Goal: Information Seeking & Learning: Learn about a topic

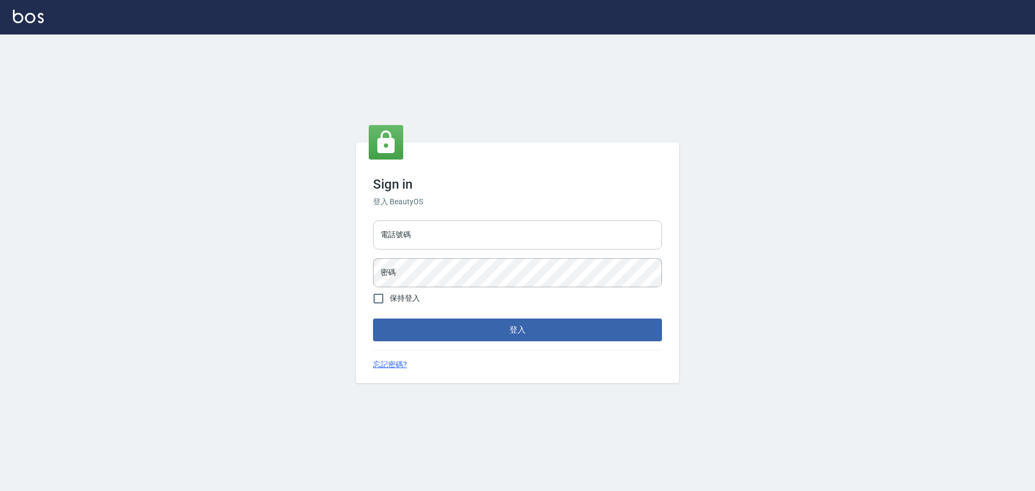
click at [420, 227] on input "電話號碼" at bounding box center [517, 234] width 289 height 29
type input "0981491131"
click at [373, 318] on button "登入" at bounding box center [517, 329] width 289 height 23
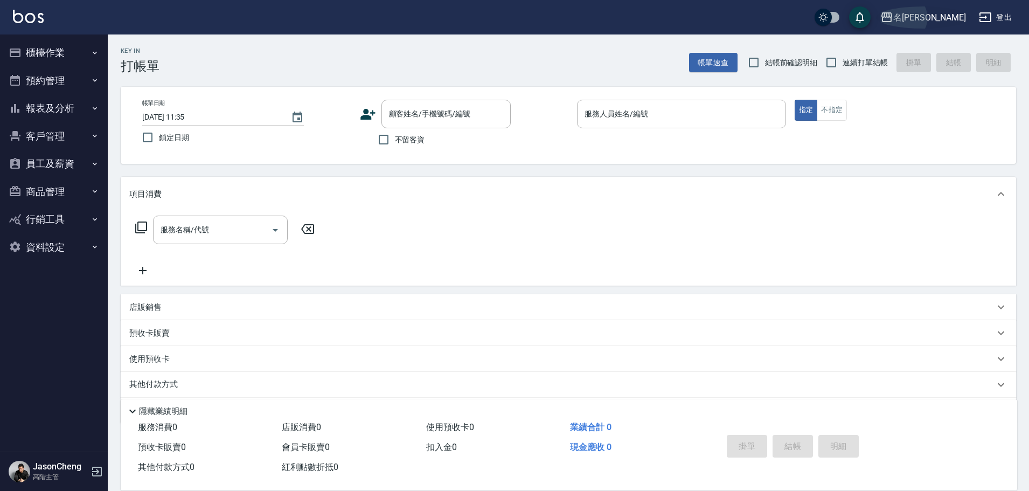
click at [892, 15] on icon "button" at bounding box center [887, 17] width 11 height 10
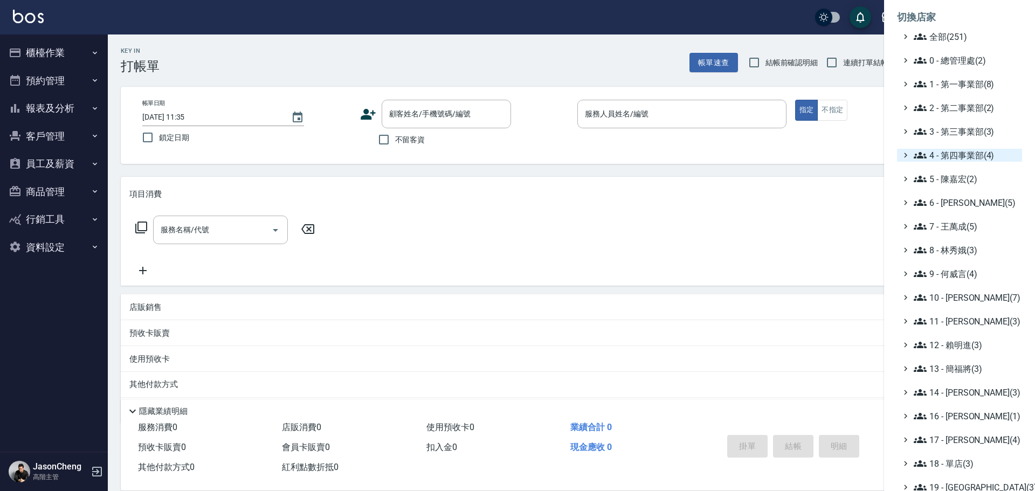
click at [951, 155] on span "4 - 第四事業部(4)" at bounding box center [965, 155] width 104 height 13
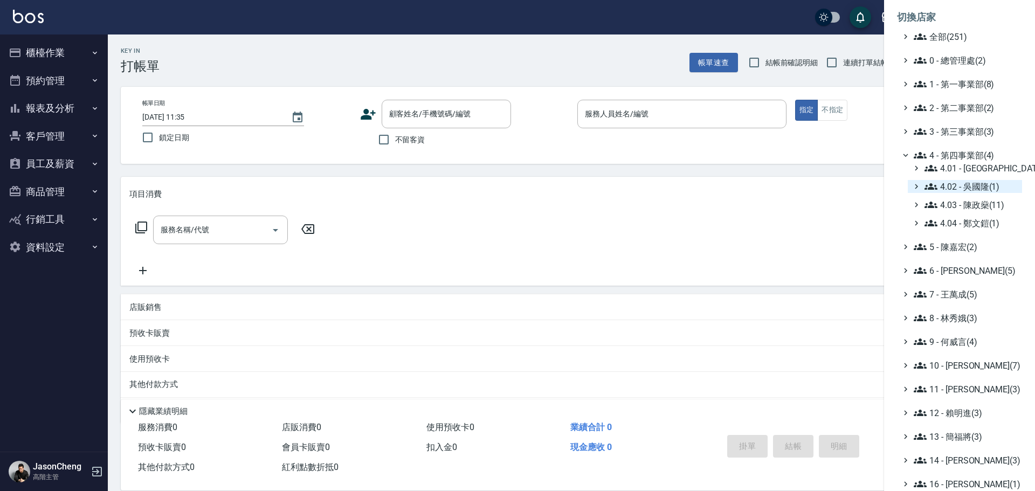
click at [963, 186] on span "4.02 - 吳國隆(1)" at bounding box center [970, 186] width 93 height 13
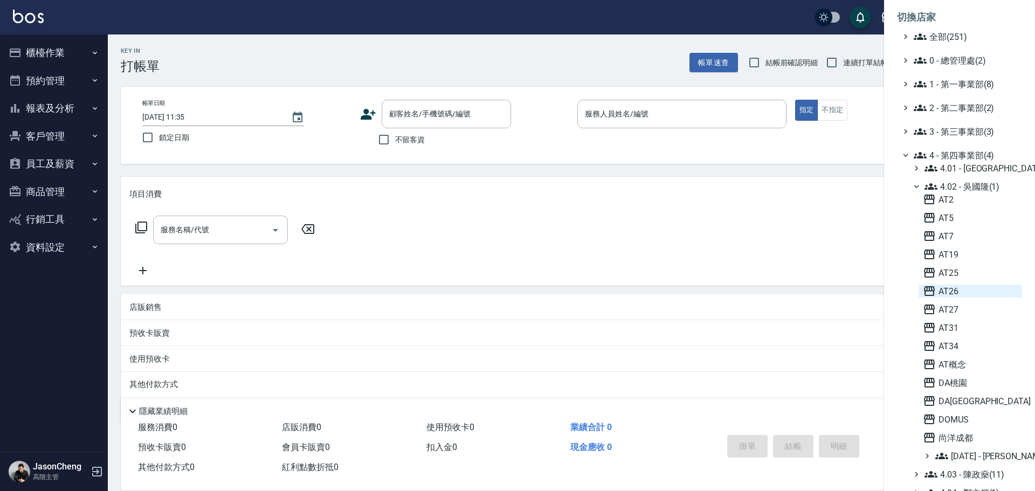
click at [957, 288] on span "AT26" at bounding box center [969, 291] width 95 height 13
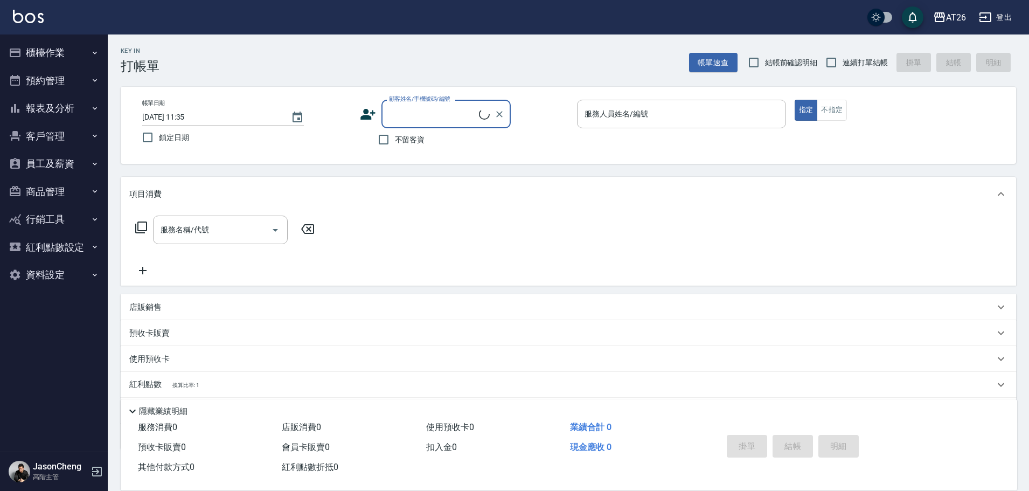
click at [63, 110] on button "報表及分析" at bounding box center [53, 108] width 99 height 28
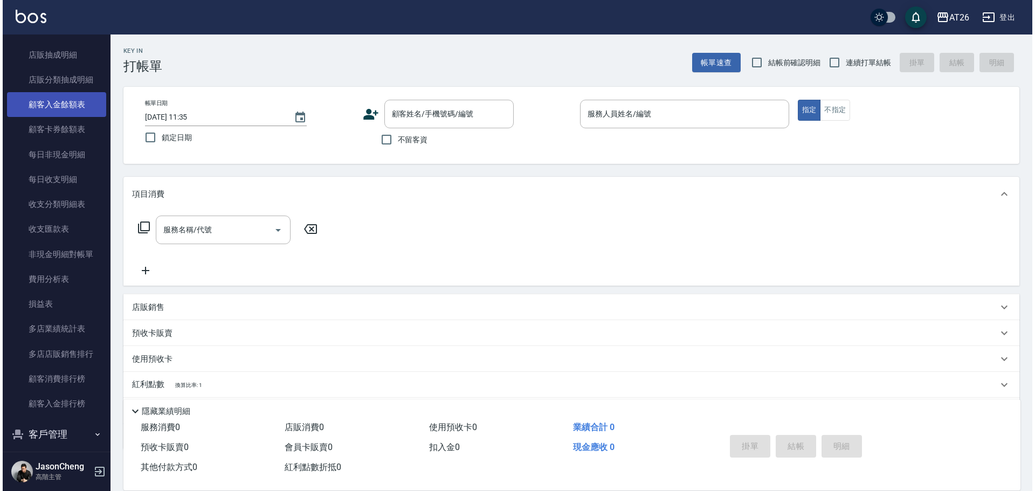
scroll to position [916, 0]
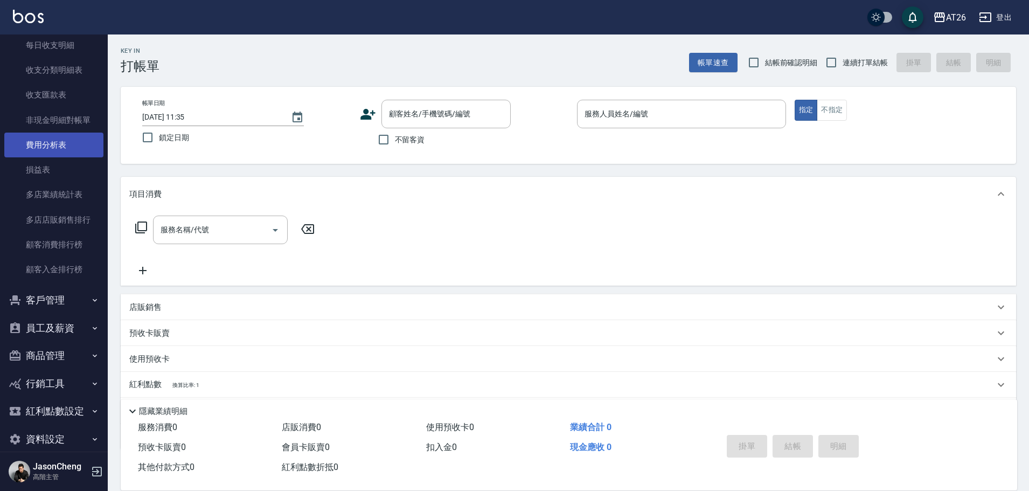
click at [77, 144] on link "費用分析表" at bounding box center [53, 145] width 99 height 25
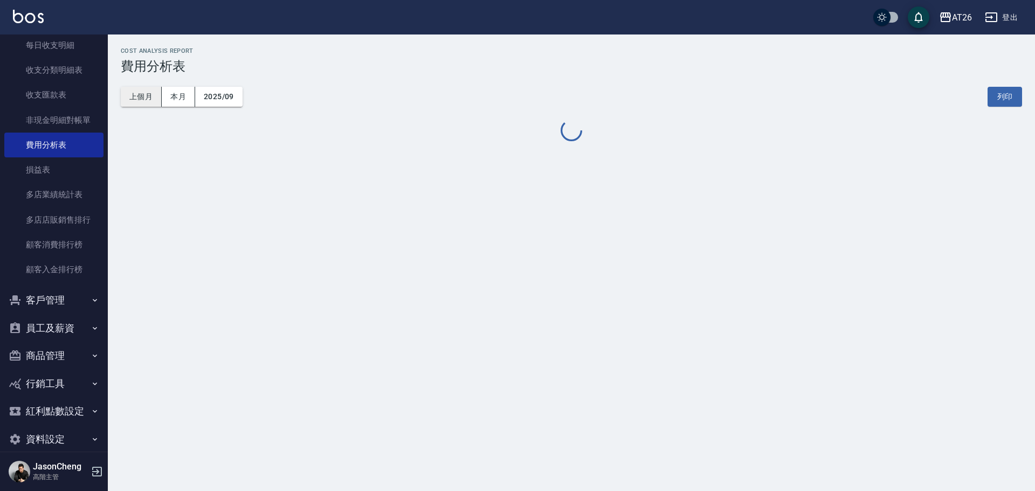
click at [154, 95] on button "上個月" at bounding box center [141, 97] width 41 height 20
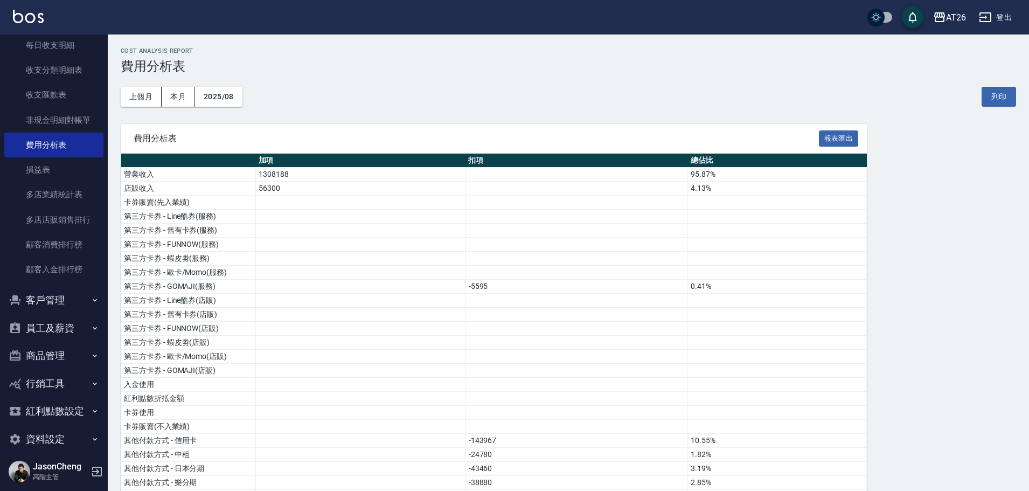
click at [833, 136] on button "報表匯出" at bounding box center [839, 138] width 40 height 17
click at [955, 22] on div "AT26" at bounding box center [956, 17] width 20 height 13
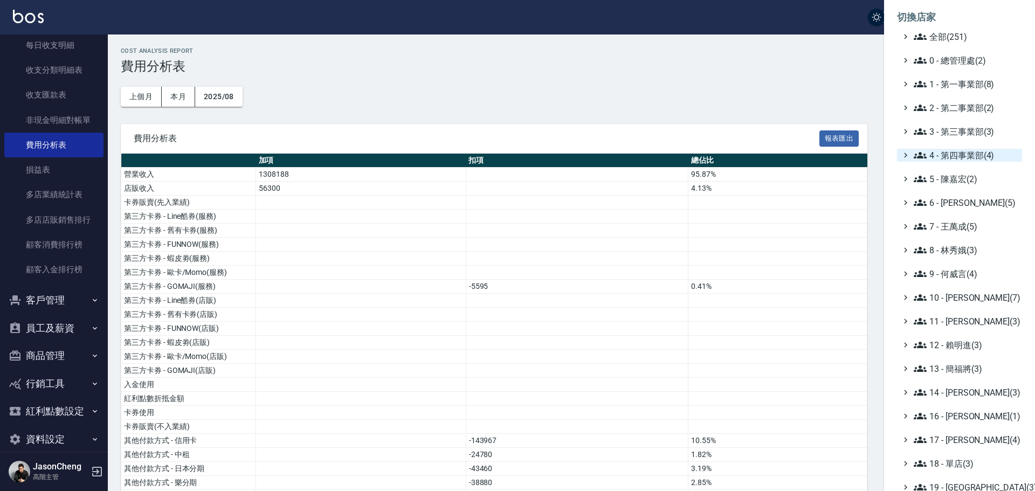
click at [963, 150] on span "4 - 第四事業部(4)" at bounding box center [965, 155] width 104 height 13
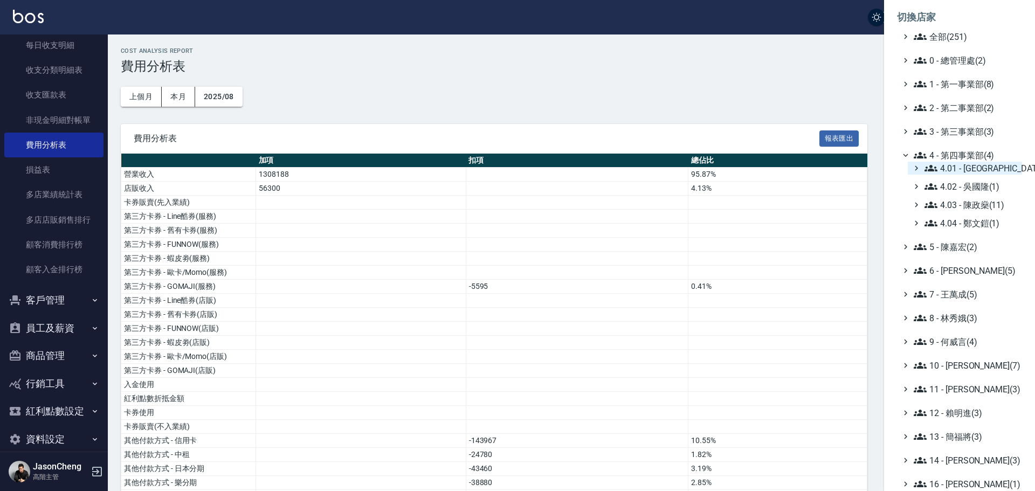
click at [969, 170] on span "4.01 - [GEOGRAPHIC_DATA](3)" at bounding box center [970, 168] width 93 height 13
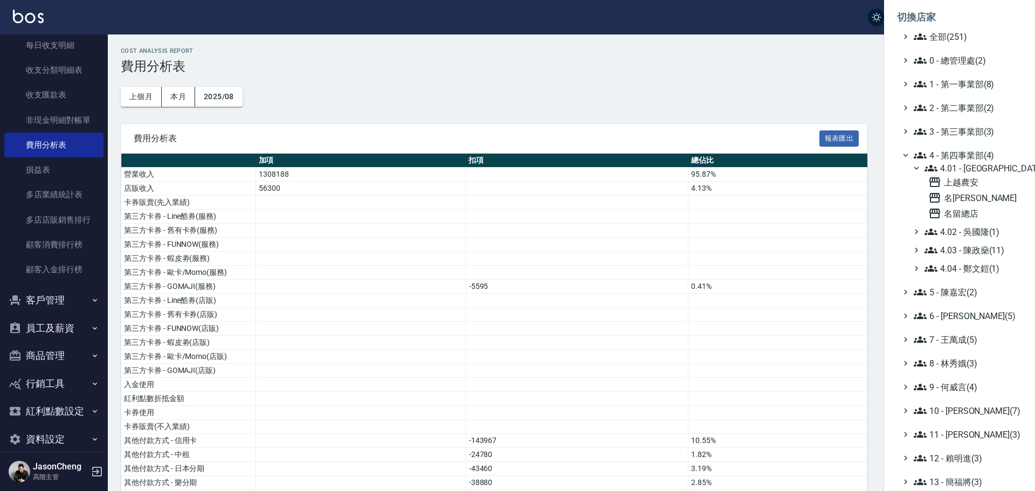
click at [970, 170] on span "4.01 - [GEOGRAPHIC_DATA](3)" at bounding box center [970, 168] width 93 height 13
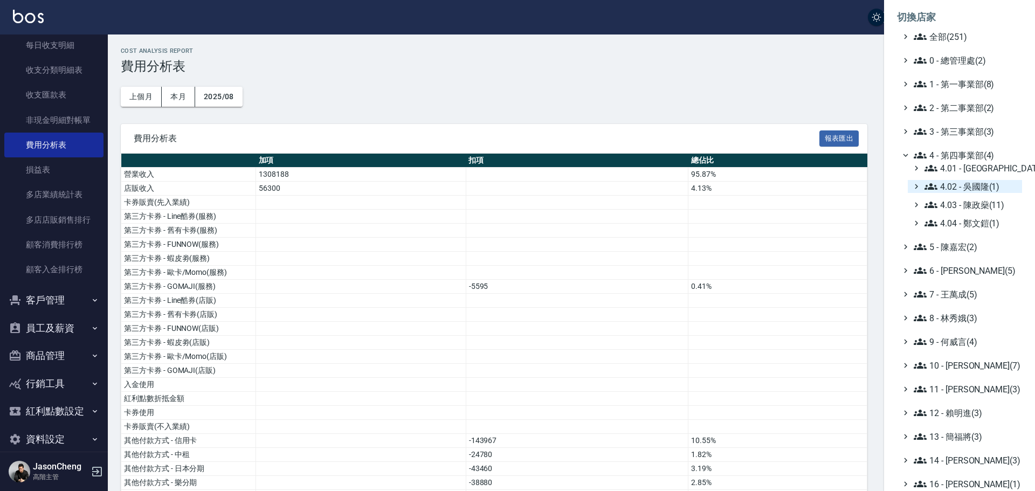
click at [972, 186] on span "4.02 - 吳國隆(1)" at bounding box center [970, 186] width 93 height 13
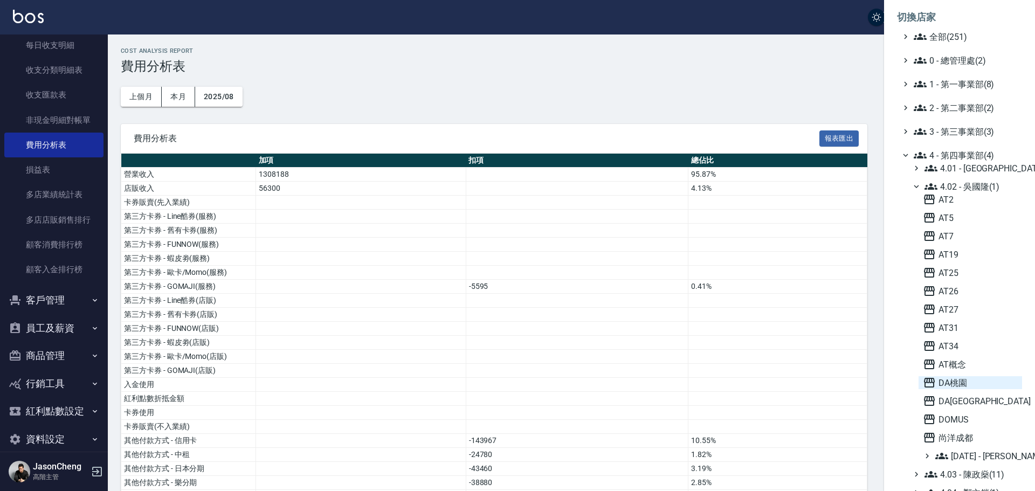
click at [955, 383] on span "DA桃園" at bounding box center [969, 382] width 95 height 13
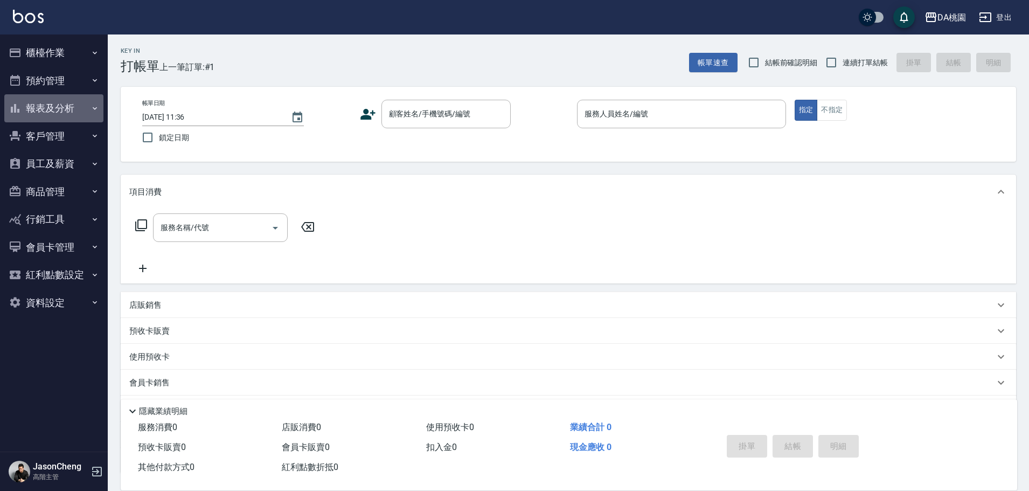
click at [59, 107] on button "報表及分析" at bounding box center [53, 108] width 99 height 28
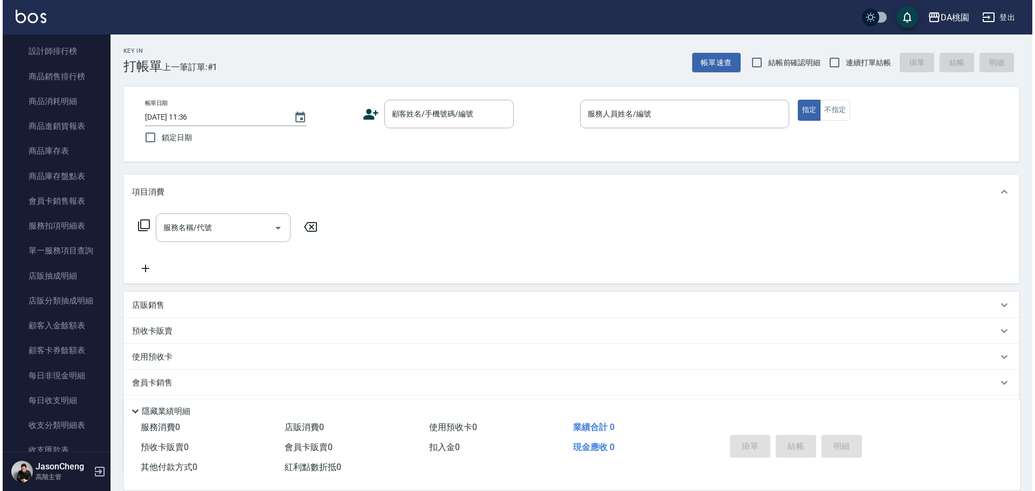
scroll to position [862, 0]
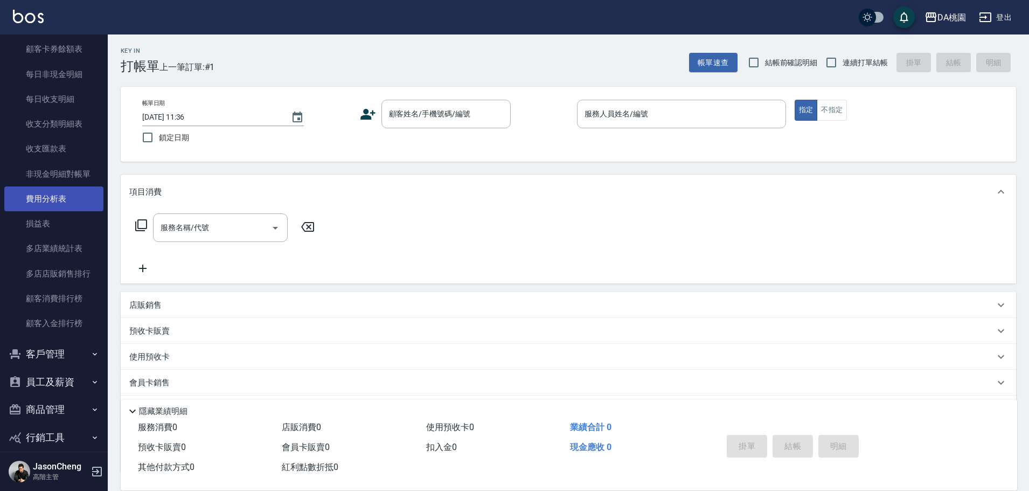
click at [54, 206] on link "費用分析表" at bounding box center [53, 198] width 99 height 25
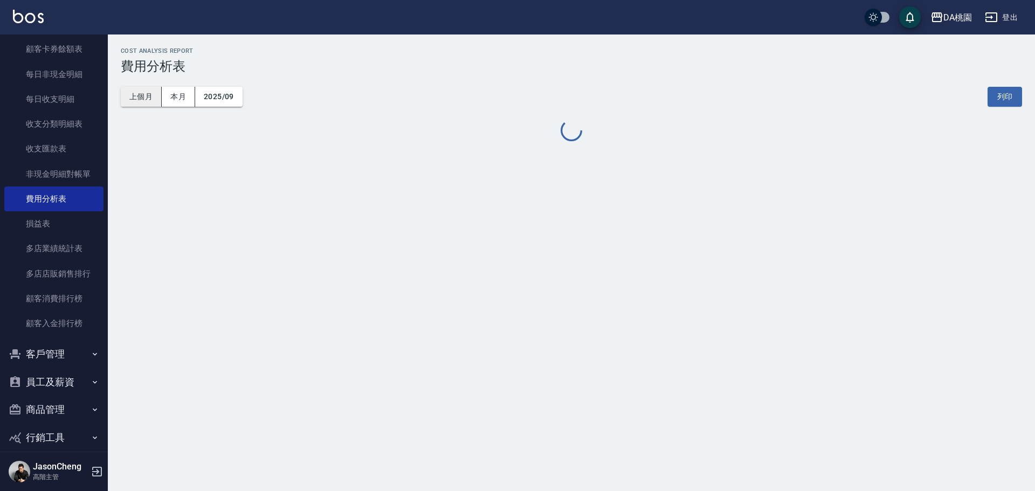
click at [131, 106] on button "上個月" at bounding box center [141, 97] width 41 height 20
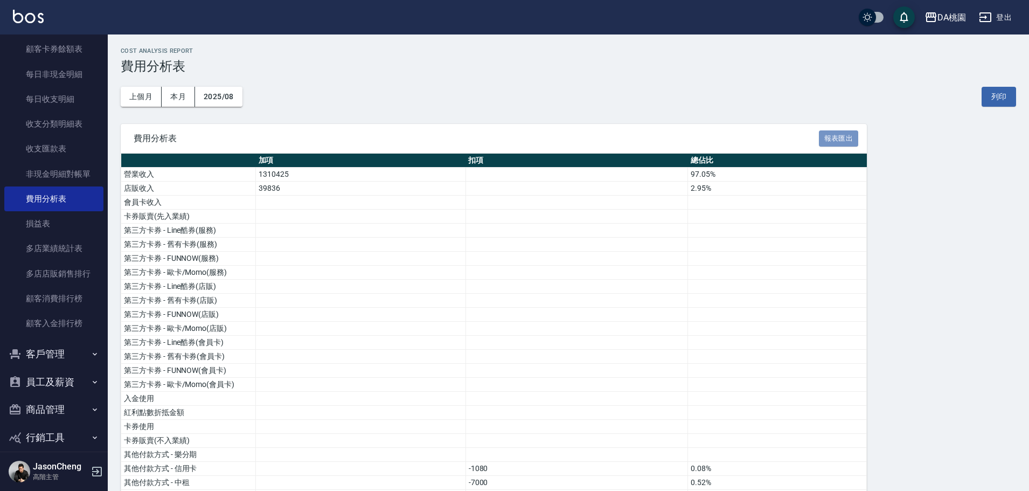
click at [835, 141] on button "報表匯出" at bounding box center [839, 138] width 40 height 17
click at [935, 12] on icon "button" at bounding box center [931, 17] width 13 height 13
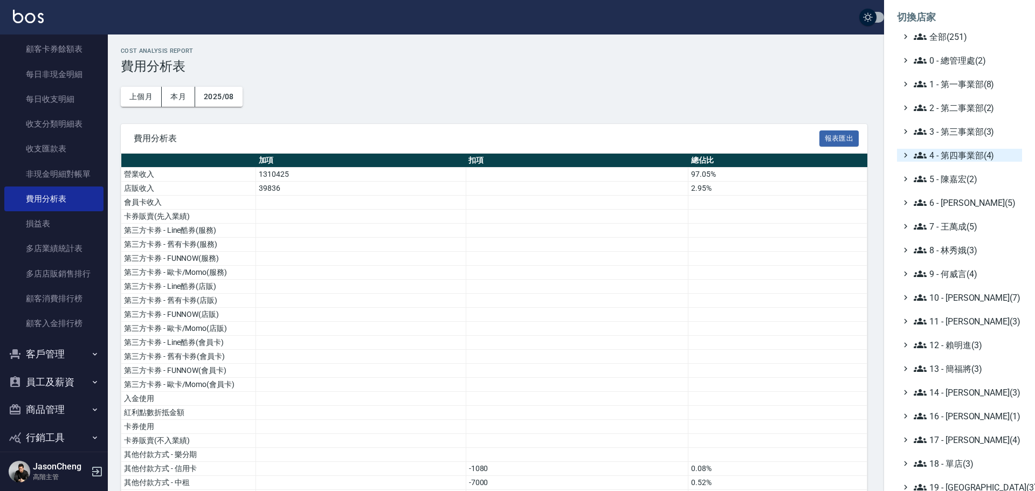
click at [955, 154] on span "4 - 第四事業部(4)" at bounding box center [965, 155] width 104 height 13
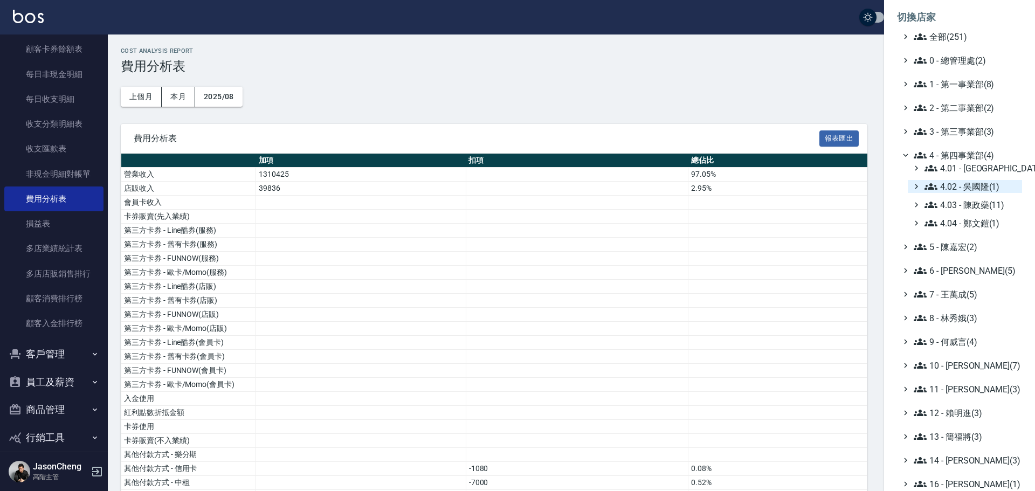
click at [990, 184] on span "4.02 - 吳國隆(1)" at bounding box center [970, 186] width 93 height 13
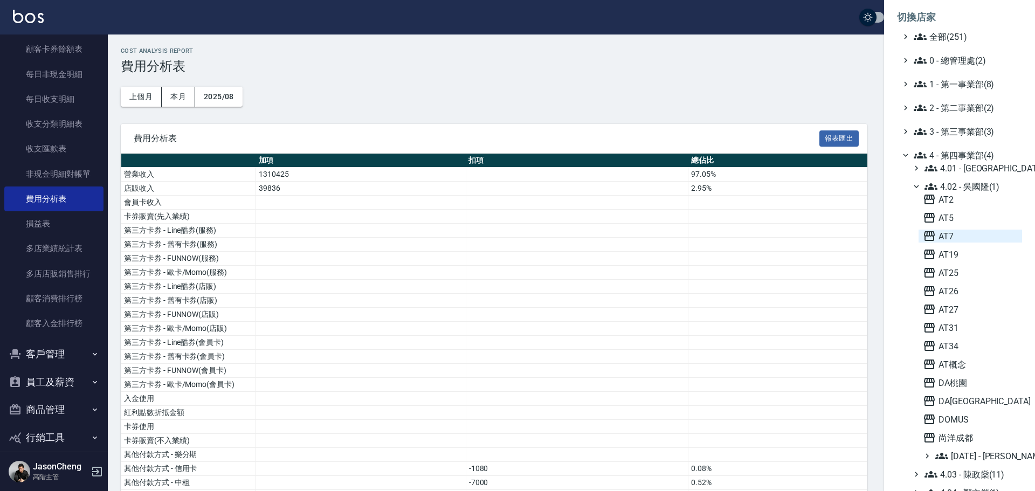
click at [945, 238] on span "AT7" at bounding box center [969, 236] width 95 height 13
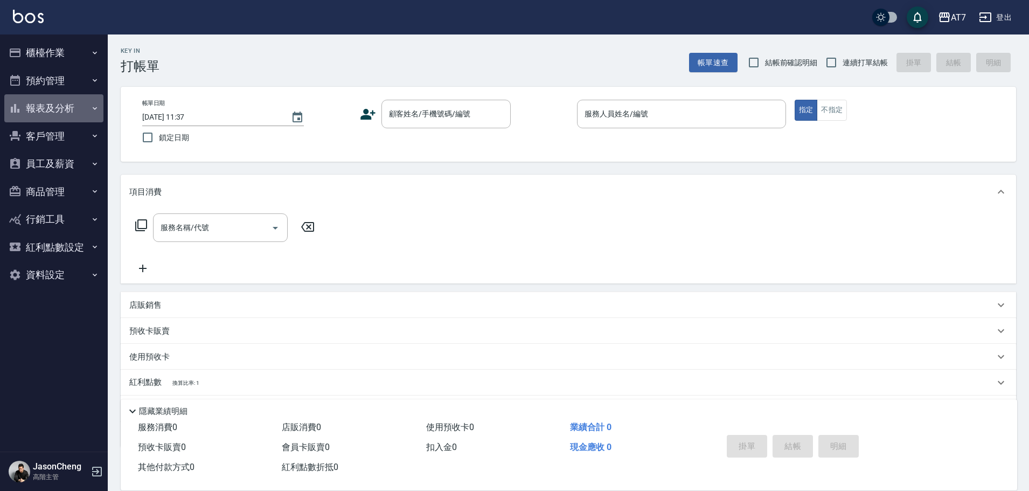
click at [67, 109] on button "報表及分析" at bounding box center [53, 108] width 99 height 28
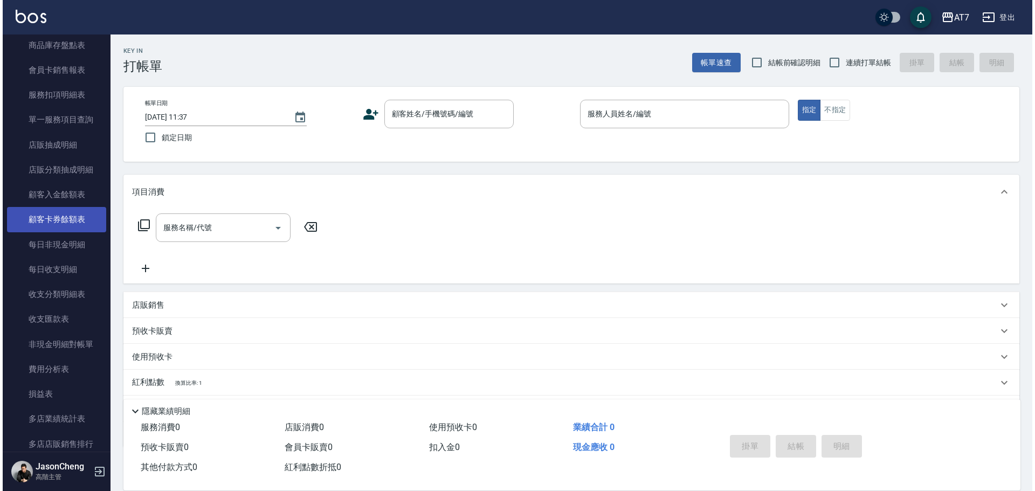
scroll to position [862, 0]
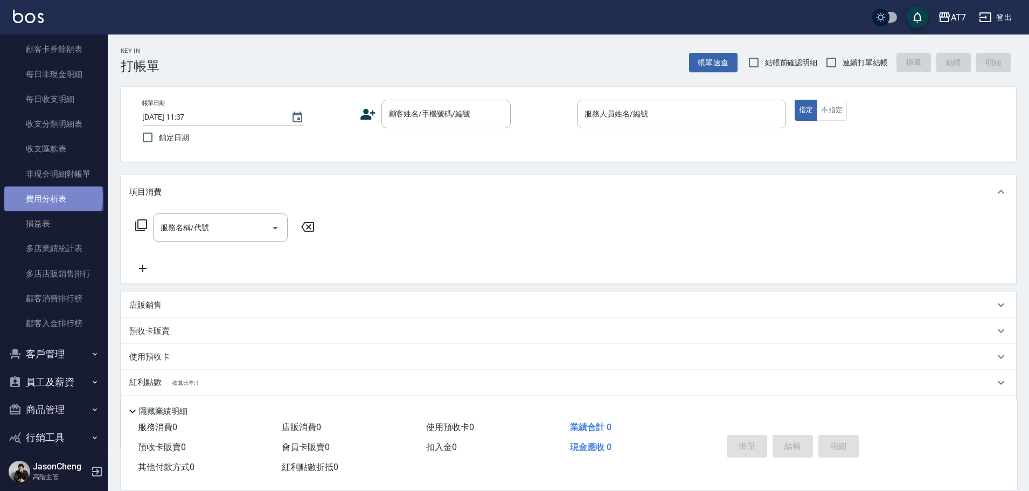
click at [52, 197] on link "費用分析表" at bounding box center [53, 198] width 99 height 25
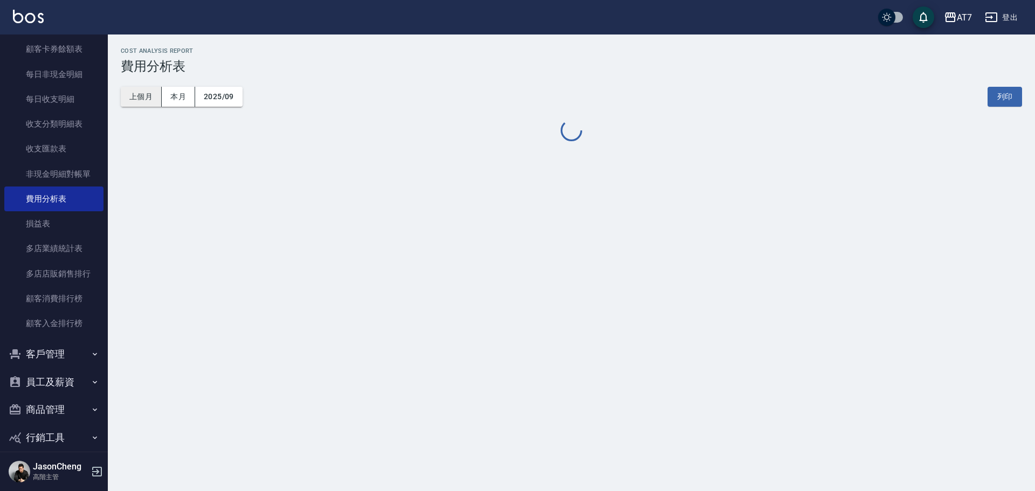
click at [143, 99] on button "上個月" at bounding box center [141, 97] width 41 height 20
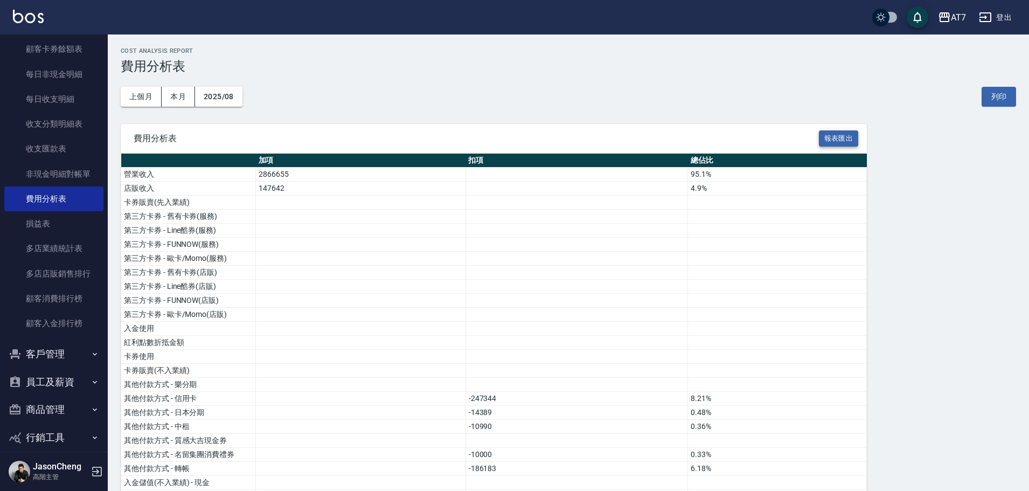
click at [836, 135] on button "報表匯出" at bounding box center [839, 138] width 40 height 17
click at [961, 17] on div "AT7" at bounding box center [958, 17] width 15 height 13
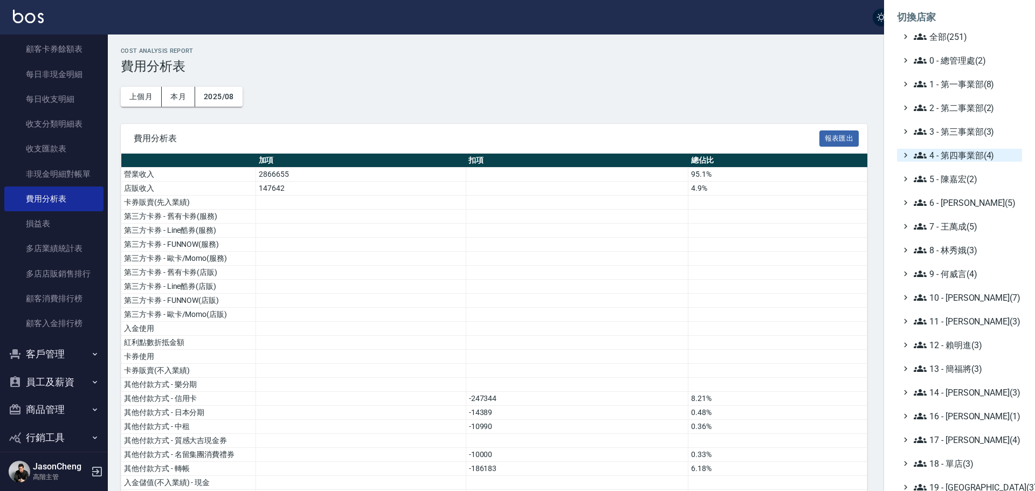
click at [960, 155] on span "4 - 第四事業部(4)" at bounding box center [965, 155] width 104 height 13
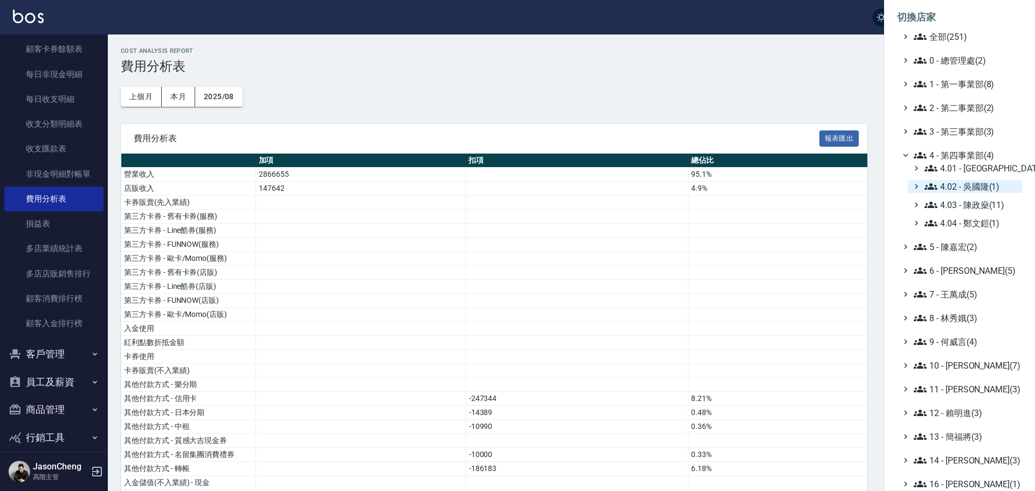
click at [979, 182] on span "4.02 - 吳國隆(1)" at bounding box center [970, 186] width 93 height 13
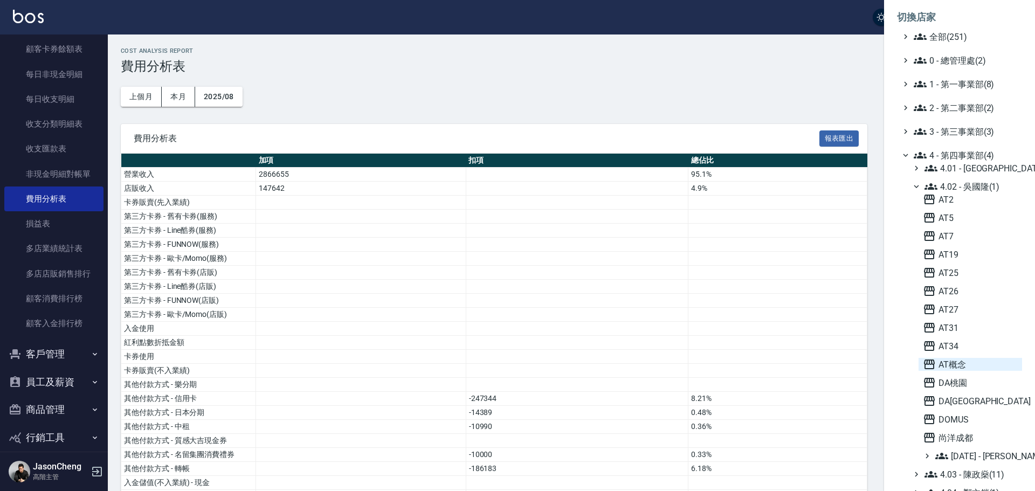
click at [959, 366] on span "AT概念" at bounding box center [969, 364] width 95 height 13
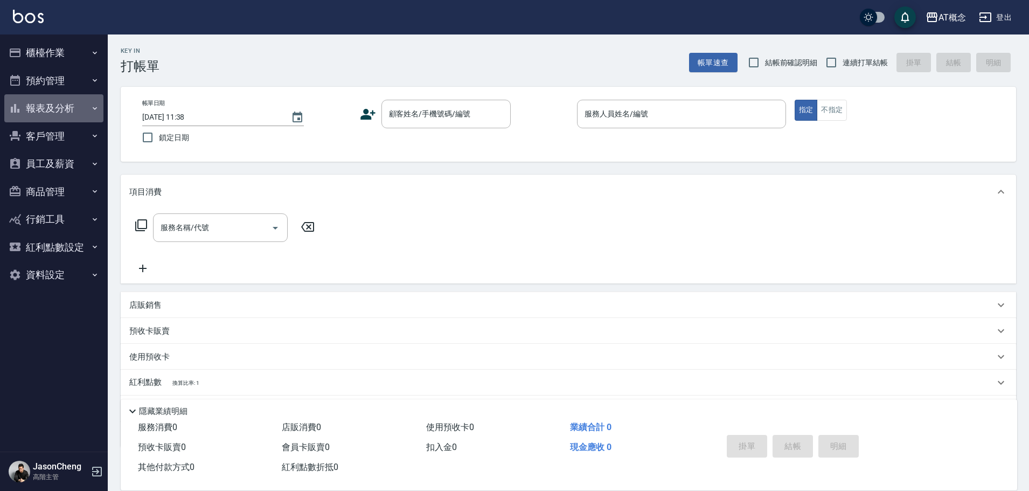
click at [31, 107] on button "報表及分析" at bounding box center [53, 108] width 99 height 28
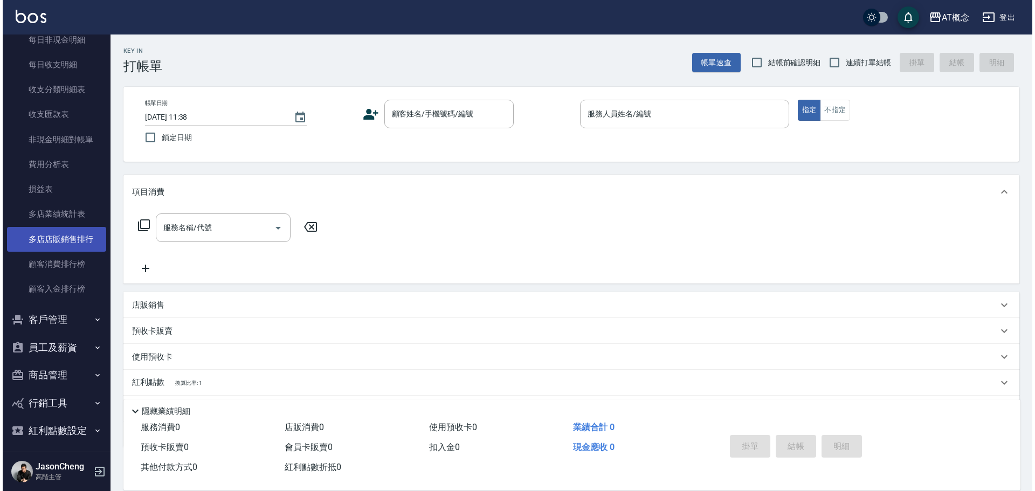
scroll to position [930, 0]
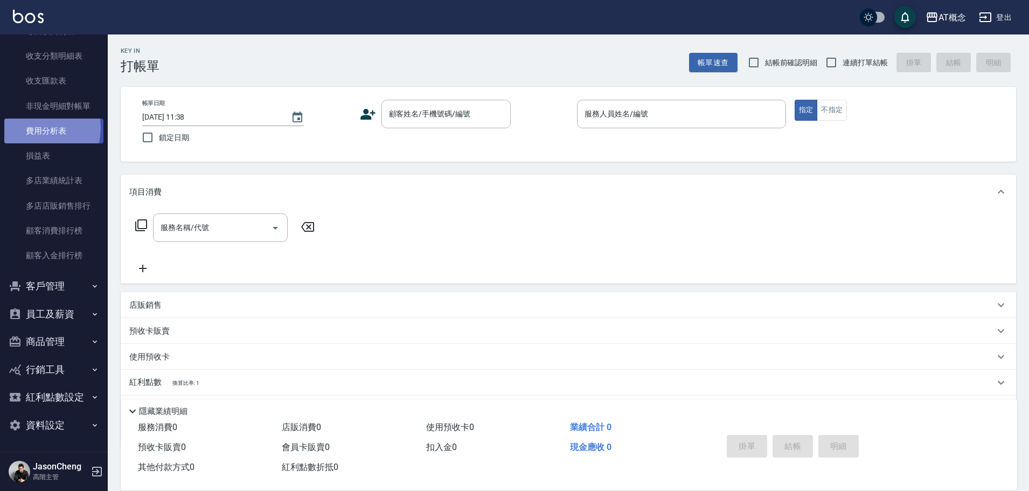
click at [36, 128] on link "費用分析表" at bounding box center [53, 131] width 99 height 25
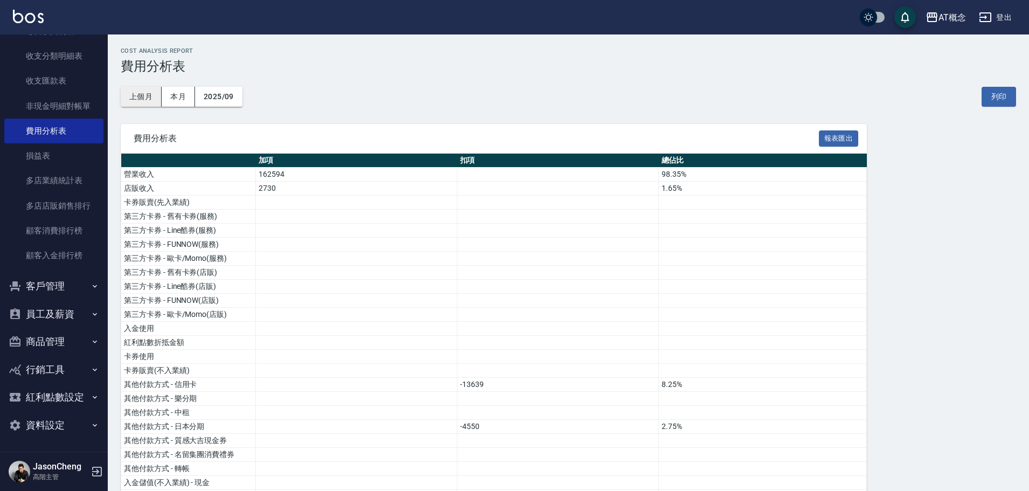
click at [140, 92] on button "上個月" at bounding box center [141, 97] width 41 height 20
click at [831, 138] on button "報表匯出" at bounding box center [839, 138] width 40 height 17
click at [968, 15] on button "AT概念" at bounding box center [945, 17] width 49 height 22
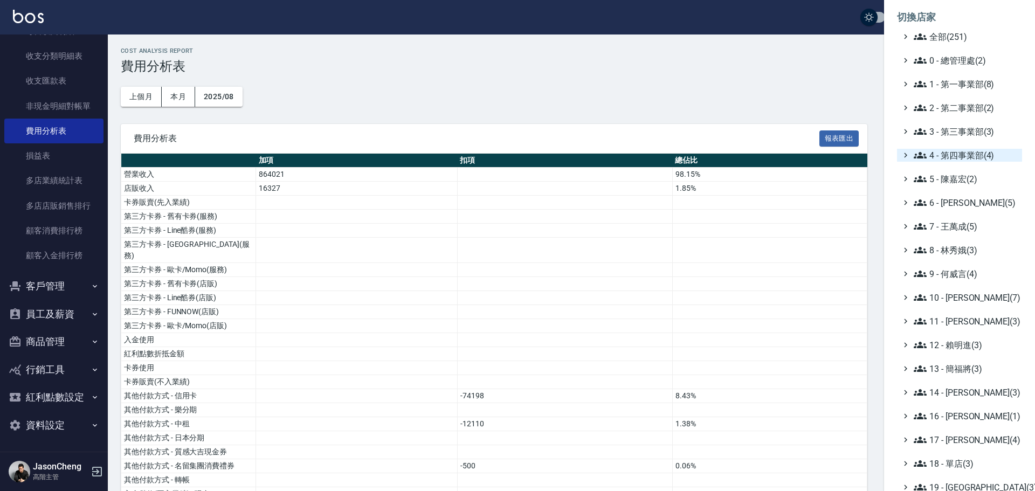
click span "4 - 第四事業部(4)"
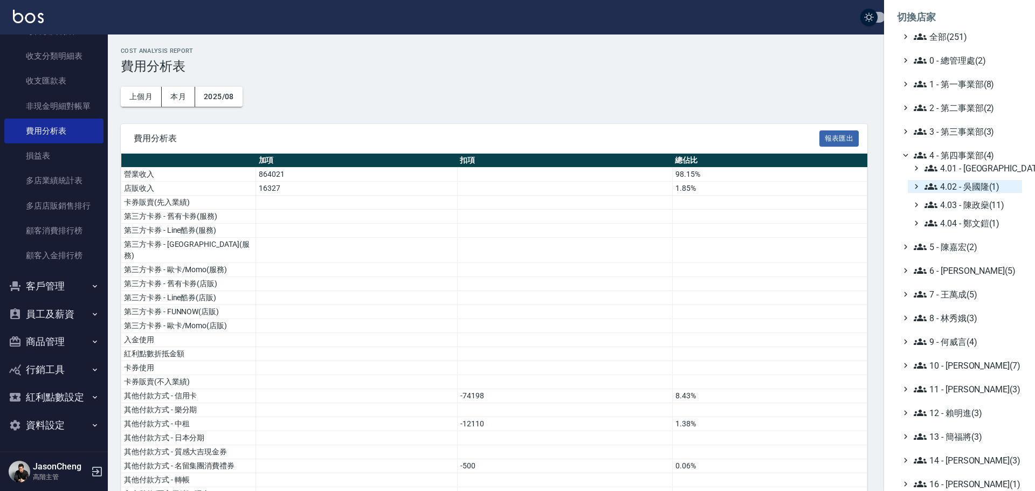
click span "4.02 - 吳國隆(1)"
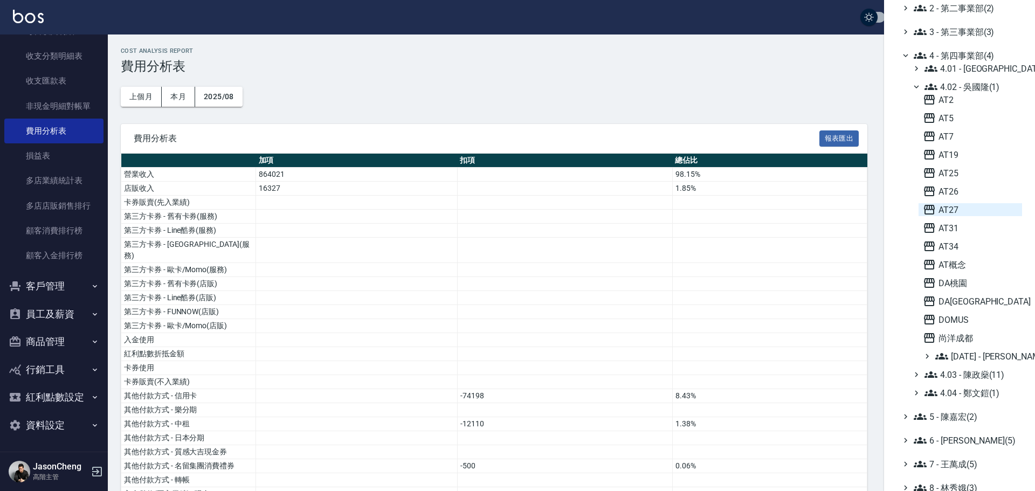
scroll to position [108, 0]
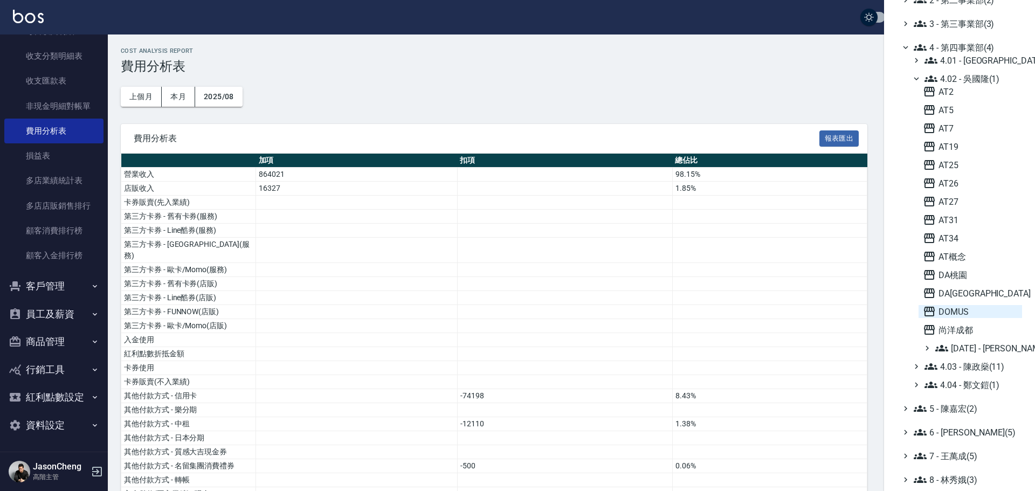
click span "DOMUS"
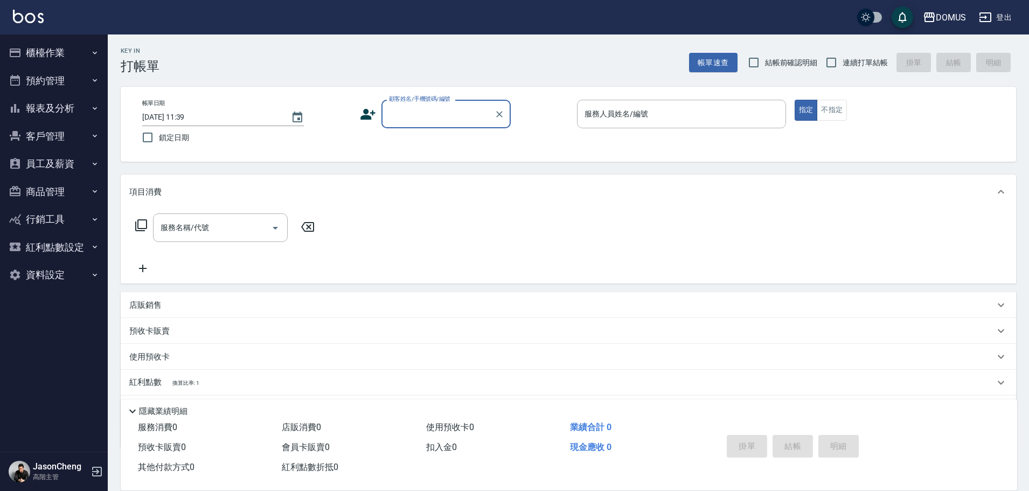
click at [41, 127] on button "客戶管理" at bounding box center [53, 136] width 99 height 28
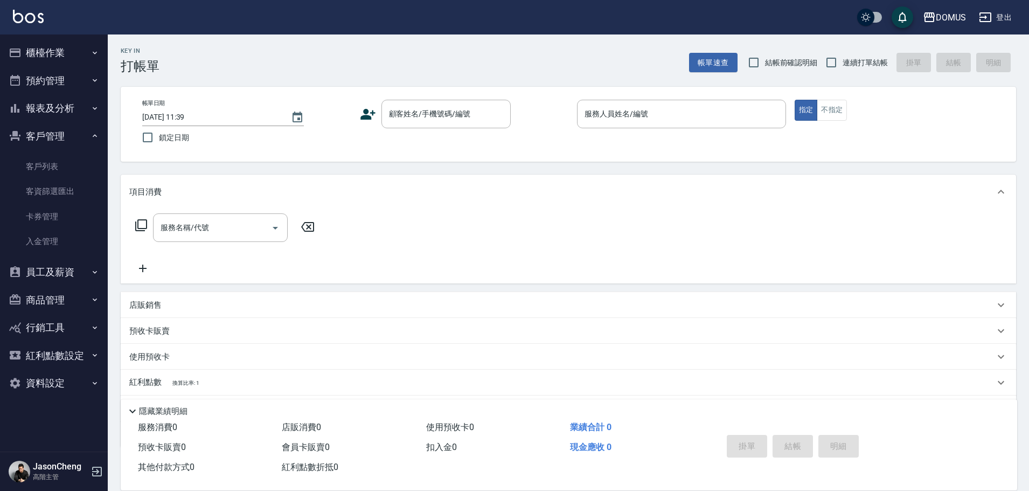
click at [56, 103] on button "報表及分析" at bounding box center [53, 108] width 99 height 28
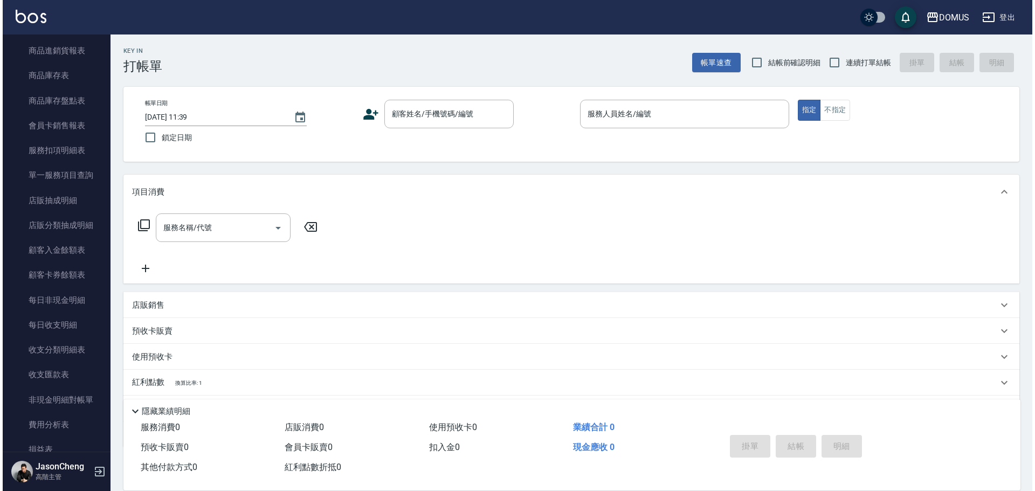
scroll to position [970, 0]
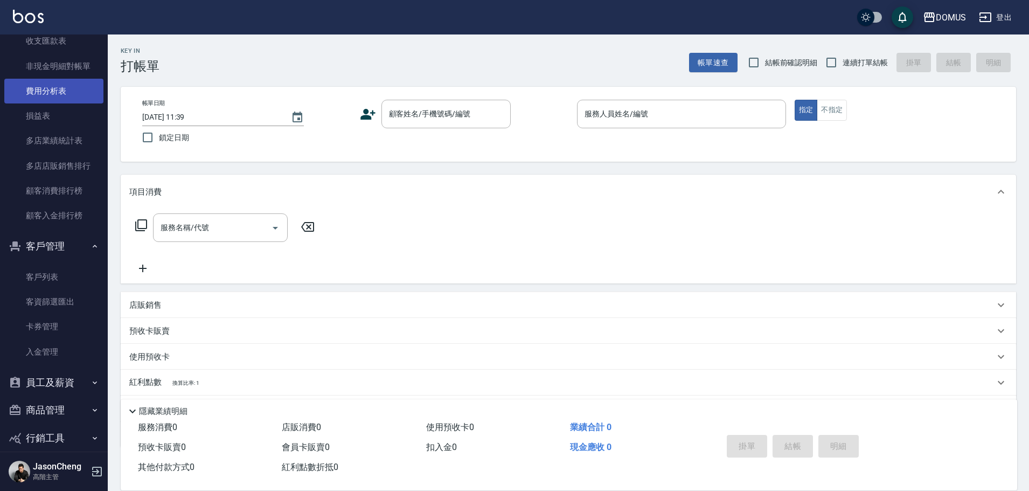
click at [51, 89] on link "費用分析表" at bounding box center [53, 91] width 99 height 25
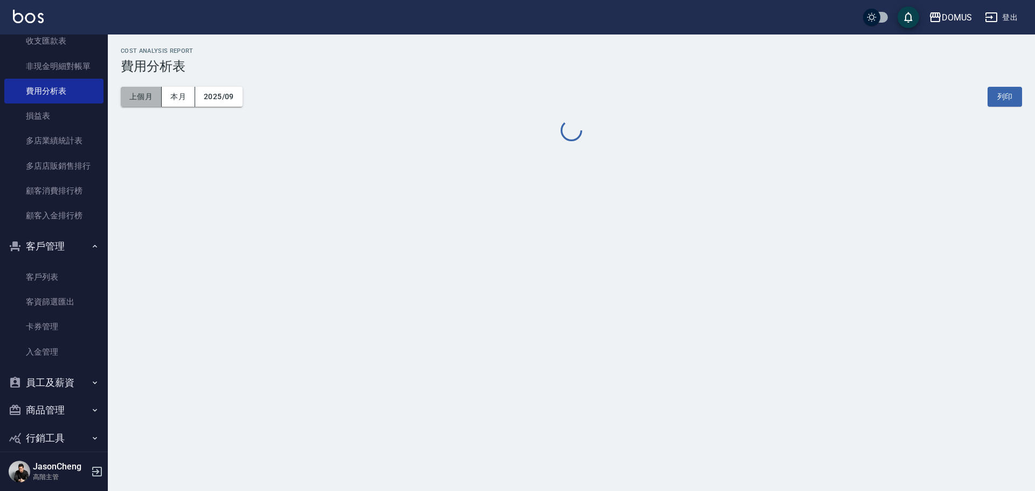
click at [133, 96] on button "上個月" at bounding box center [141, 97] width 41 height 20
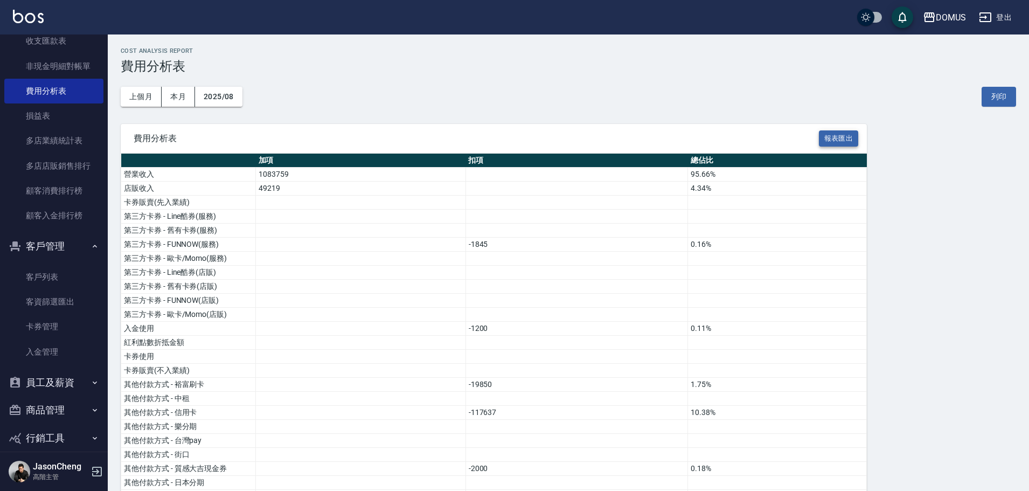
click at [838, 134] on button "報表匯出" at bounding box center [839, 138] width 40 height 17
click at [936, 18] on icon "button" at bounding box center [929, 17] width 13 height 13
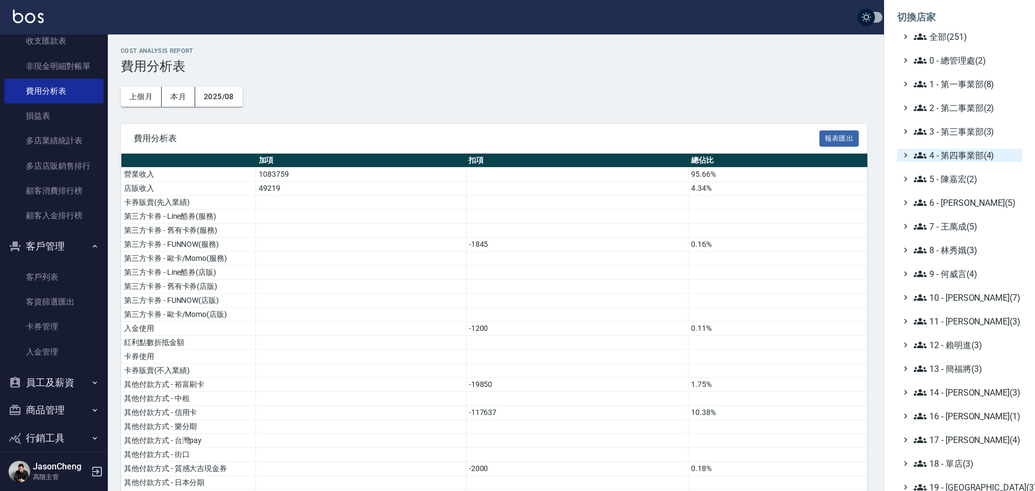
click at [962, 159] on span "4 - 第四事業部(4)" at bounding box center [965, 155] width 104 height 13
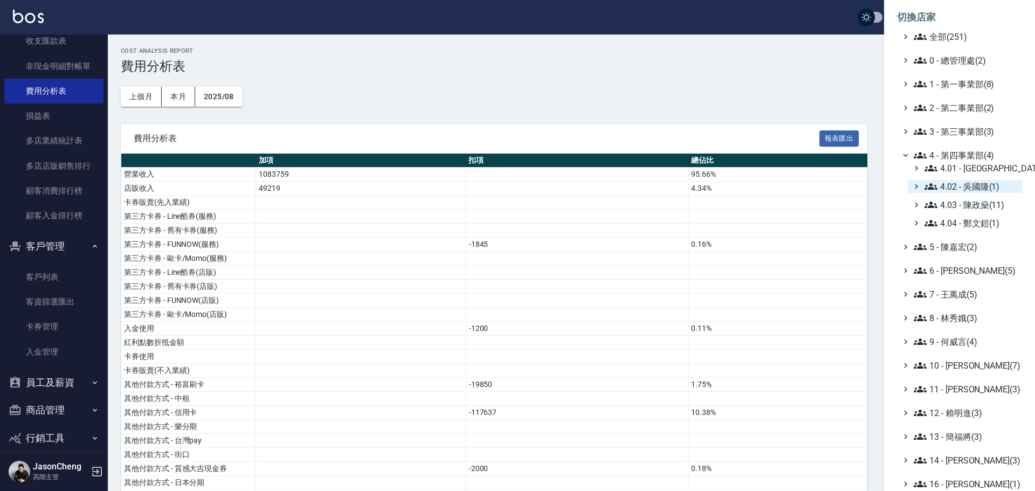
click at [958, 190] on span "4.02 - 吳國隆(1)" at bounding box center [970, 186] width 93 height 13
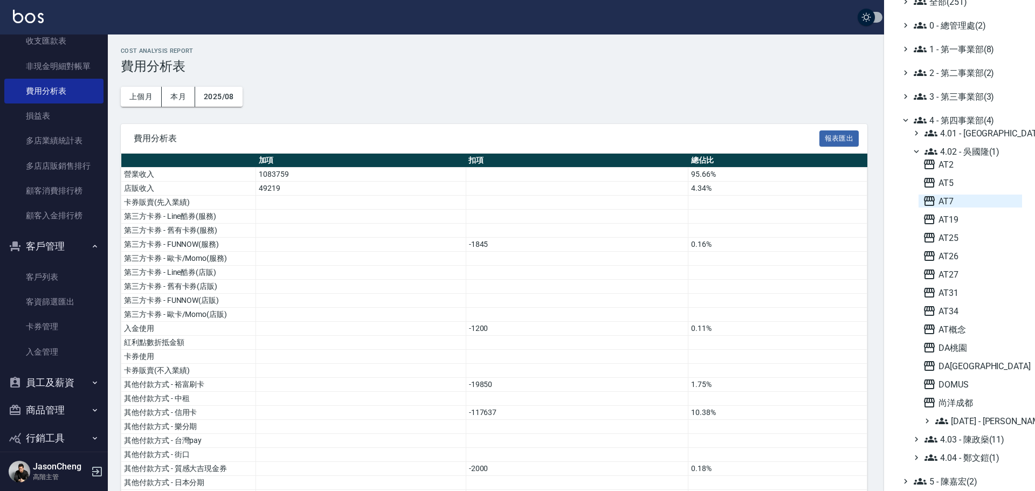
scroll to position [54, 0]
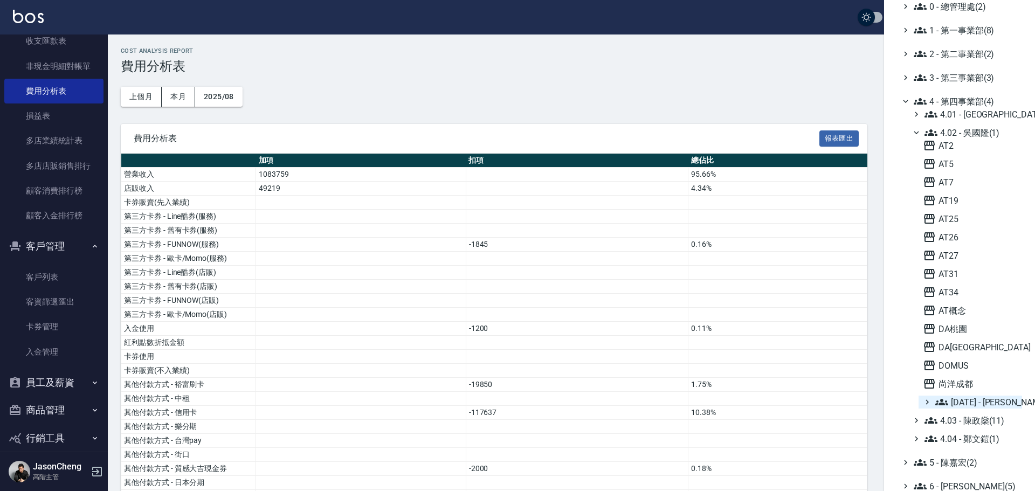
click at [979, 404] on span "4.02.01 - 吳玟廷(1)" at bounding box center [976, 402] width 82 height 13
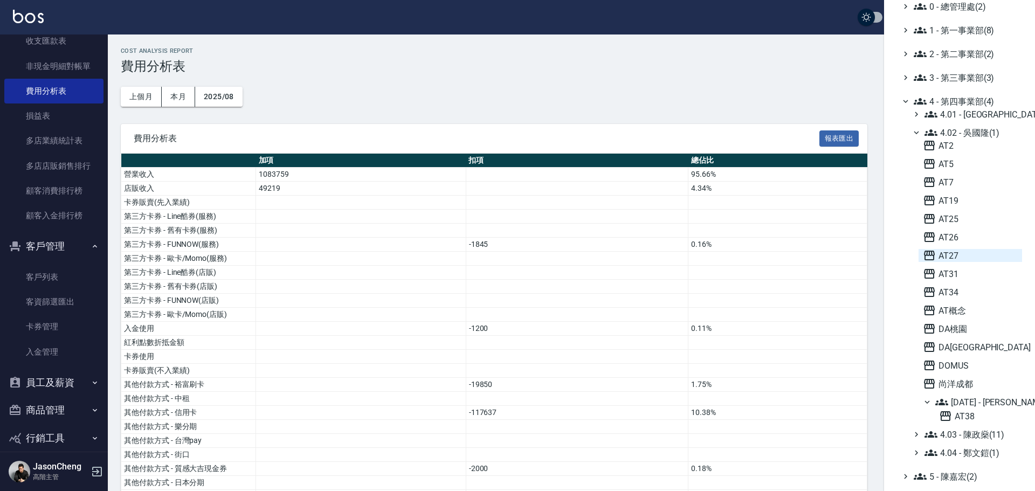
click at [940, 255] on span "AT27" at bounding box center [969, 255] width 95 height 13
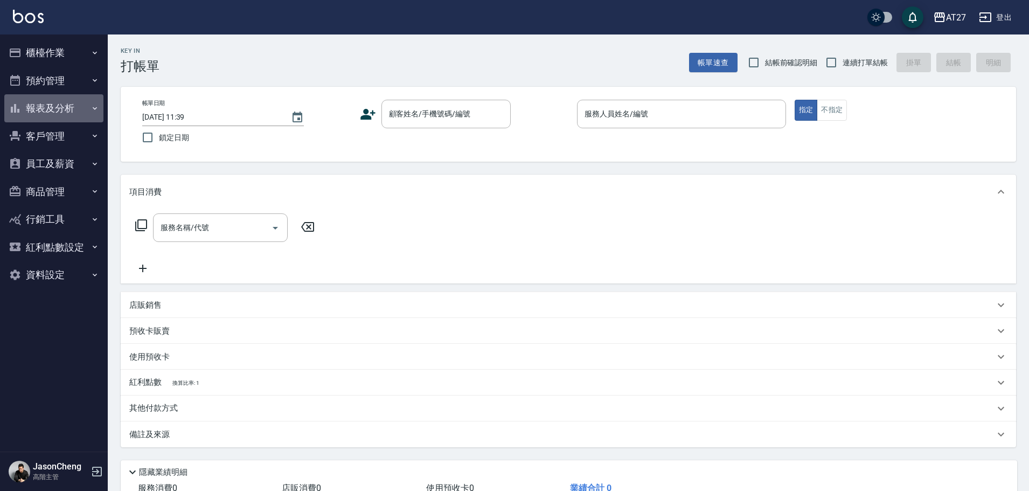
click at [50, 100] on button "報表及分析" at bounding box center [53, 108] width 99 height 28
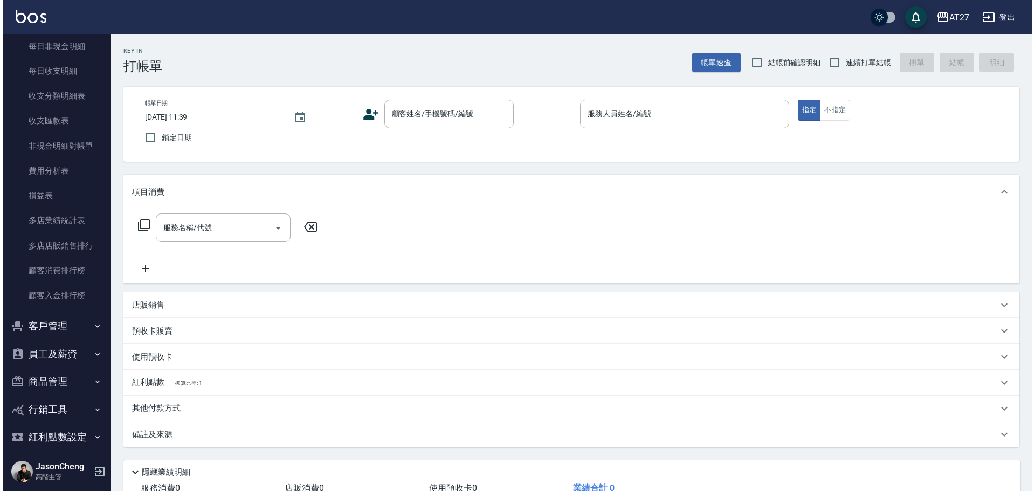
scroll to position [930, 0]
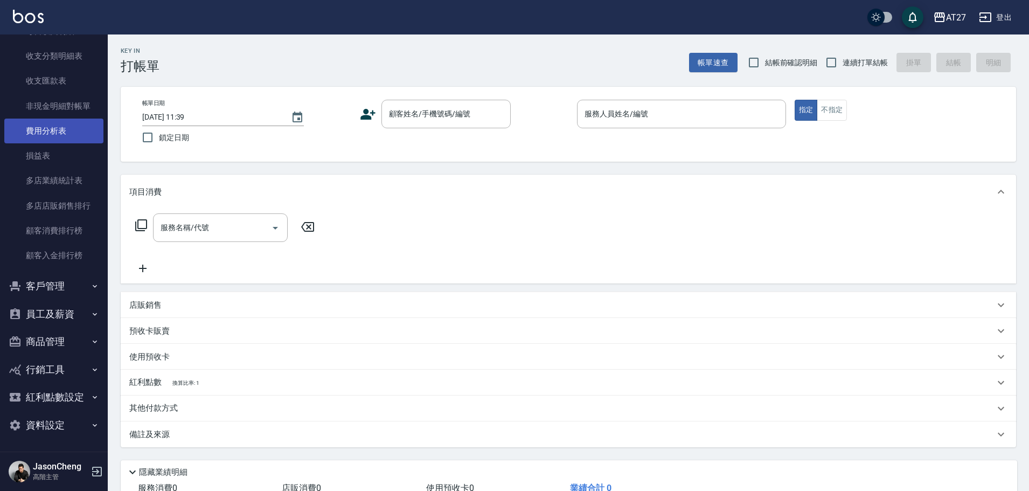
click at [51, 130] on link "費用分析表" at bounding box center [53, 131] width 99 height 25
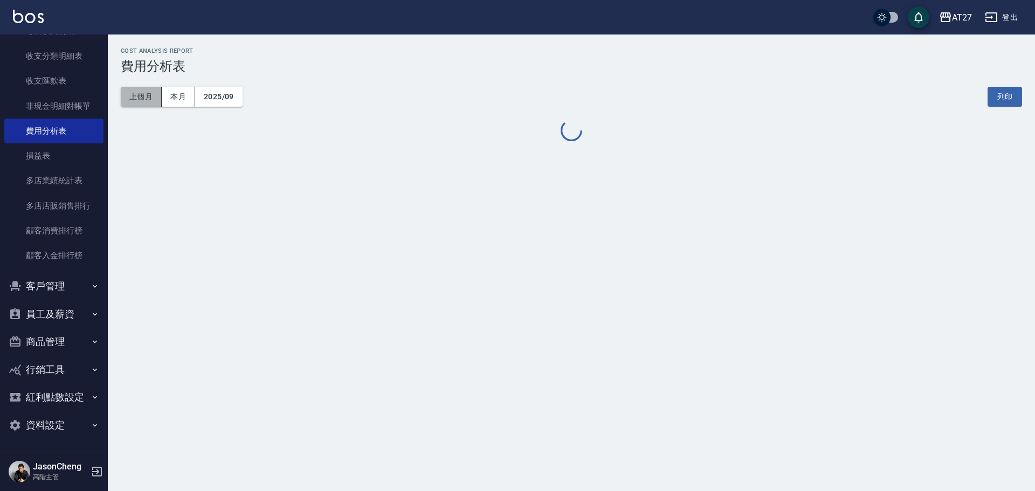
drag, startPoint x: 143, startPoint y: 97, endPoint x: 262, endPoint y: 131, distance: 123.5
click at [143, 97] on button "上個月" at bounding box center [141, 97] width 41 height 20
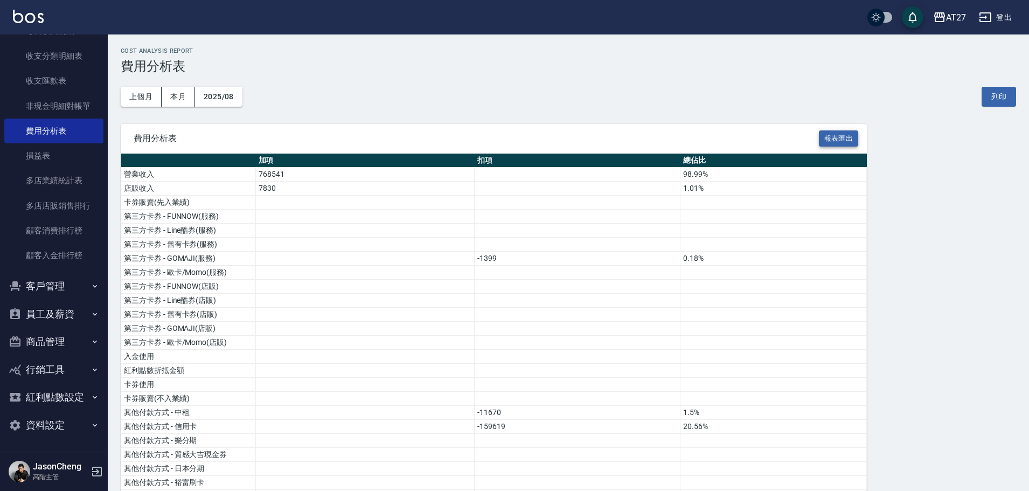
click at [837, 138] on button "報表匯出" at bounding box center [839, 138] width 40 height 17
click at [937, 18] on icon "button" at bounding box center [939, 17] width 13 height 13
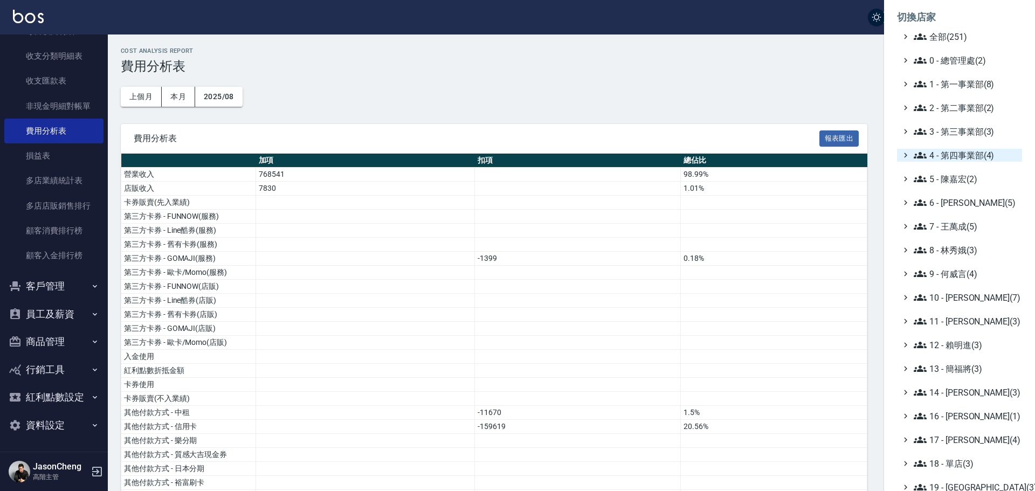
click at [969, 149] on span "4 - 第四事業部(4)" at bounding box center [965, 155] width 104 height 13
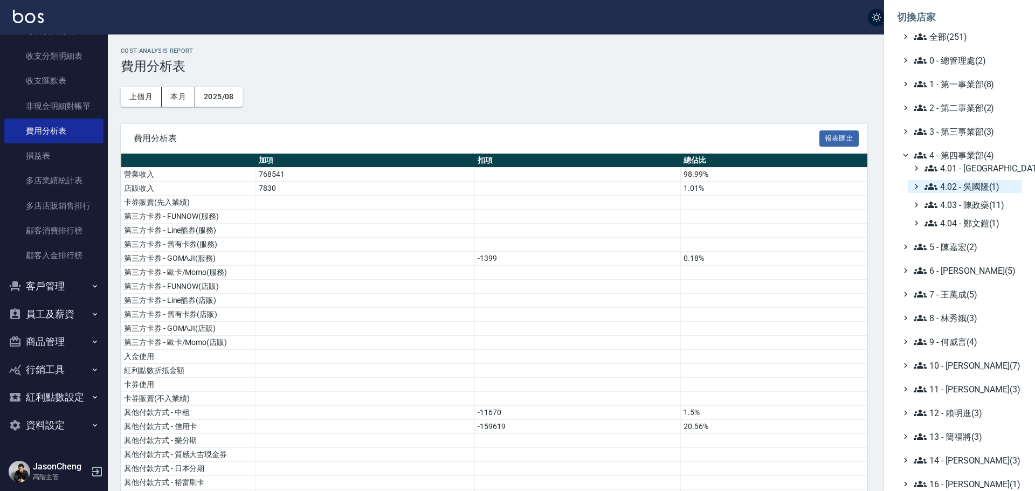
click at [977, 188] on span "4.02 - 吳國隆(1)" at bounding box center [970, 186] width 93 height 13
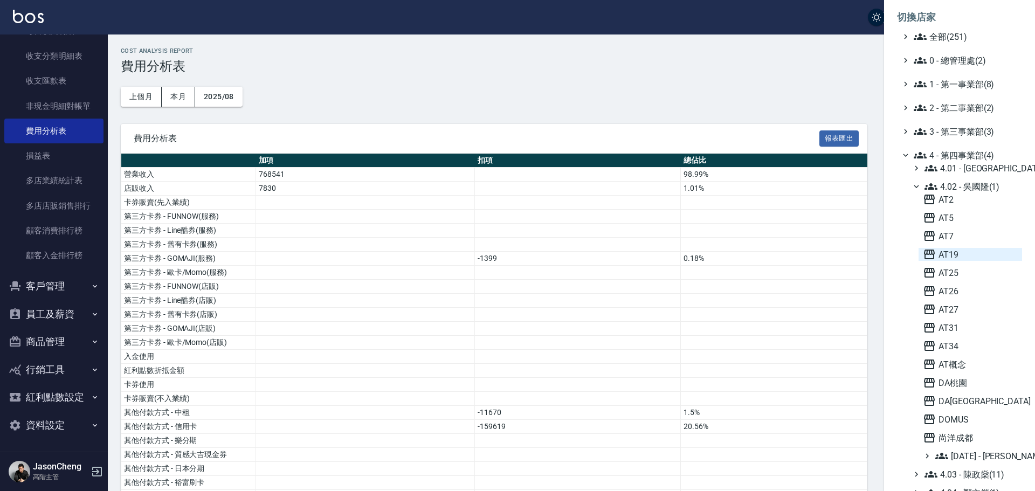
click at [952, 255] on span "AT19" at bounding box center [969, 254] width 95 height 13
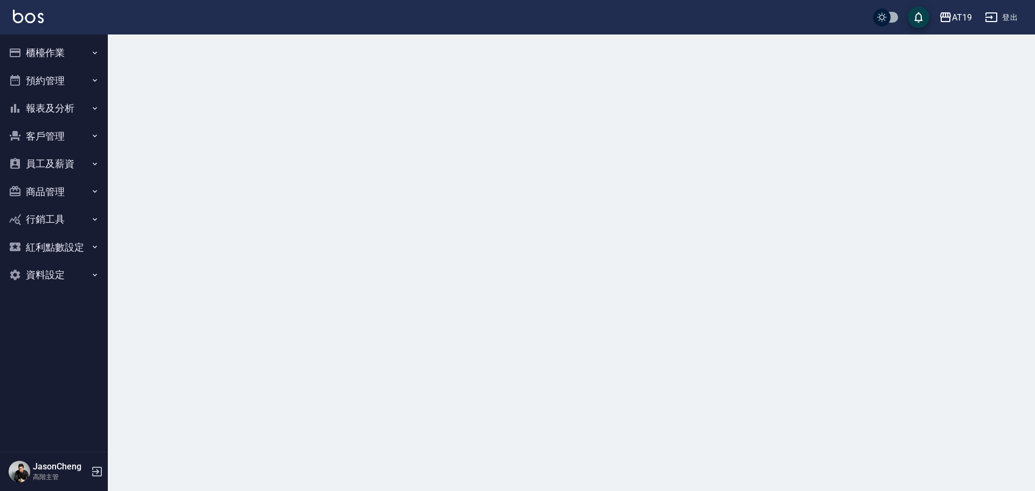
click at [50, 107] on button "報表及分析" at bounding box center [53, 108] width 99 height 28
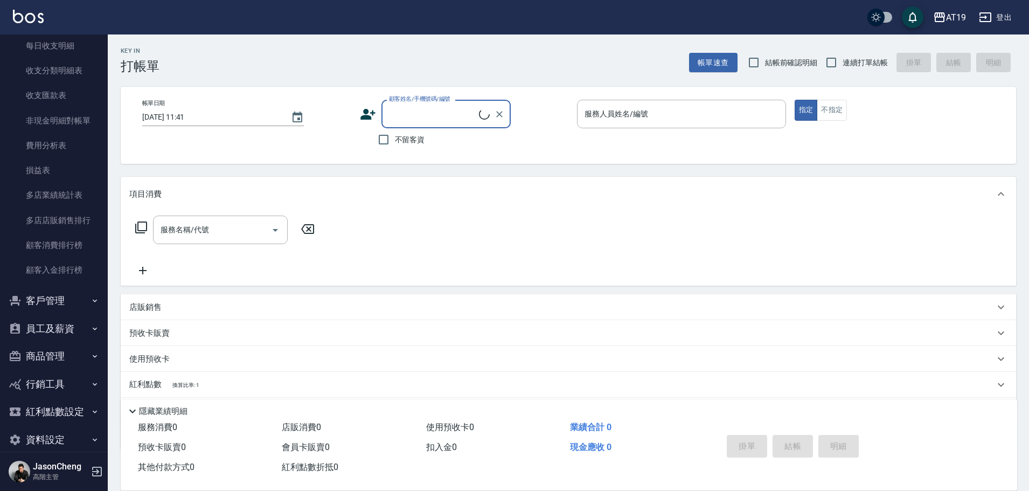
scroll to position [930, 0]
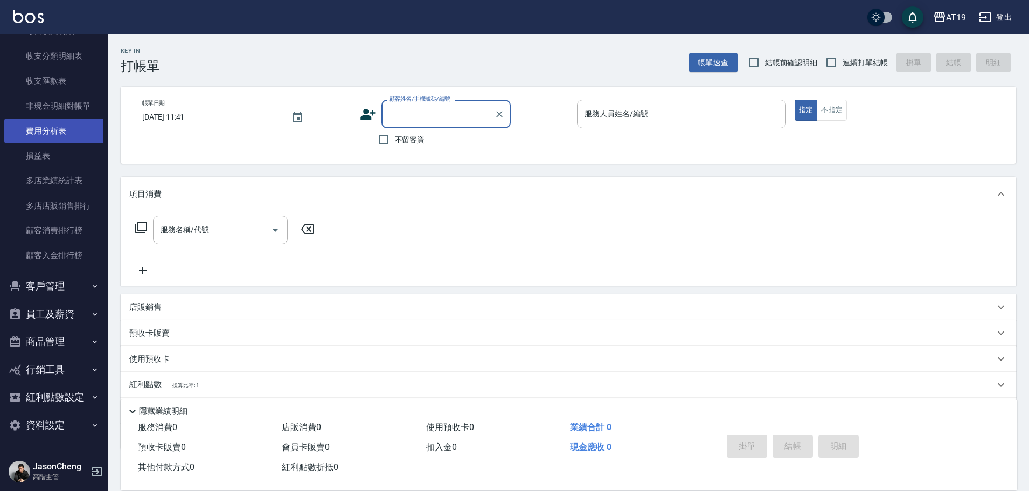
click at [59, 128] on link "費用分析表" at bounding box center [53, 131] width 99 height 25
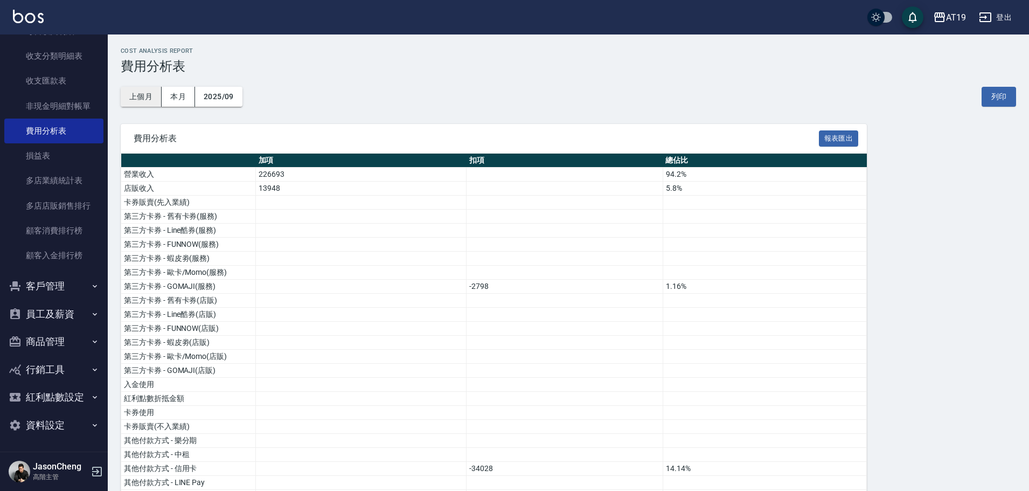
click at [147, 93] on button "上個月" at bounding box center [141, 97] width 41 height 20
click at [828, 136] on button "報表匯出" at bounding box center [839, 138] width 40 height 17
click at [952, 17] on div "AT19" at bounding box center [956, 17] width 20 height 13
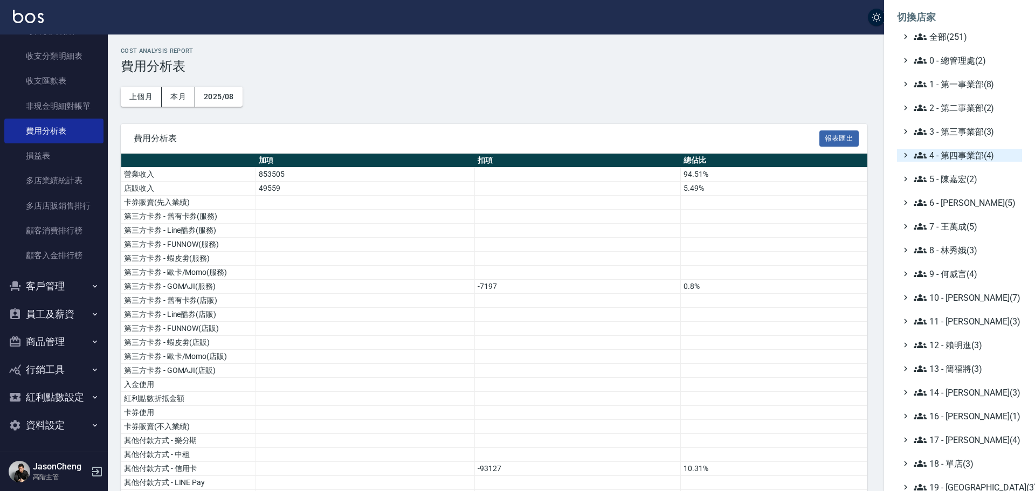
click at [976, 152] on span "4 - 第四事業部(4)" at bounding box center [965, 155] width 104 height 13
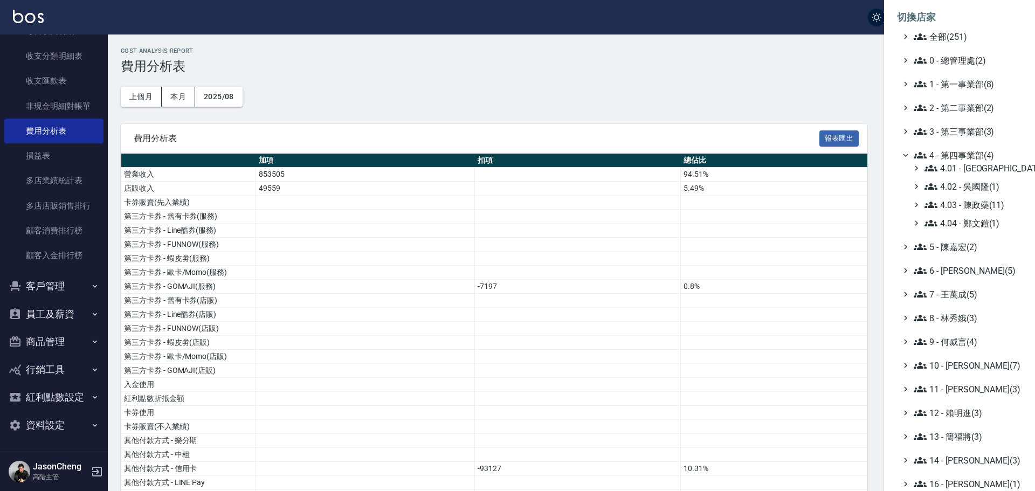
click at [988, 179] on div "4.01 - [GEOGRAPHIC_DATA](3) 4.02 - [PERSON_NAME](1) 4.03 - [PERSON_NAME](11) 4.…" at bounding box center [964, 196] width 114 height 68
click at [984, 188] on span "4.02 - 吳國隆(1)" at bounding box center [970, 186] width 93 height 13
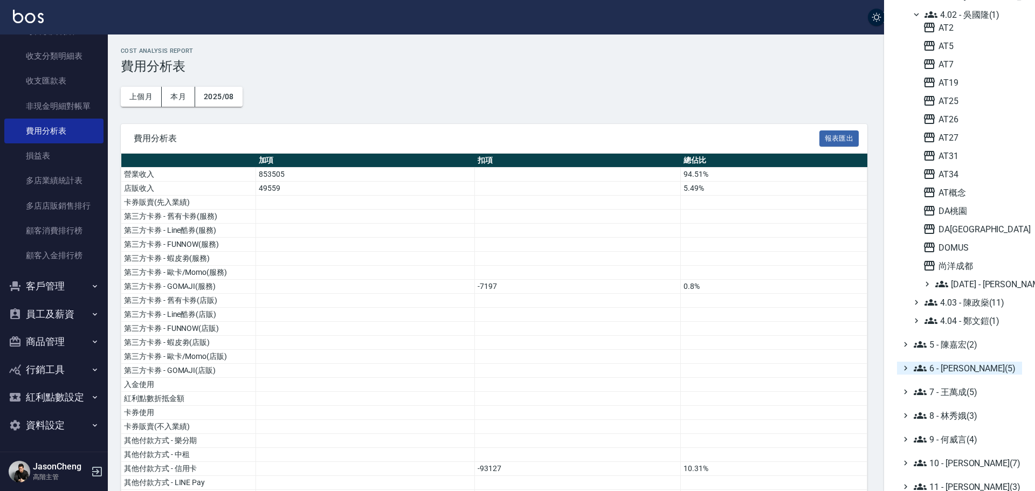
scroll to position [216, 0]
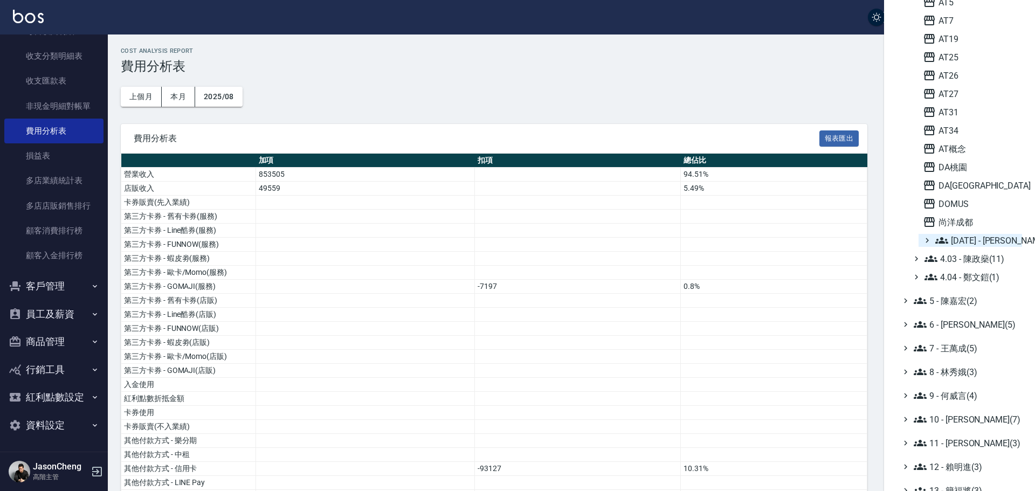
click at [991, 242] on span "[DATE] - [PERSON_NAME](1)" at bounding box center [976, 240] width 82 height 13
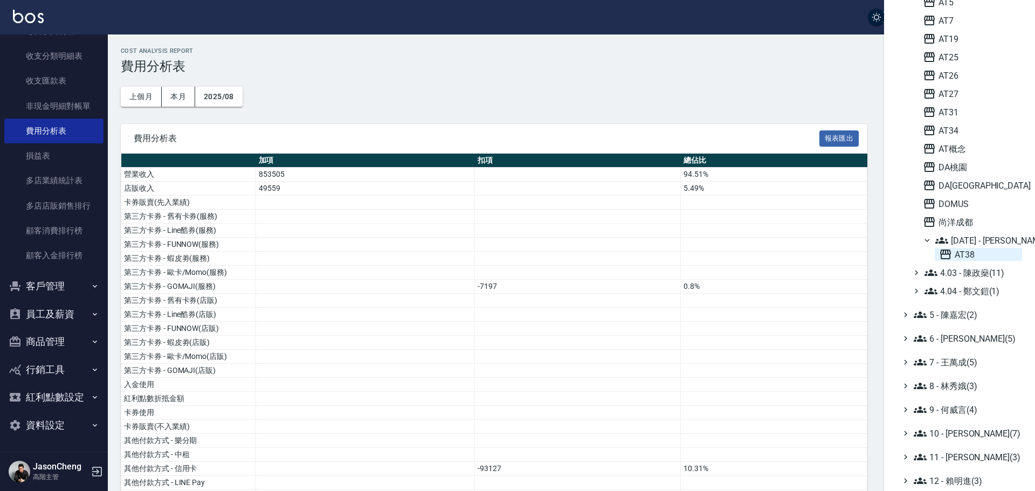
click at [956, 253] on span "AT38" at bounding box center [978, 254] width 79 height 13
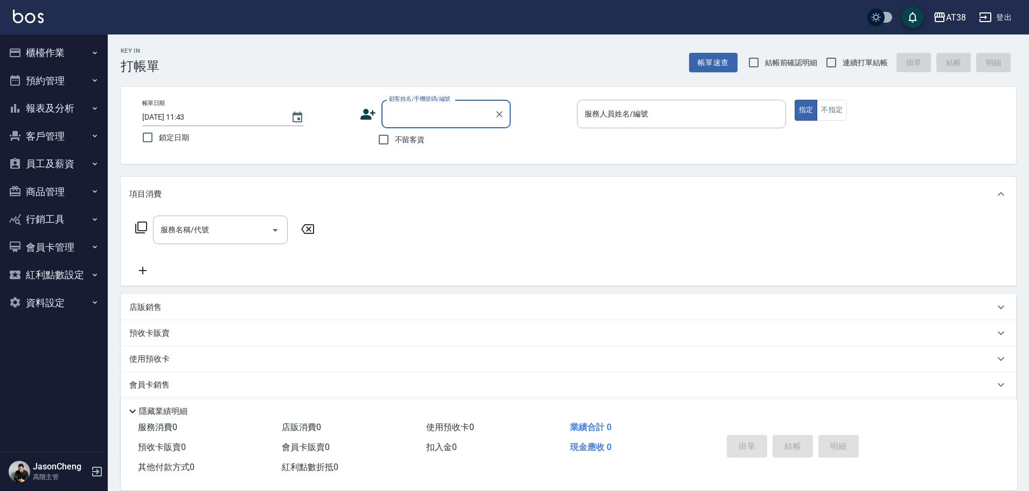
click at [50, 98] on button "報表及分析" at bounding box center [53, 108] width 99 height 28
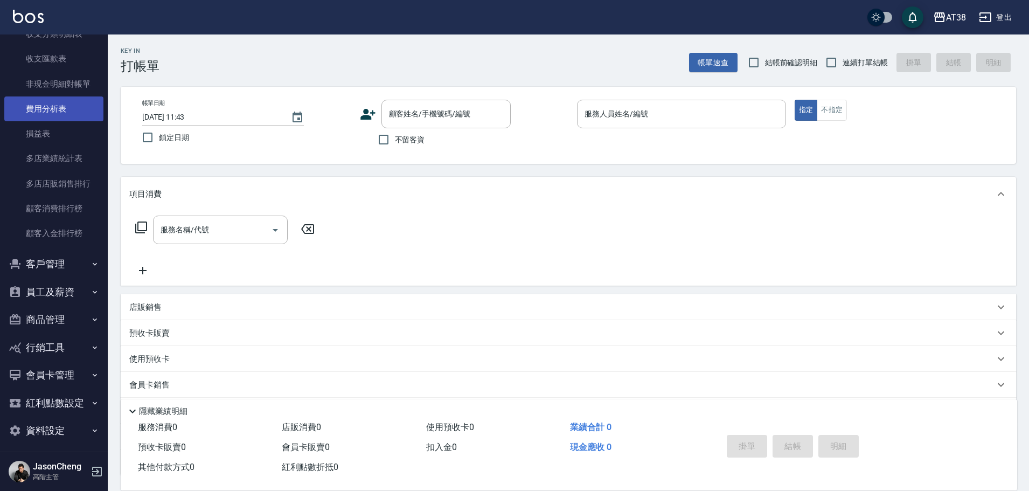
scroll to position [958, 0]
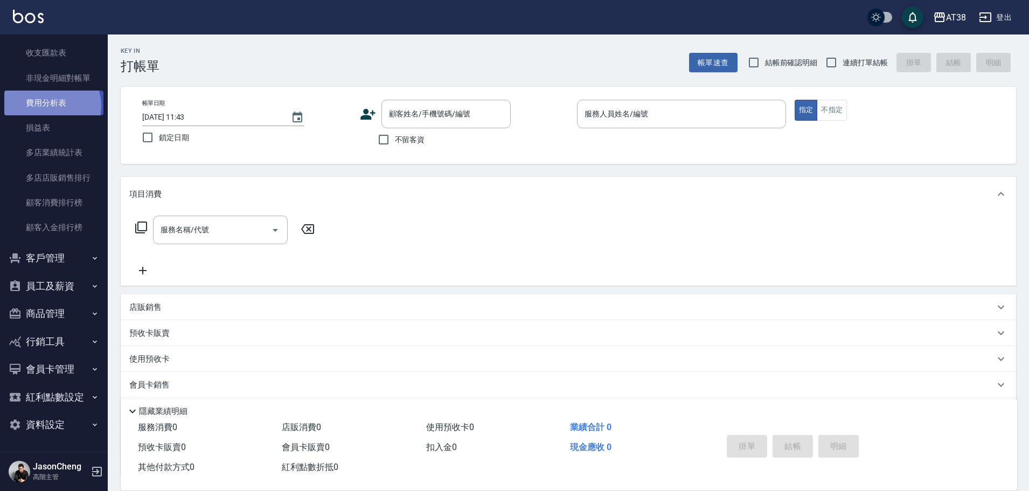
click at [47, 106] on link "費用分析表" at bounding box center [53, 103] width 99 height 25
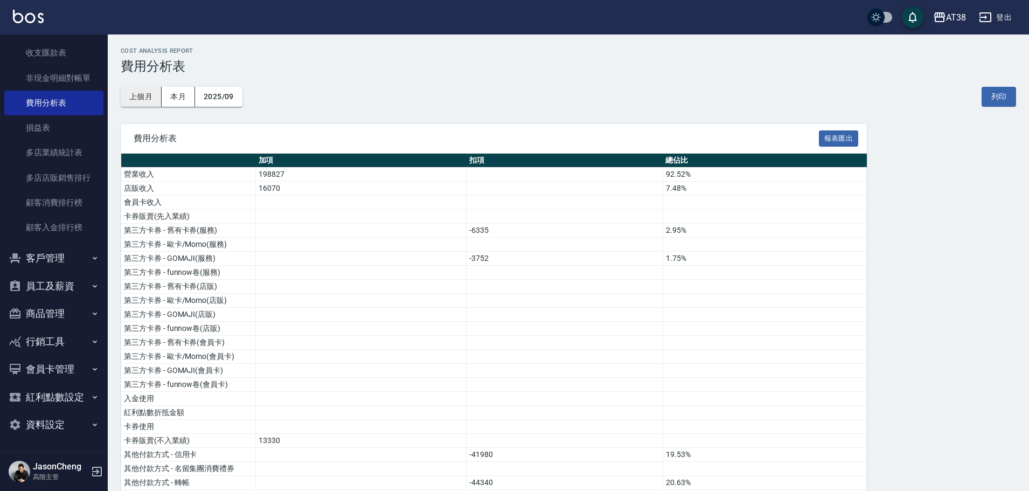
click at [141, 103] on button "上個月" at bounding box center [141, 97] width 41 height 20
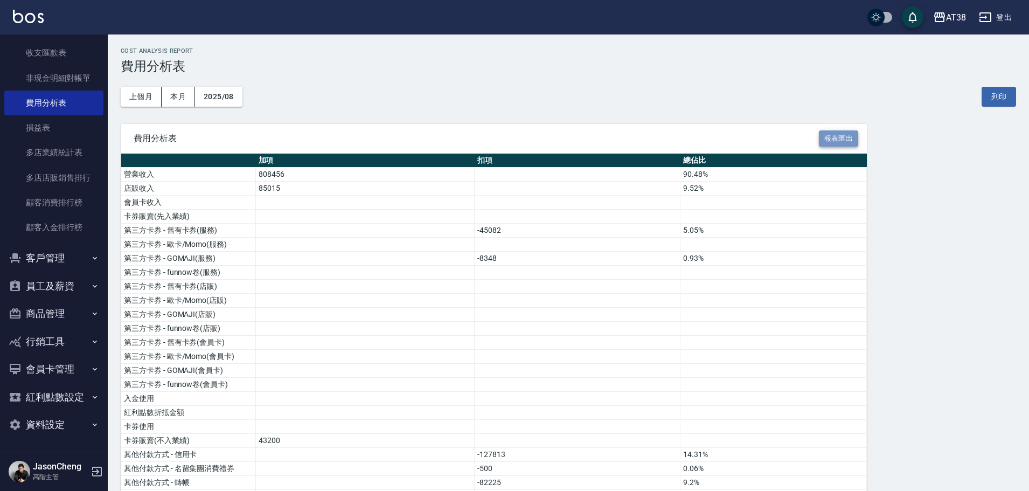
click at [832, 139] on button "報表匯出" at bounding box center [839, 138] width 40 height 17
click at [334, 82] on div "上個月 本月 2025/08 列印" at bounding box center [569, 97] width 896 height 46
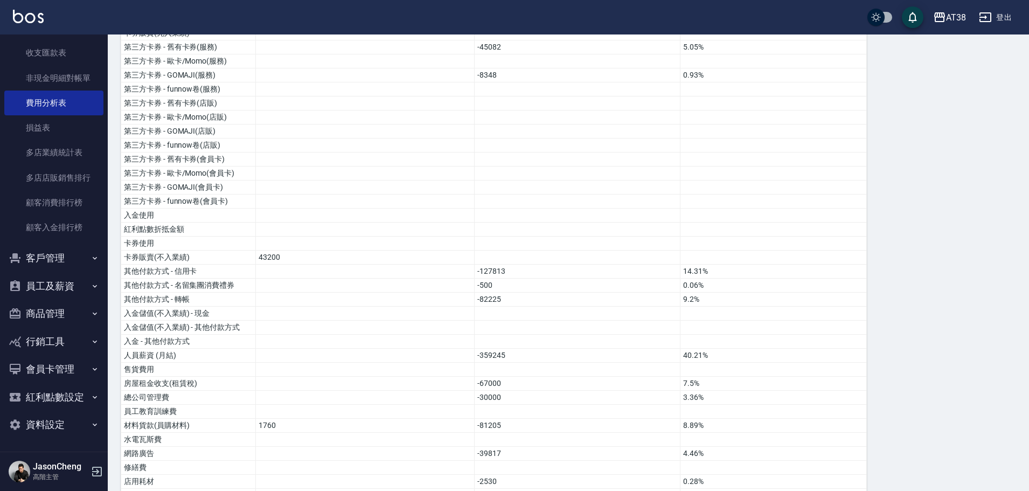
scroll to position [323, 0]
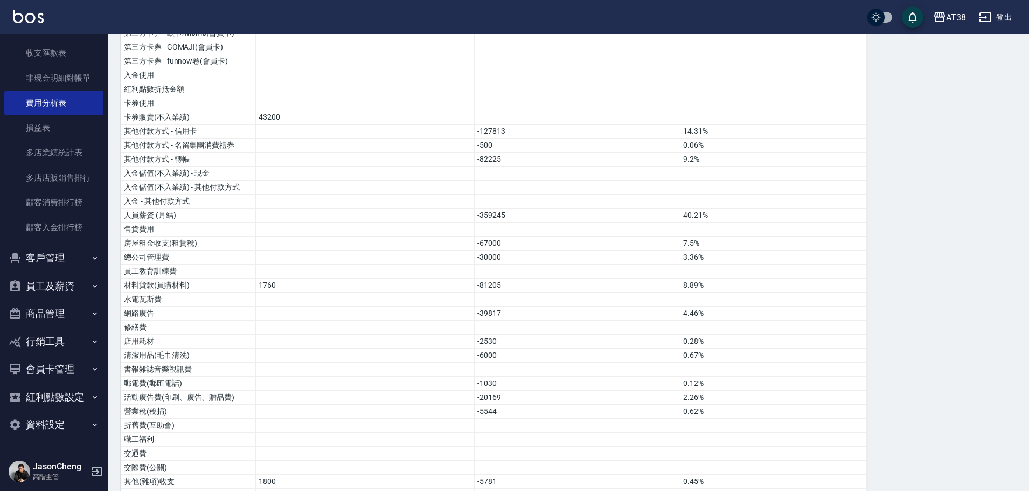
click at [67, 280] on button "員工及薪資" at bounding box center [53, 286] width 99 height 28
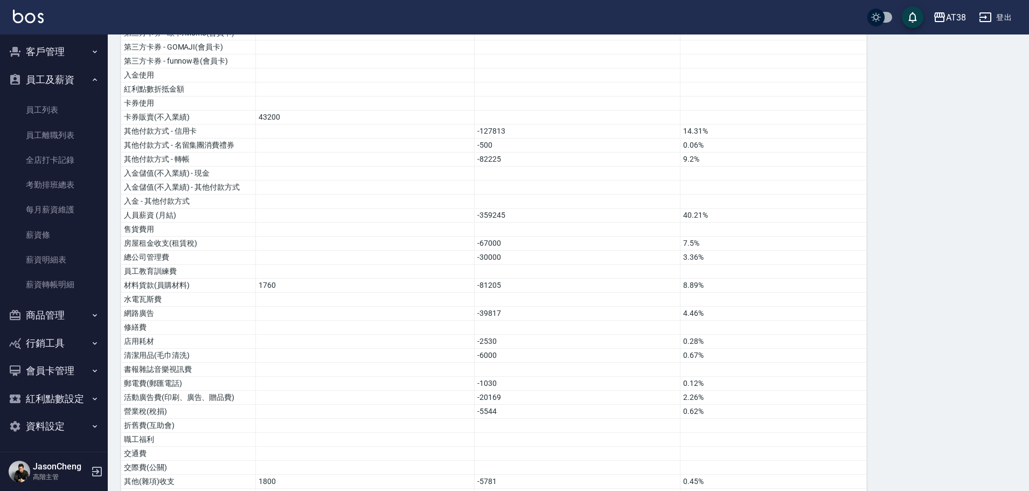
scroll to position [1166, 0]
click at [38, 259] on link "薪資明細表" at bounding box center [53, 258] width 99 height 25
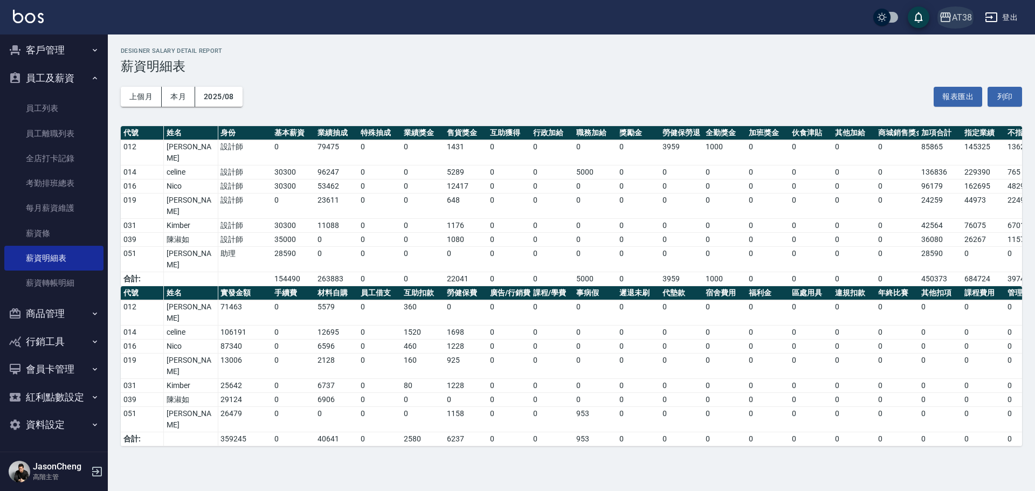
click at [950, 19] on icon "button" at bounding box center [945, 17] width 11 height 10
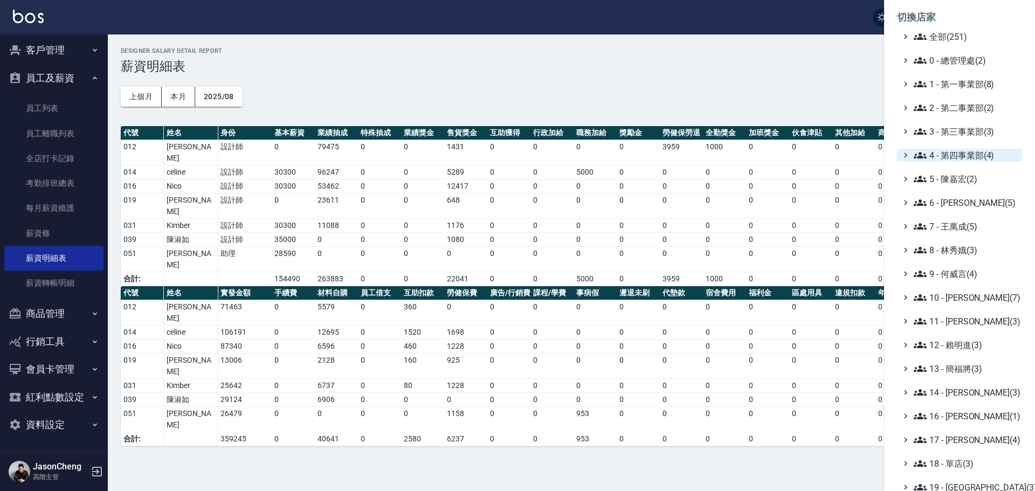
click at [949, 154] on span "4 - 第四事業部(4)" at bounding box center [965, 155] width 104 height 13
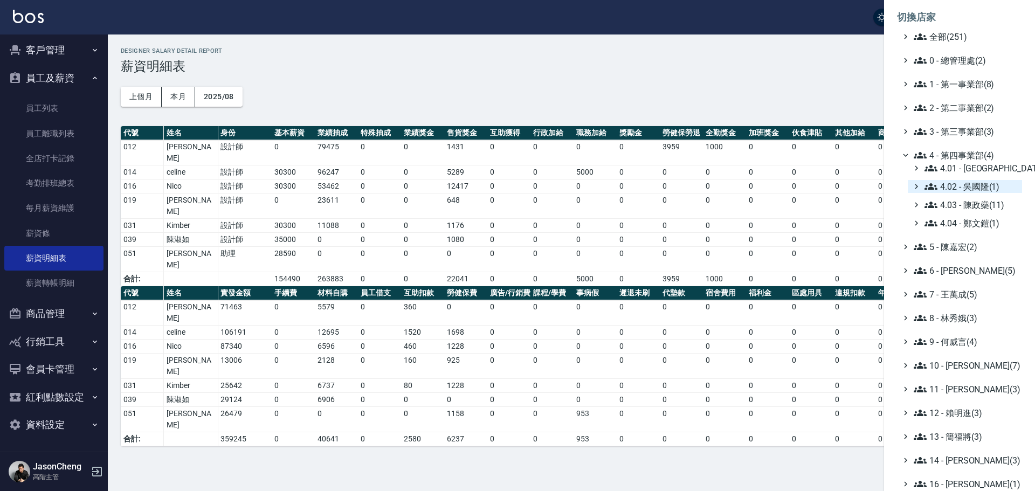
click at [988, 187] on span "4.02 - 吳國隆(1)" at bounding box center [970, 186] width 93 height 13
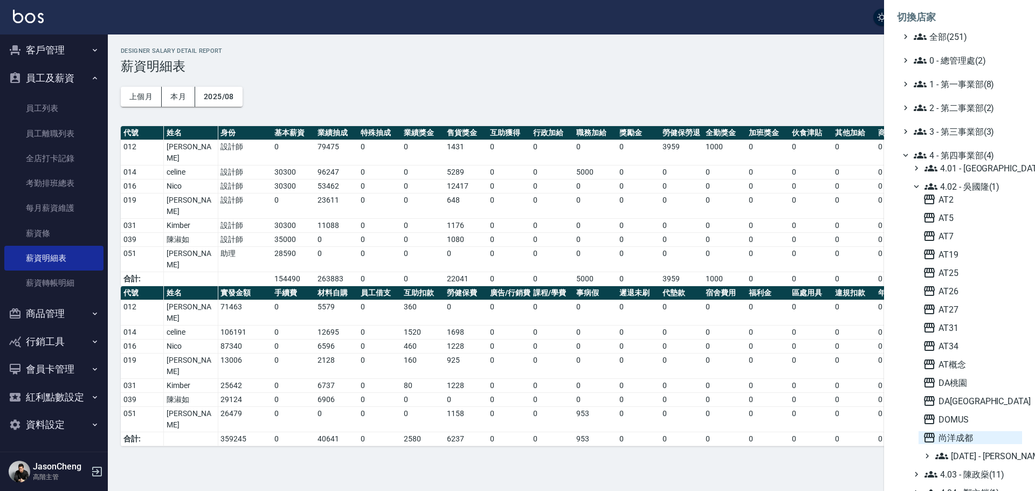
click at [958, 436] on span "尚洋成都" at bounding box center [969, 437] width 95 height 13
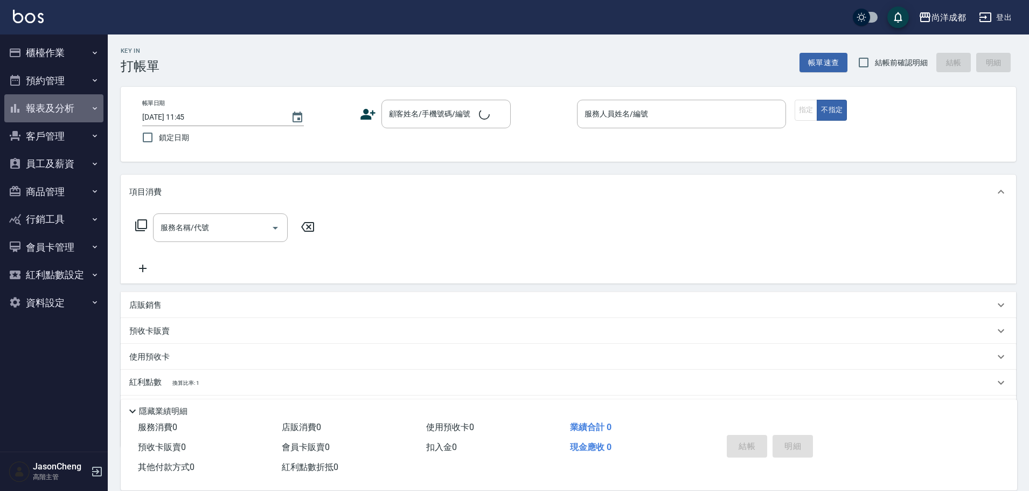
click at [48, 105] on button "報表及分析" at bounding box center [53, 108] width 99 height 28
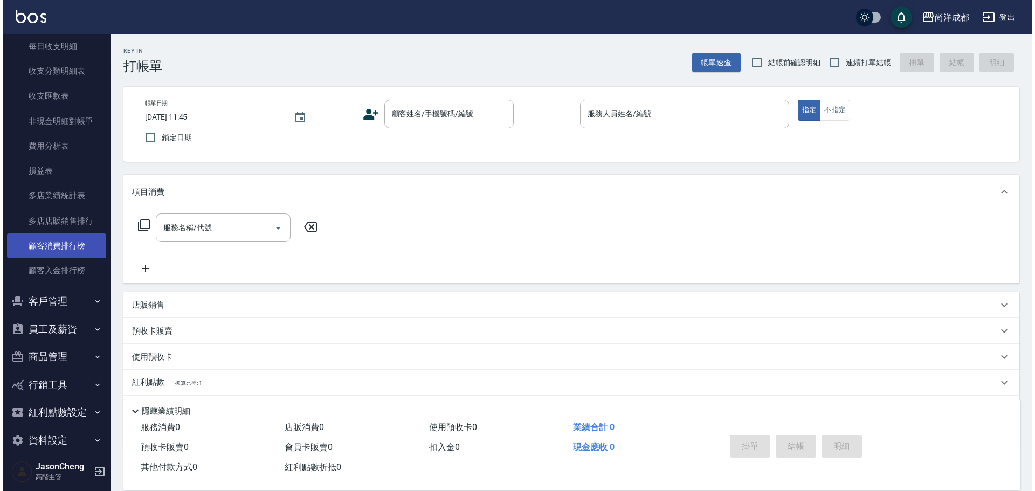
scroll to position [916, 0]
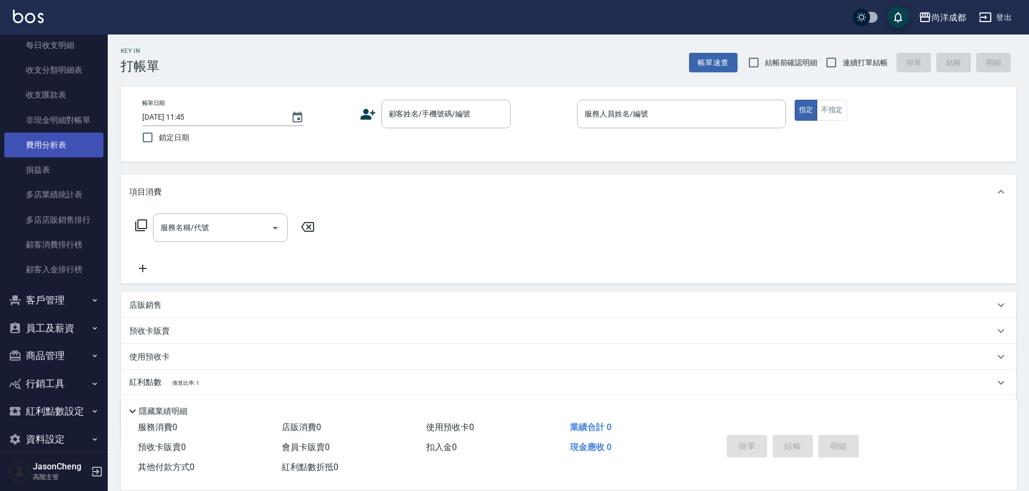
click at [53, 142] on link "費用分析表" at bounding box center [53, 145] width 99 height 25
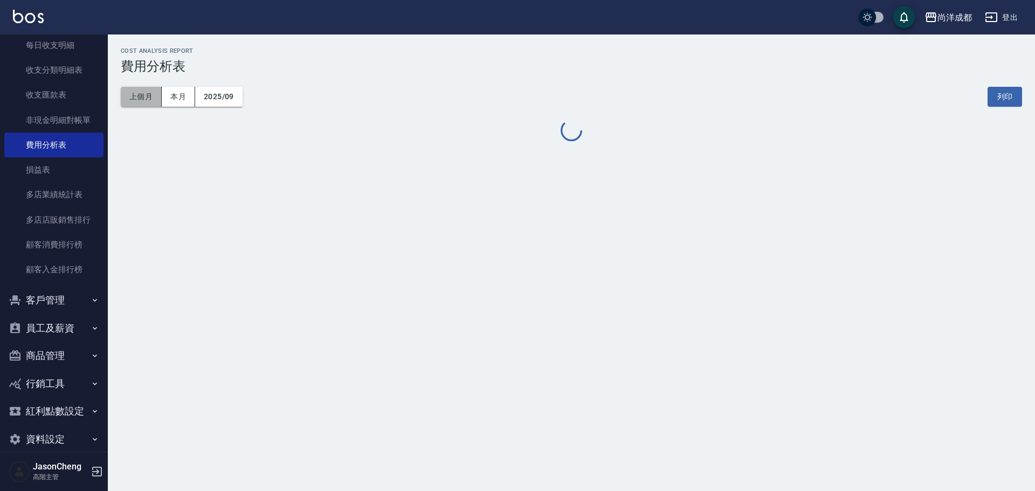
click at [141, 101] on button "上個月" at bounding box center [141, 97] width 41 height 20
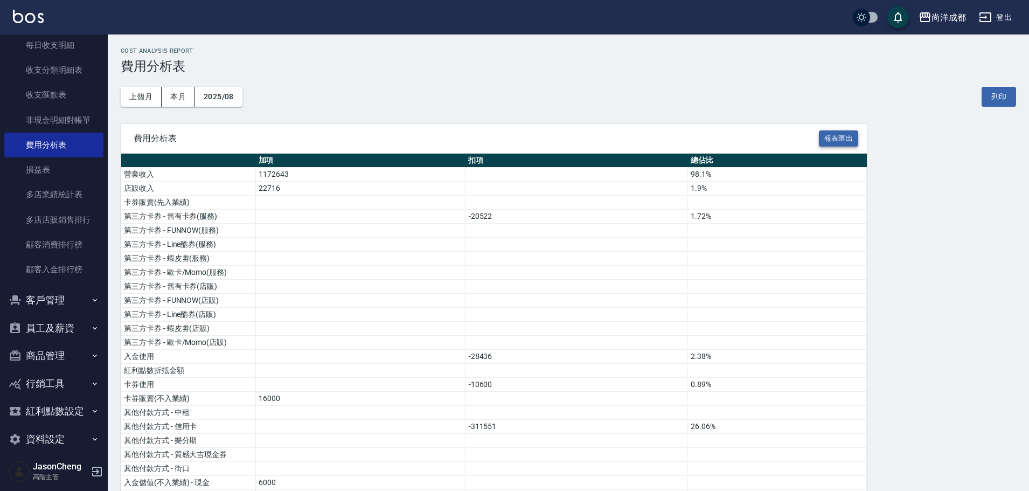
click at [829, 134] on button "報表匯出" at bounding box center [839, 138] width 40 height 17
click at [949, 16] on div "尚洋成都" at bounding box center [949, 17] width 34 height 13
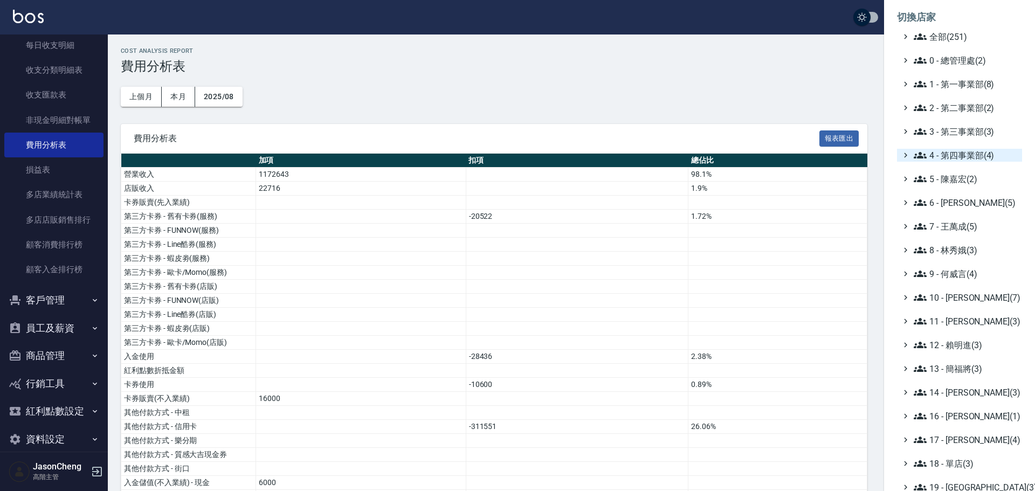
click at [958, 150] on span "4 - 第四事業部(4)" at bounding box center [965, 155] width 104 height 13
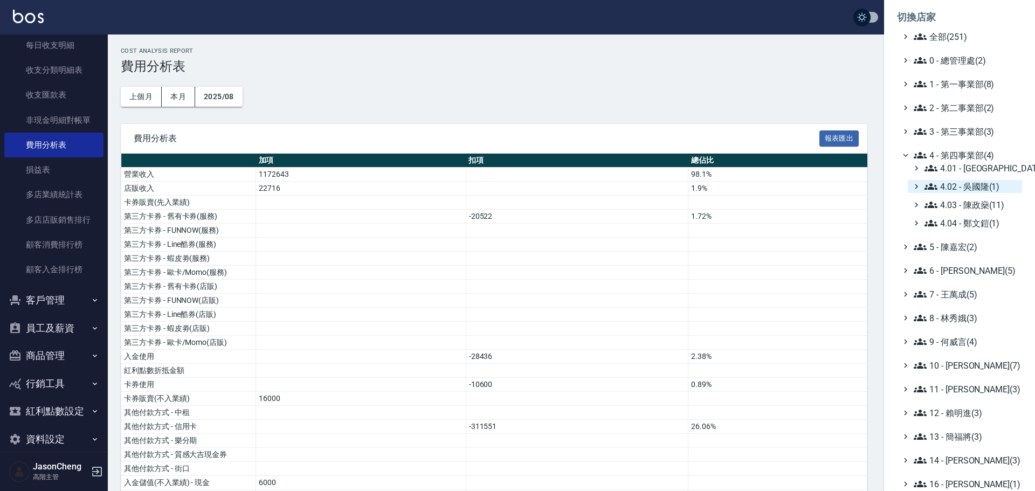
click at [967, 186] on span "4.02 - 吳國隆(1)" at bounding box center [970, 186] width 93 height 13
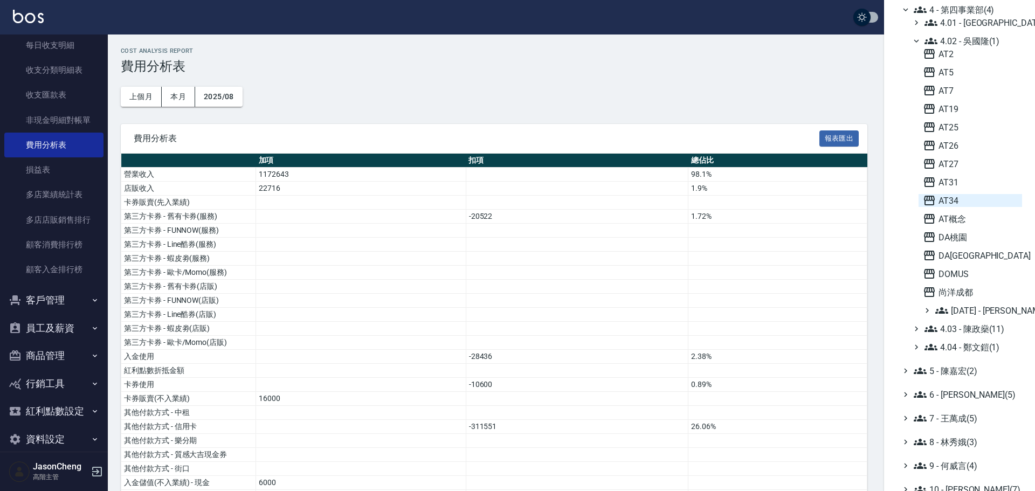
scroll to position [162, 0]
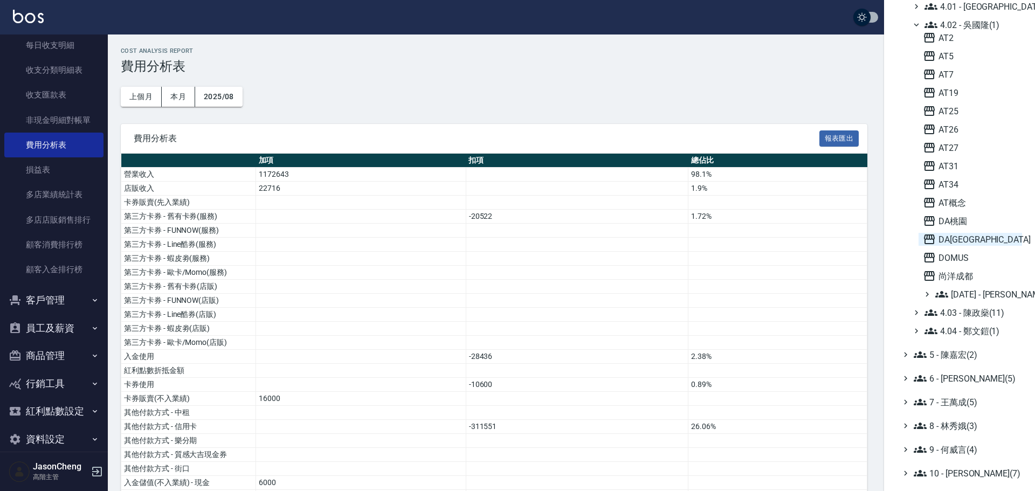
click at [965, 234] on span "DA[GEOGRAPHIC_DATA]" at bounding box center [969, 239] width 95 height 13
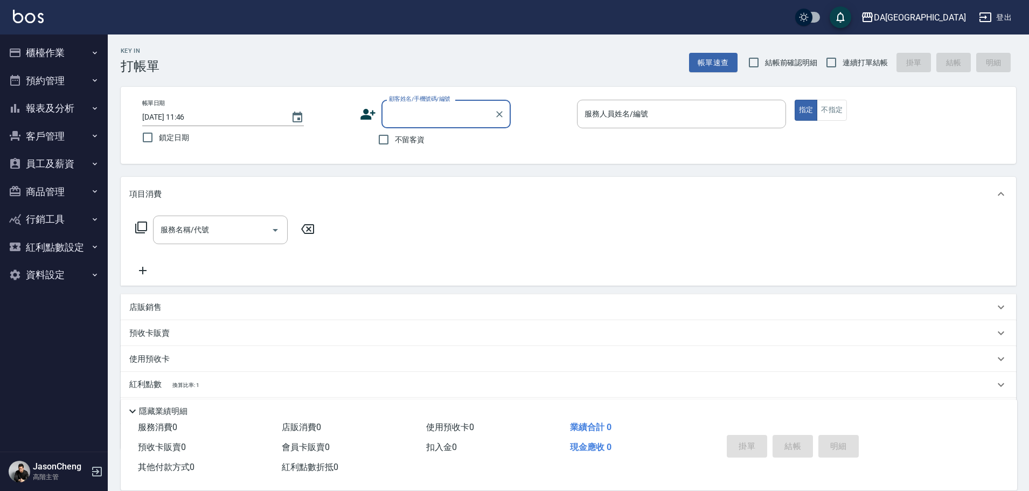
click at [48, 171] on button "員工及薪資" at bounding box center [53, 164] width 99 height 28
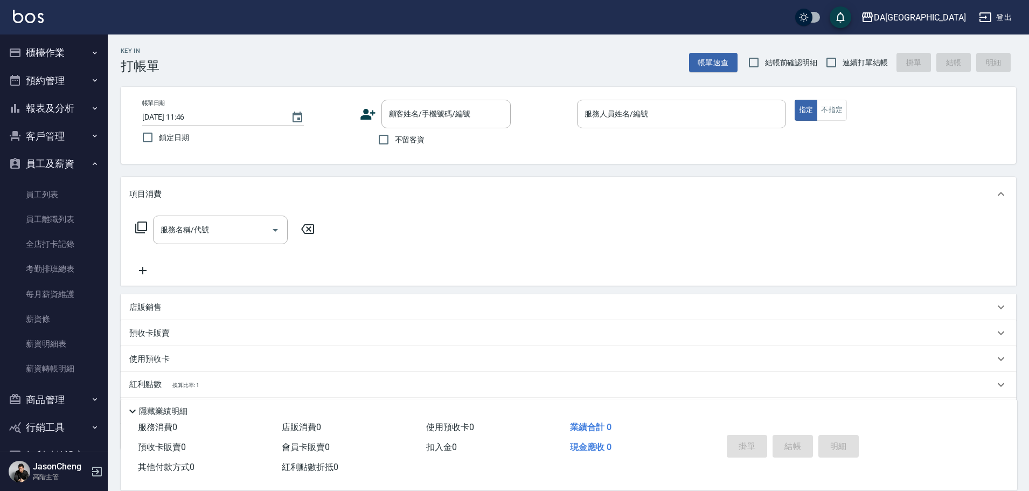
click at [48, 166] on button "員工及薪資" at bounding box center [53, 164] width 99 height 28
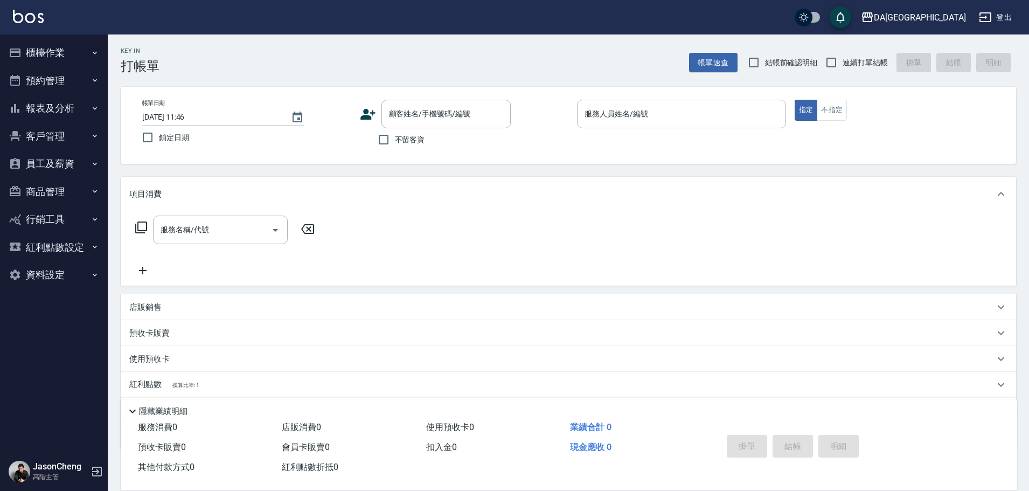
click at [60, 108] on button "報表及分析" at bounding box center [53, 108] width 99 height 28
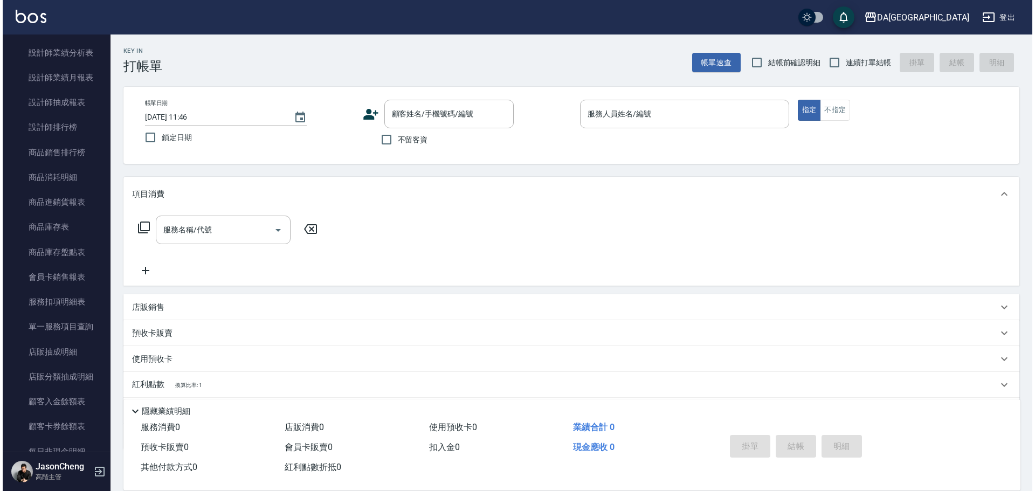
scroll to position [862, 0]
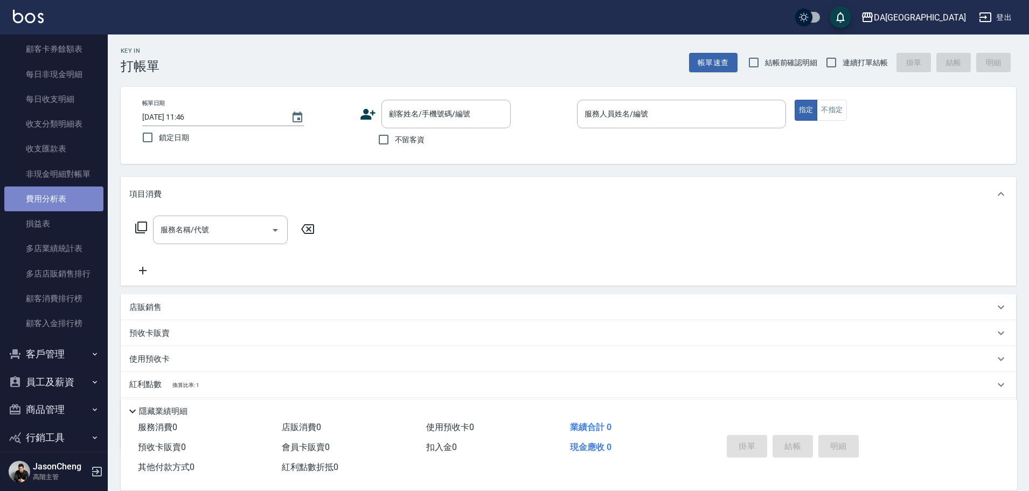
click at [53, 197] on link "費用分析表" at bounding box center [53, 198] width 99 height 25
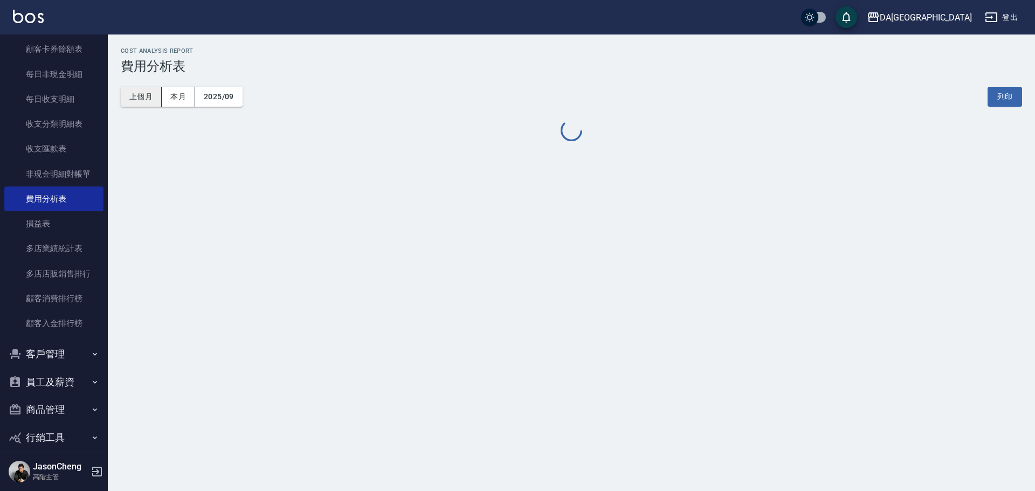
click at [143, 98] on button "上個月" at bounding box center [141, 97] width 41 height 20
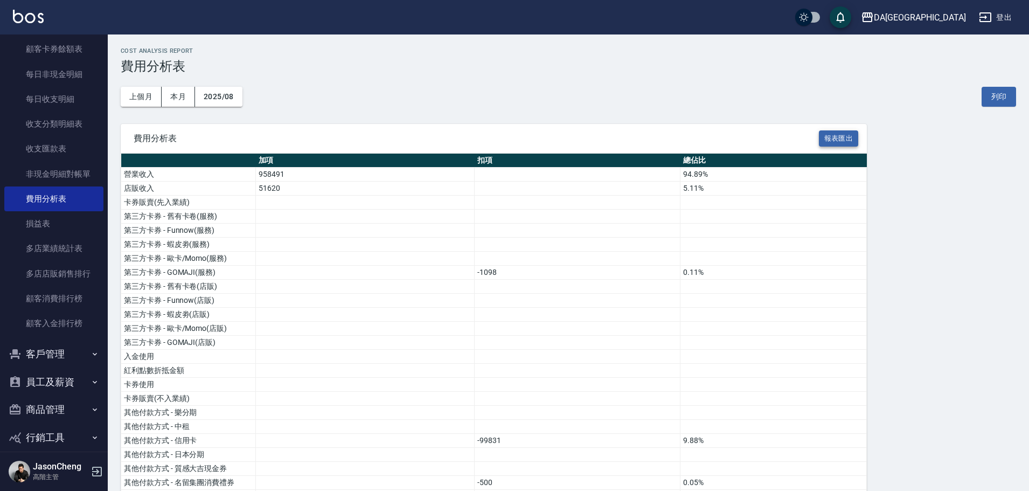
click at [841, 135] on button "報表匯出" at bounding box center [839, 138] width 40 height 17
click at [962, 12] on div "DA[GEOGRAPHIC_DATA]" at bounding box center [920, 17] width 92 height 13
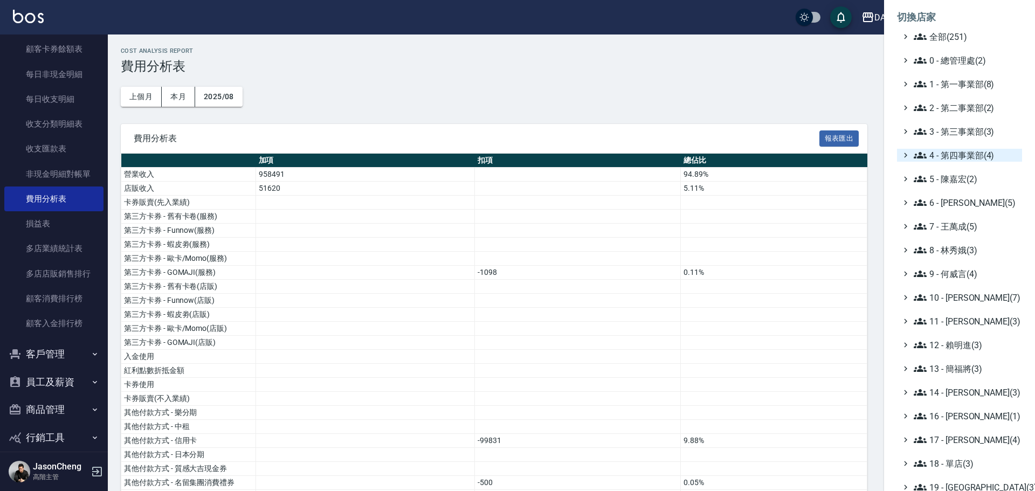
click at [963, 152] on span "4 - 第四事業部(4)" at bounding box center [965, 155] width 104 height 13
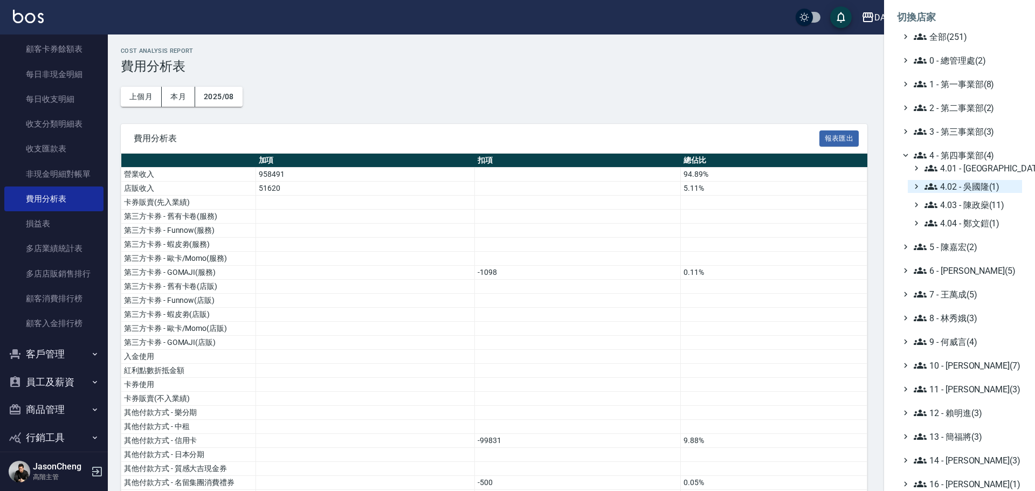
click at [967, 190] on span "4.02 - 吳國隆(1)" at bounding box center [970, 186] width 93 height 13
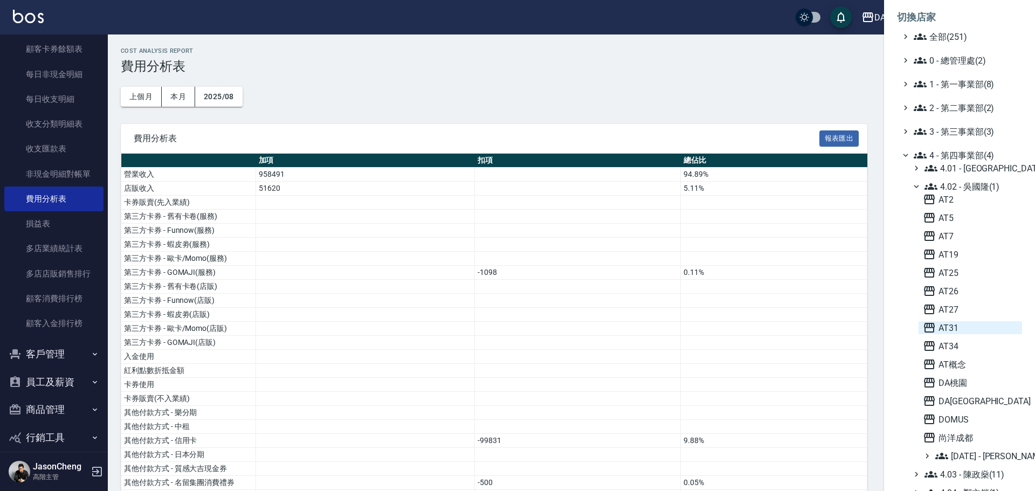
click at [953, 328] on span "AT31" at bounding box center [969, 327] width 95 height 13
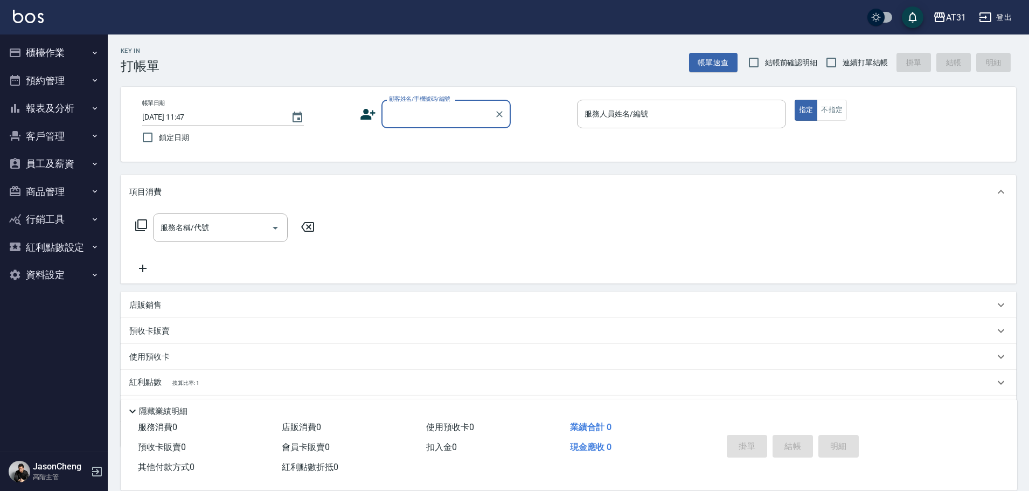
click at [62, 107] on button "報表及分析" at bounding box center [53, 108] width 99 height 28
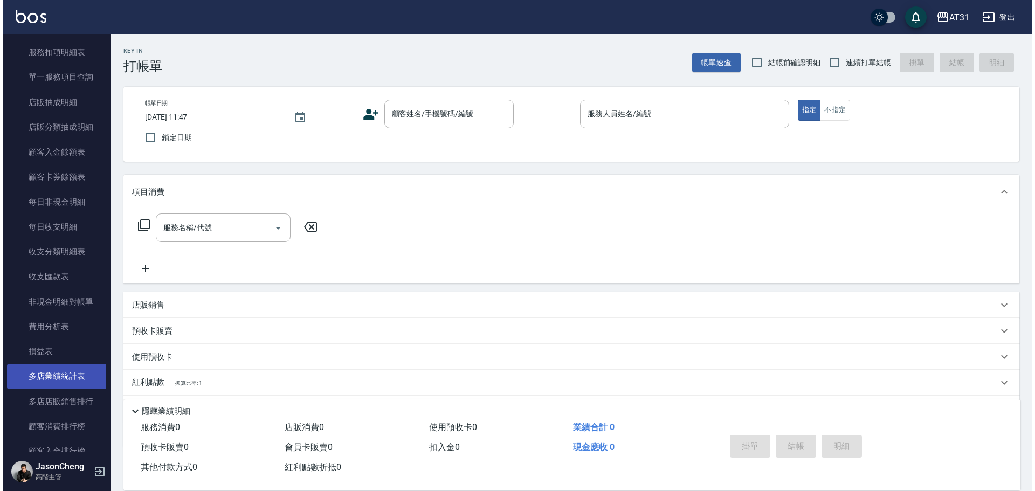
scroll to position [916, 0]
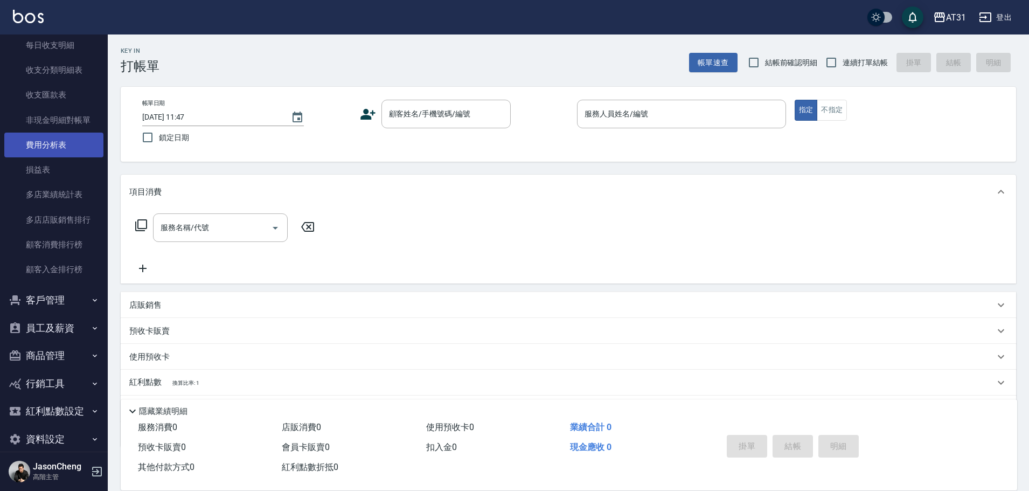
click at [65, 148] on link "費用分析表" at bounding box center [53, 145] width 99 height 25
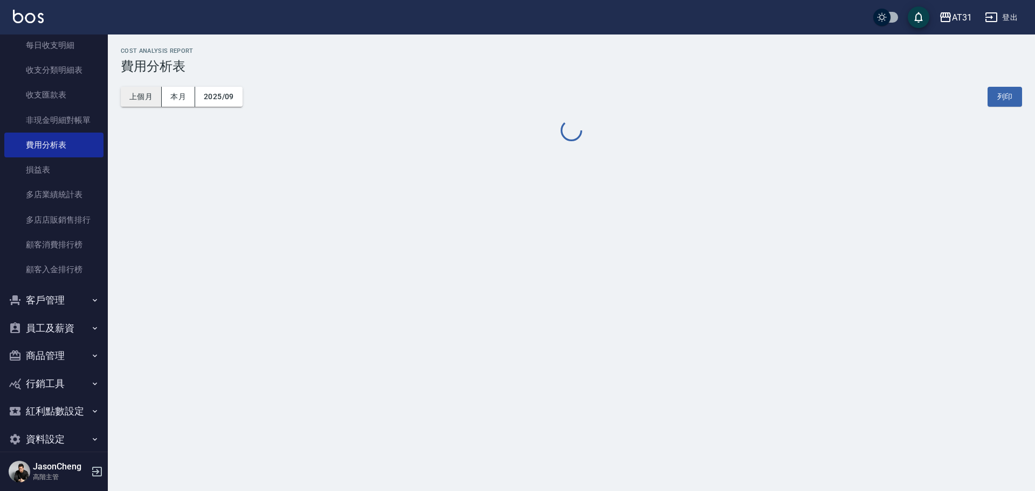
click at [147, 98] on button "上個月" at bounding box center [141, 97] width 41 height 20
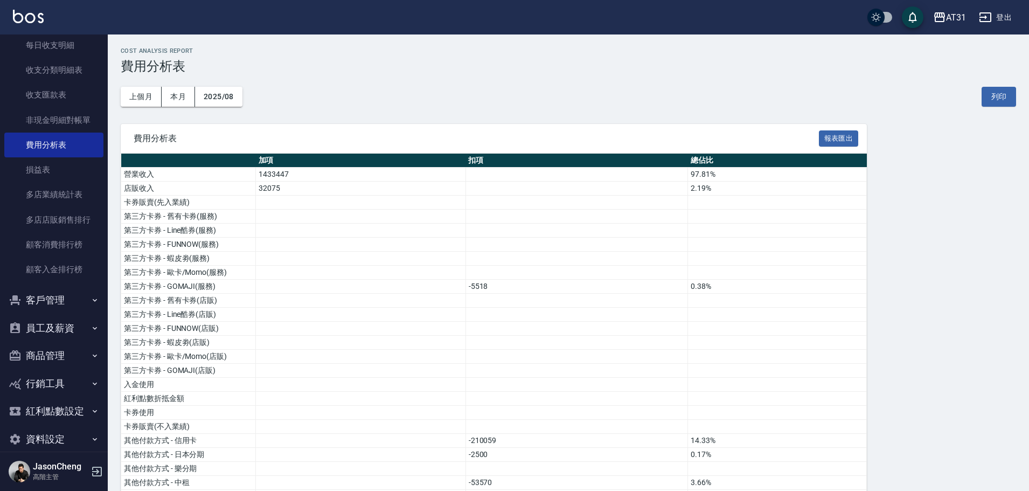
click at [818, 137] on span "費用分析表" at bounding box center [476, 138] width 685 height 11
click at [833, 135] on button "報表匯出" at bounding box center [839, 138] width 40 height 17
click at [935, 16] on icon "button" at bounding box center [939, 17] width 11 height 10
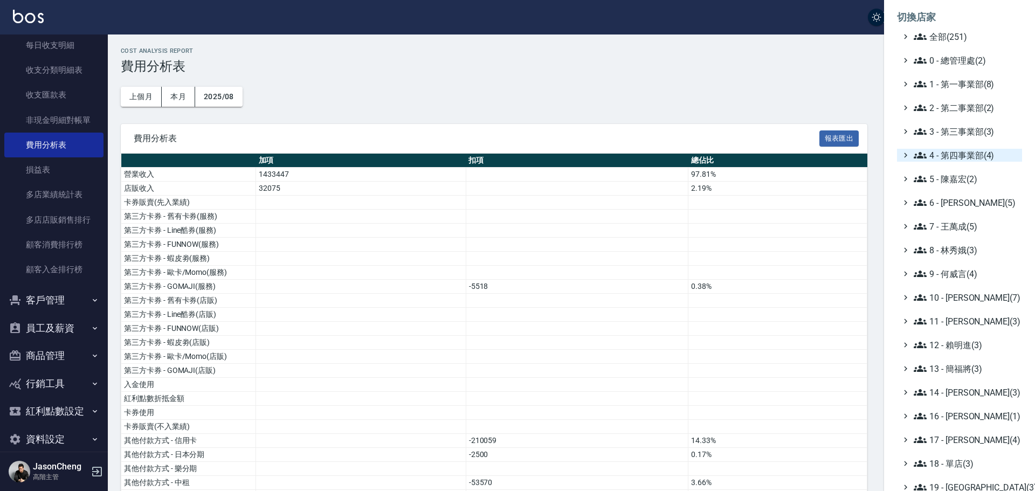
click at [975, 156] on span "4 - 第四事業部(4)" at bounding box center [965, 155] width 104 height 13
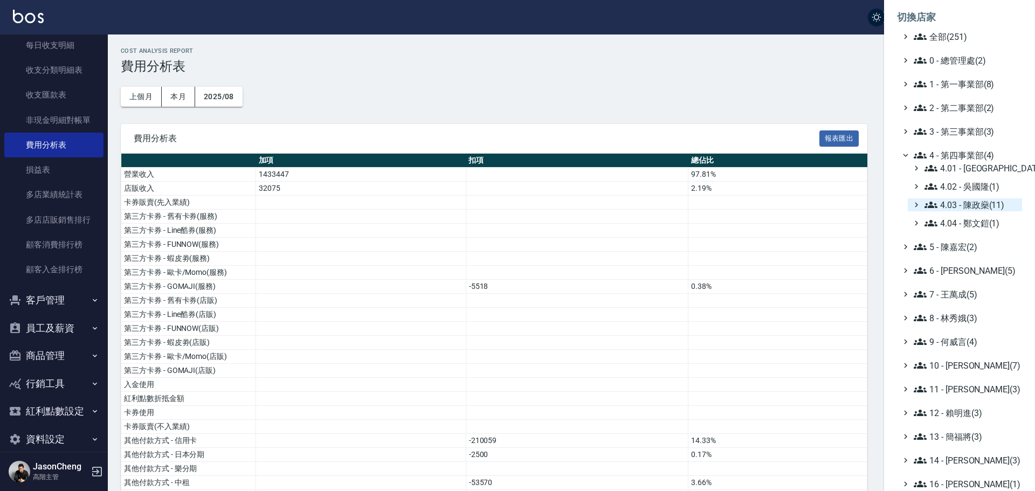
click at [988, 204] on span "4.03 - 陳政燊(11)" at bounding box center [970, 204] width 93 height 13
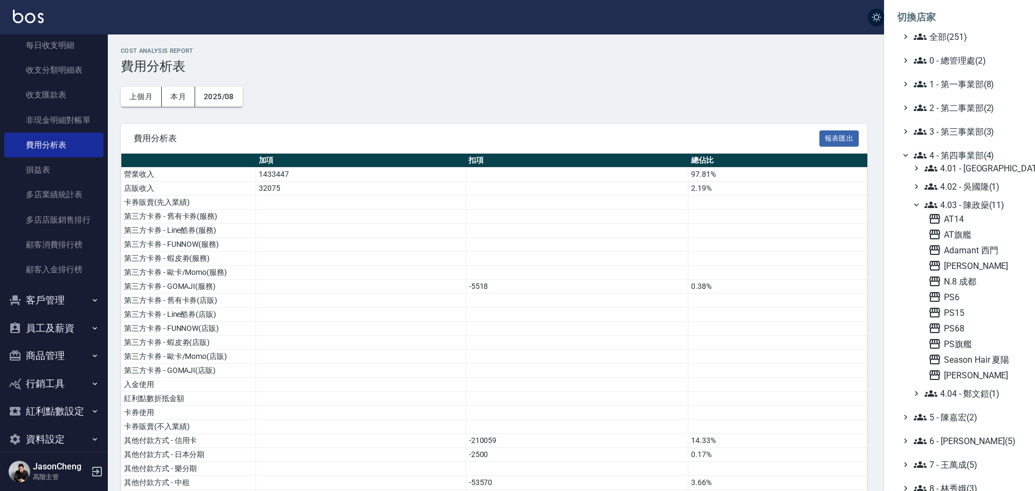
click at [988, 204] on span "4.03 - 陳政燊(11)" at bounding box center [970, 204] width 93 height 13
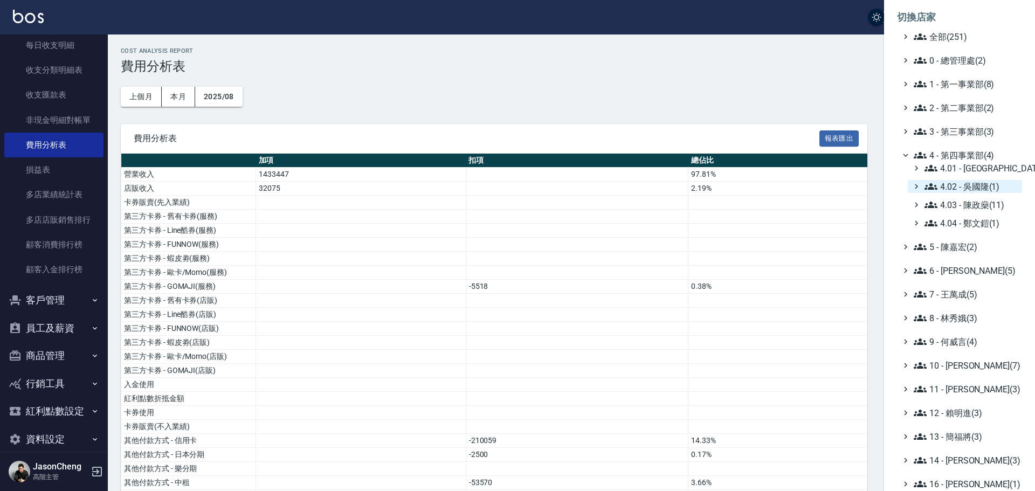
click at [985, 185] on span "4.02 - 吳國隆(1)" at bounding box center [970, 186] width 93 height 13
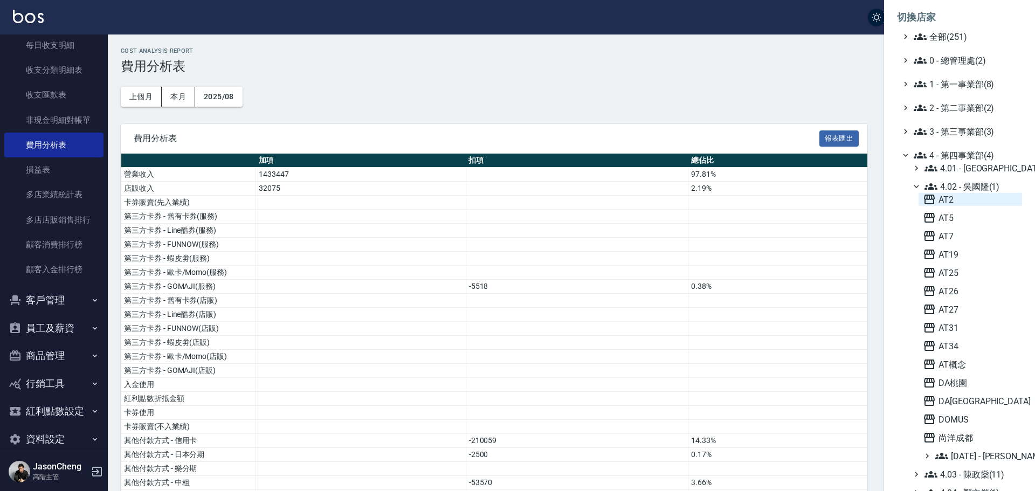
click at [955, 198] on span "AT2" at bounding box center [969, 199] width 95 height 13
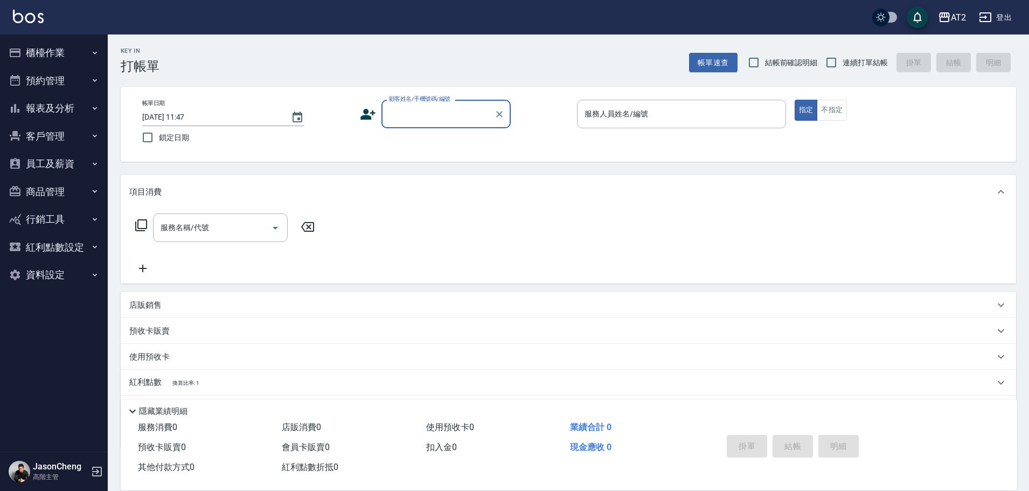
click at [63, 103] on button "報表及分析" at bounding box center [53, 108] width 99 height 28
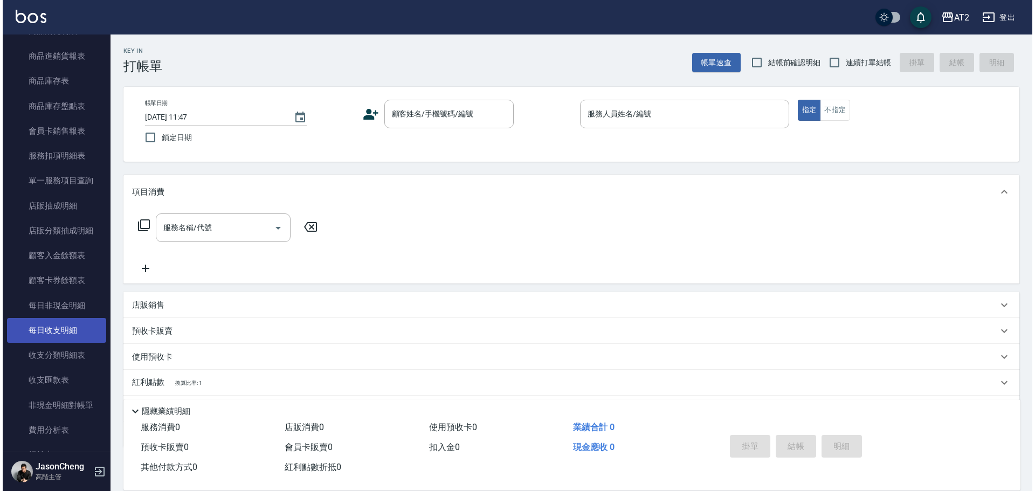
scroll to position [862, 0]
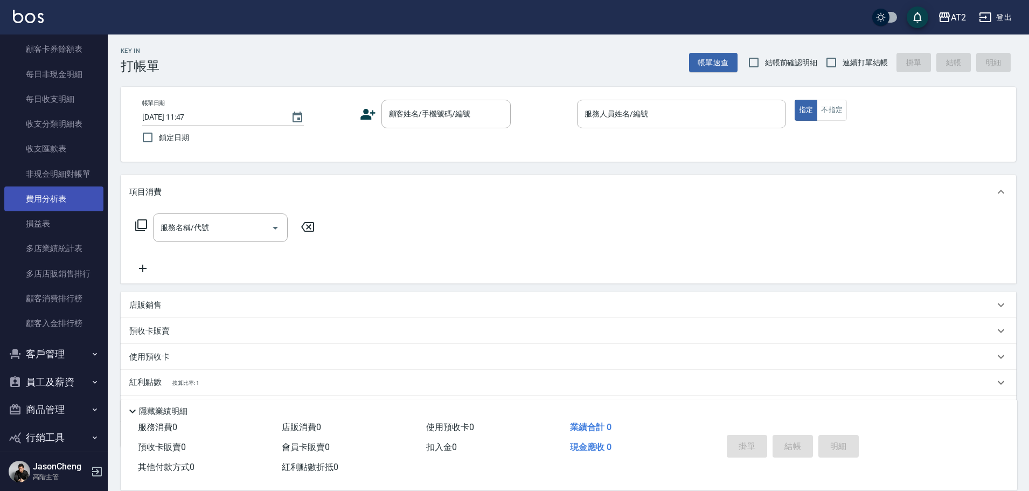
click at [51, 192] on link "費用分析表" at bounding box center [53, 198] width 99 height 25
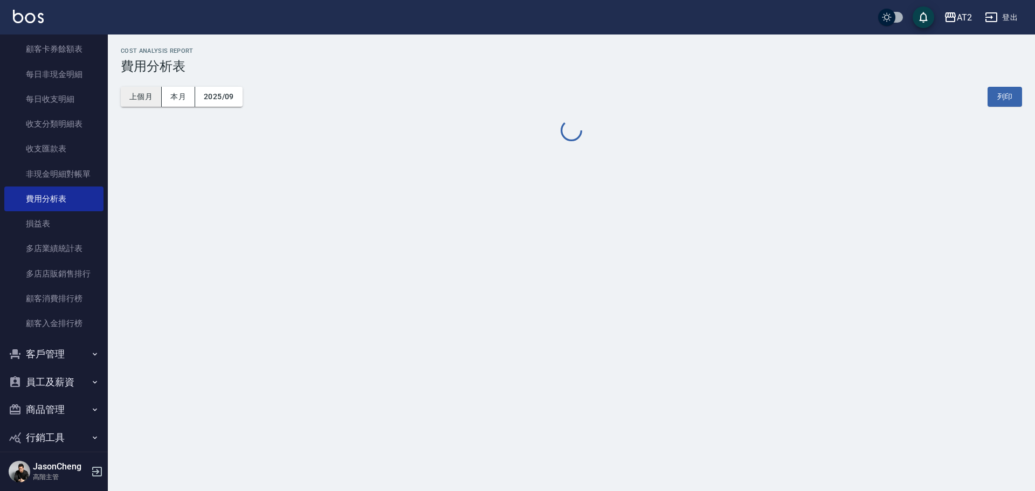
click at [137, 95] on button "上個月" at bounding box center [141, 97] width 41 height 20
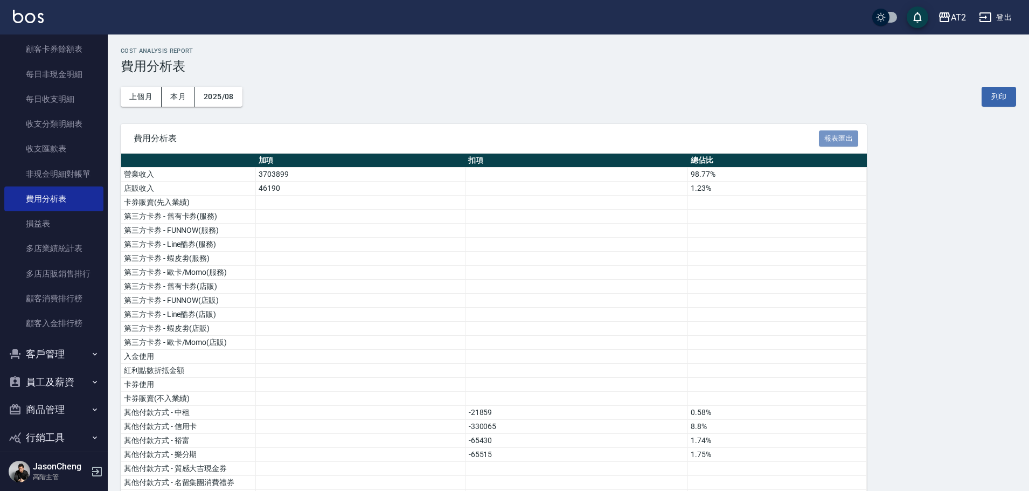
click at [827, 136] on button "報表匯出" at bounding box center [839, 138] width 40 height 17
click at [955, 19] on div "AT2" at bounding box center [958, 17] width 15 height 13
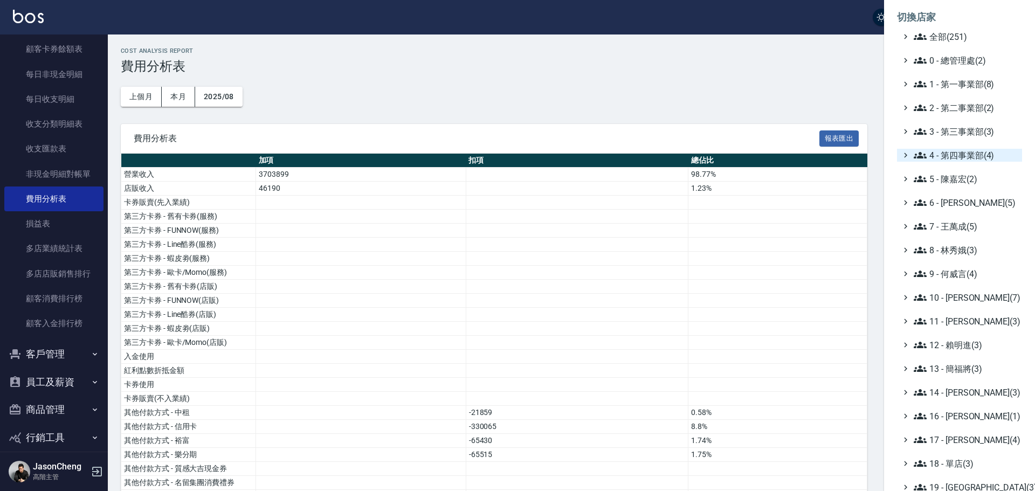
click at [963, 156] on span "4 - 第四事業部(4)" at bounding box center [965, 155] width 104 height 13
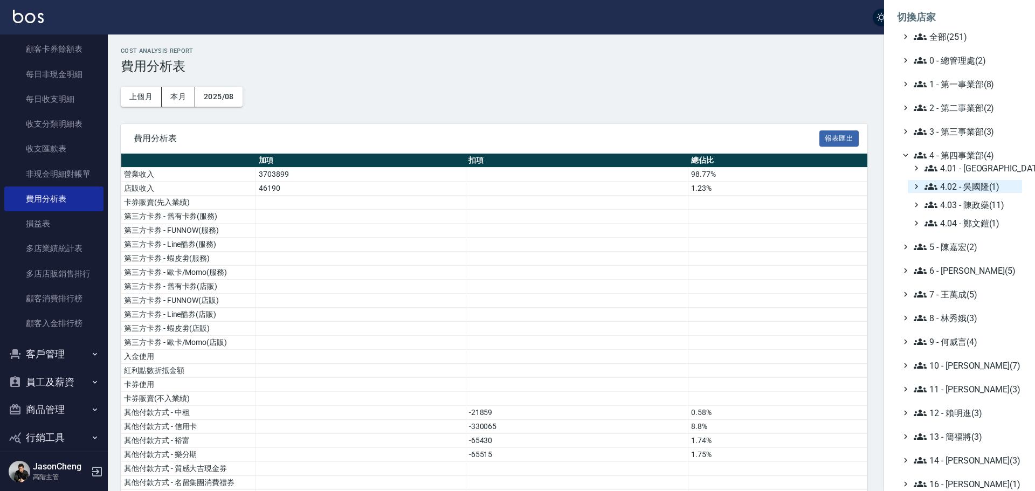
click at [956, 190] on span "4.02 - 吳國隆(1)" at bounding box center [970, 186] width 93 height 13
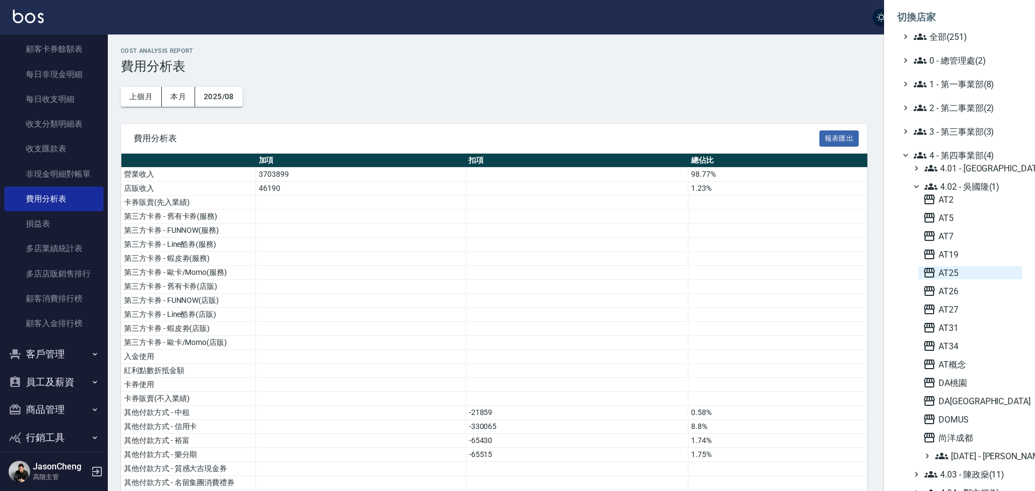
click at [944, 271] on span "AT25" at bounding box center [969, 272] width 95 height 13
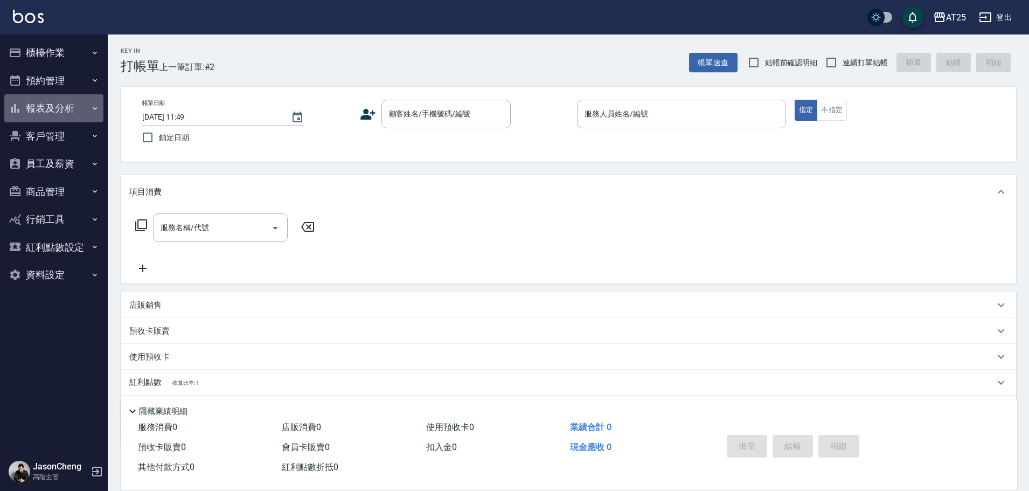
click at [58, 103] on button "報表及分析" at bounding box center [53, 108] width 99 height 28
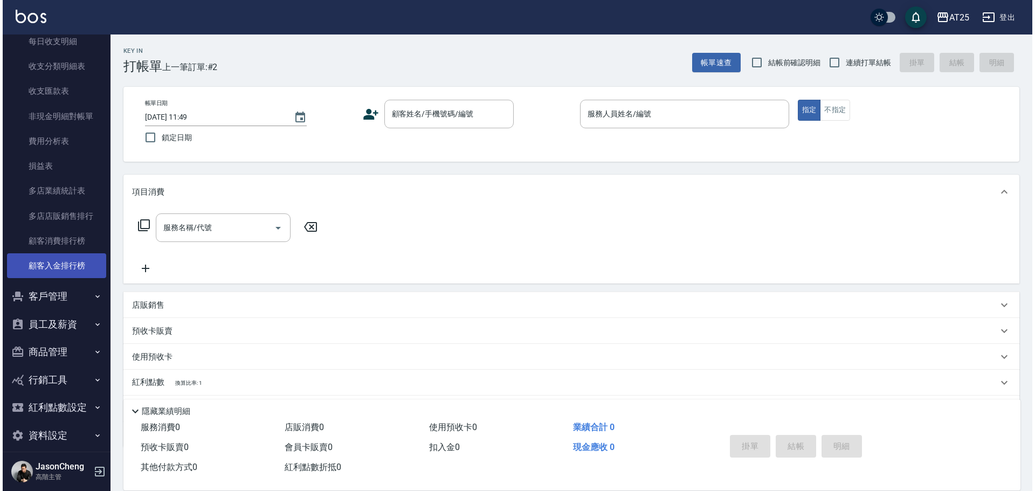
scroll to position [930, 0]
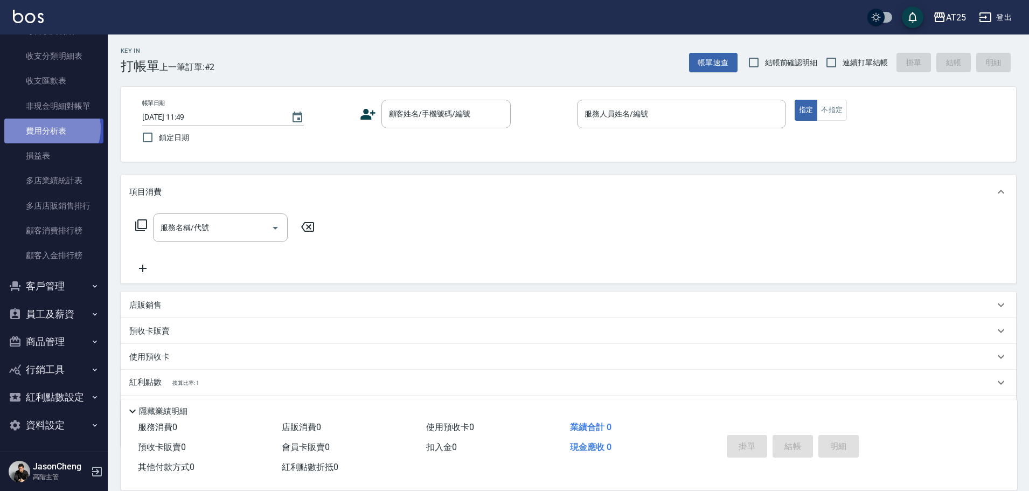
click at [46, 128] on link "費用分析表" at bounding box center [53, 131] width 99 height 25
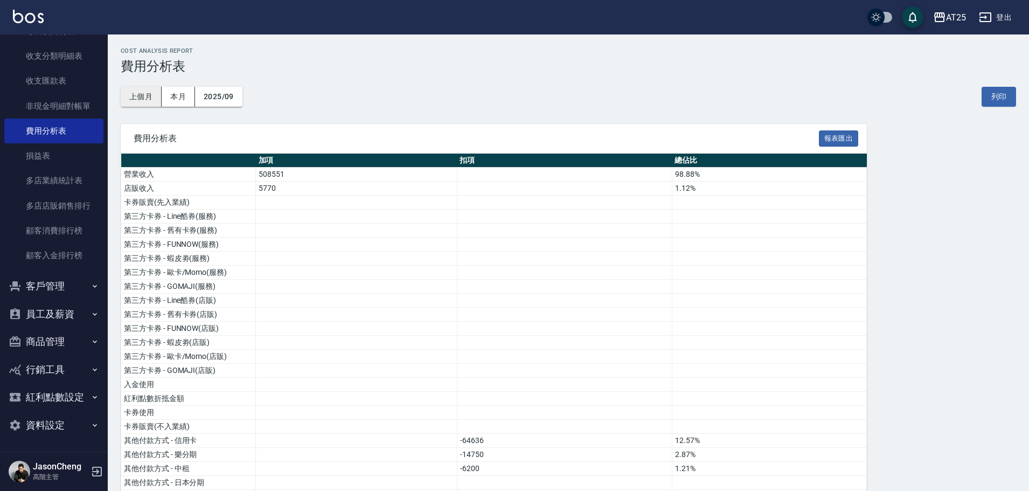
click at [147, 102] on button "上個月" at bounding box center [141, 97] width 41 height 20
click at [829, 137] on button "報表匯出" at bounding box center [839, 138] width 40 height 17
click at [952, 23] on div "AT25" at bounding box center [956, 17] width 20 height 13
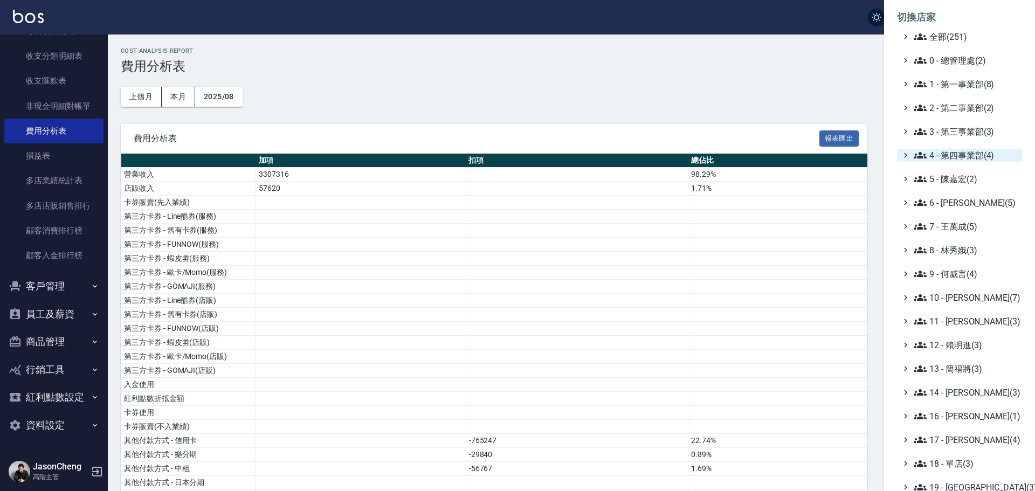
click at [982, 153] on span "4 - 第四事業部(4)" at bounding box center [965, 155] width 104 height 13
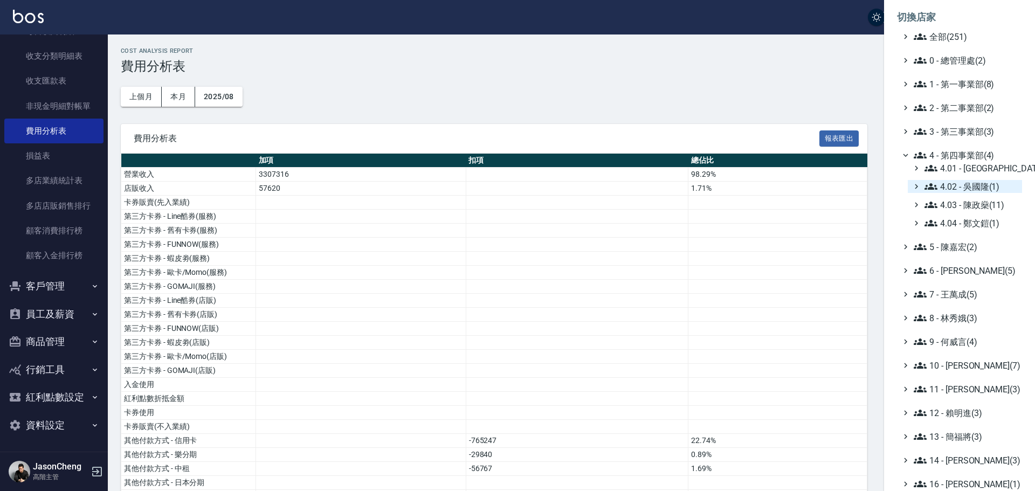
click at [975, 184] on span "4.02 - 吳國隆(1)" at bounding box center [970, 186] width 93 height 13
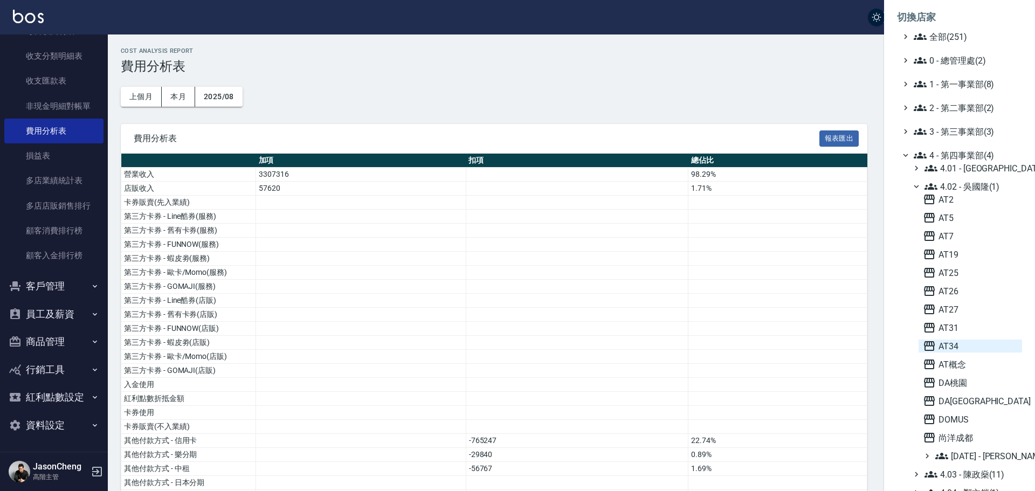
click at [942, 344] on span "AT34" at bounding box center [969, 345] width 95 height 13
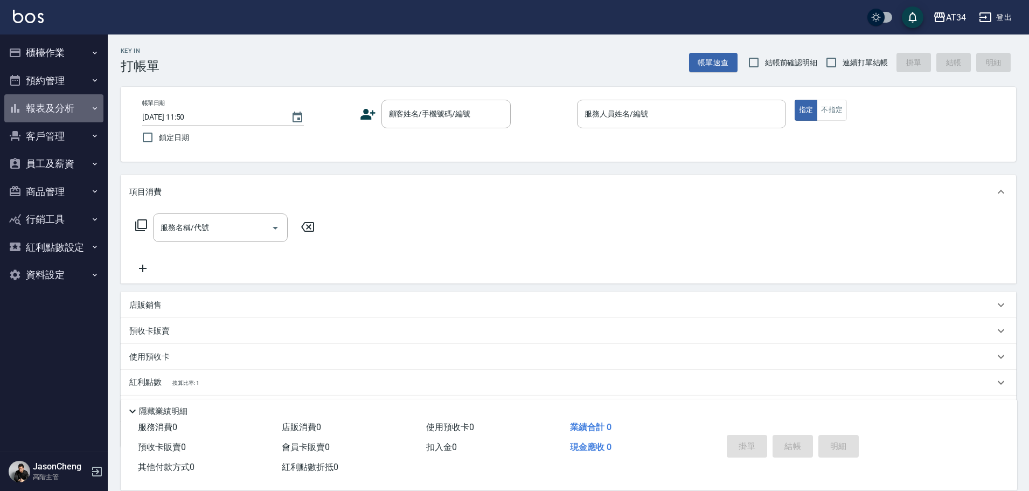
click at [58, 109] on button "報表及分析" at bounding box center [53, 108] width 99 height 28
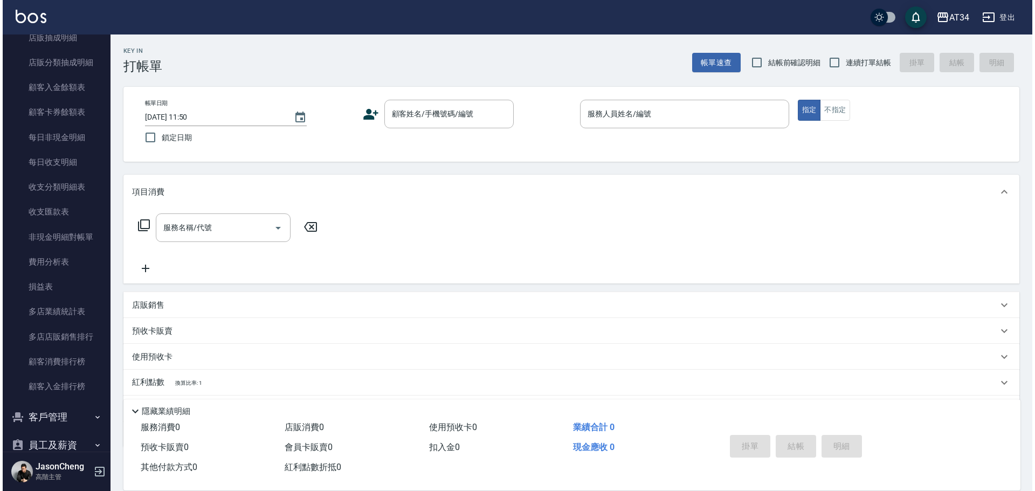
scroll to position [862, 0]
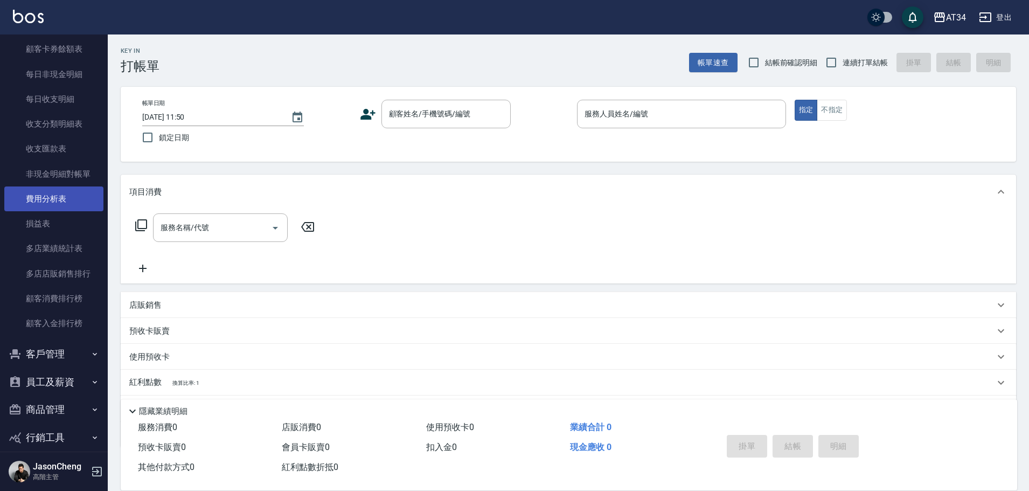
click at [53, 193] on link "費用分析表" at bounding box center [53, 198] width 99 height 25
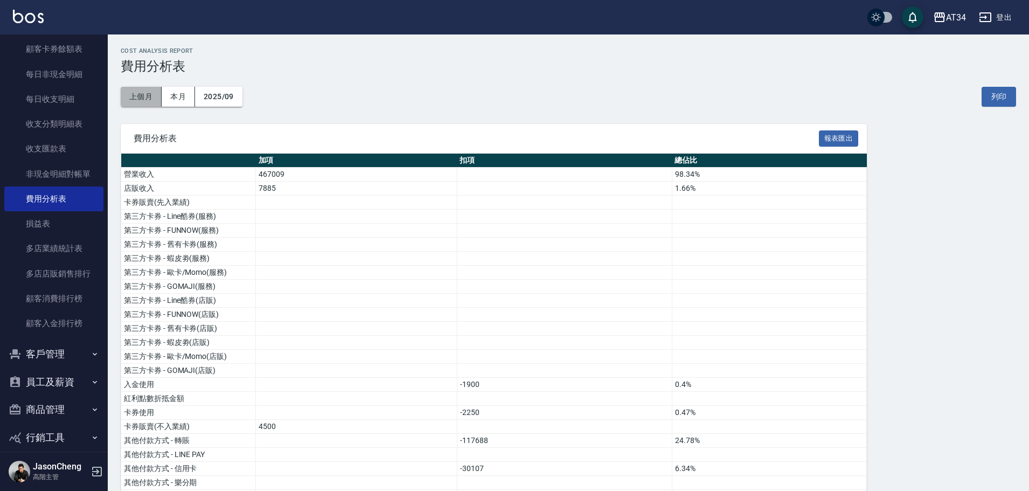
click at [156, 91] on button "上個月" at bounding box center [141, 97] width 41 height 20
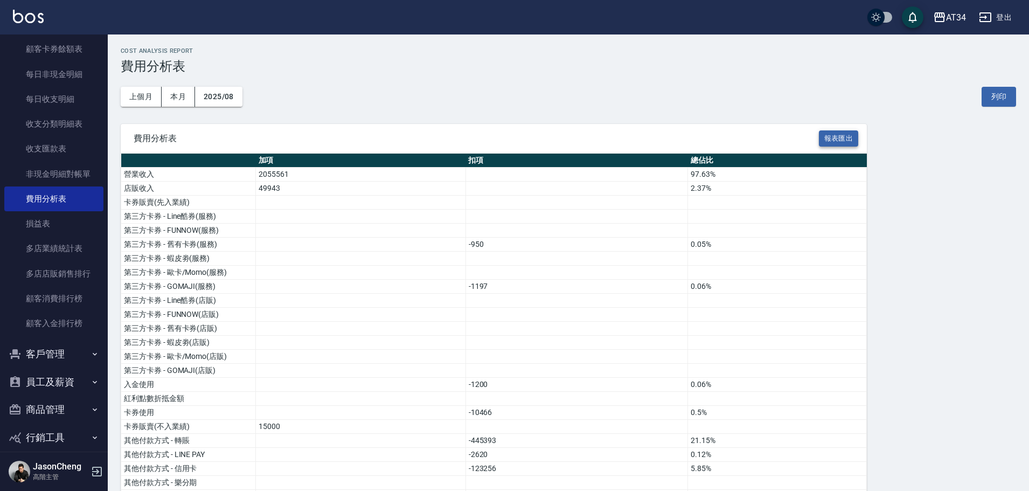
click at [828, 135] on button "報表匯出" at bounding box center [839, 138] width 40 height 17
click at [944, 10] on button "AT34" at bounding box center [949, 17] width 41 height 22
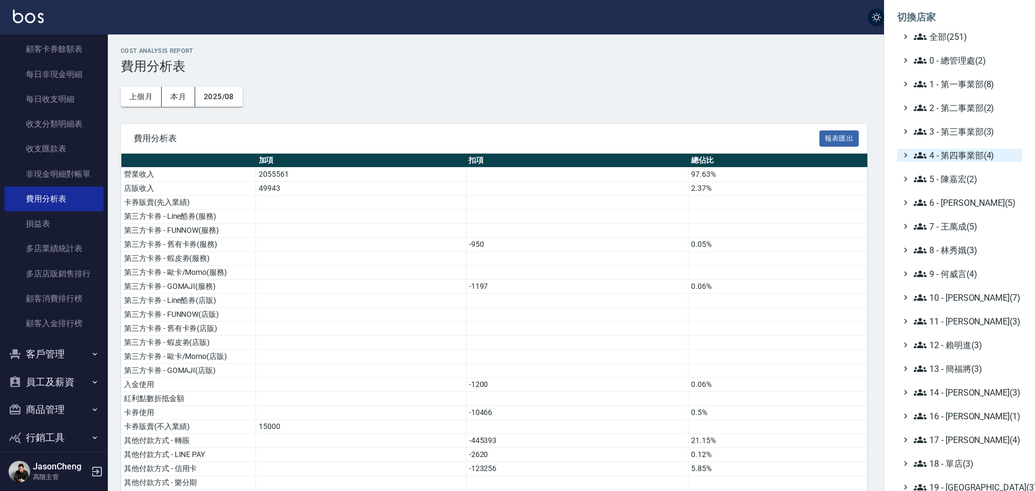
click at [978, 153] on span "4 - 第四事業部(4)" at bounding box center [965, 155] width 104 height 13
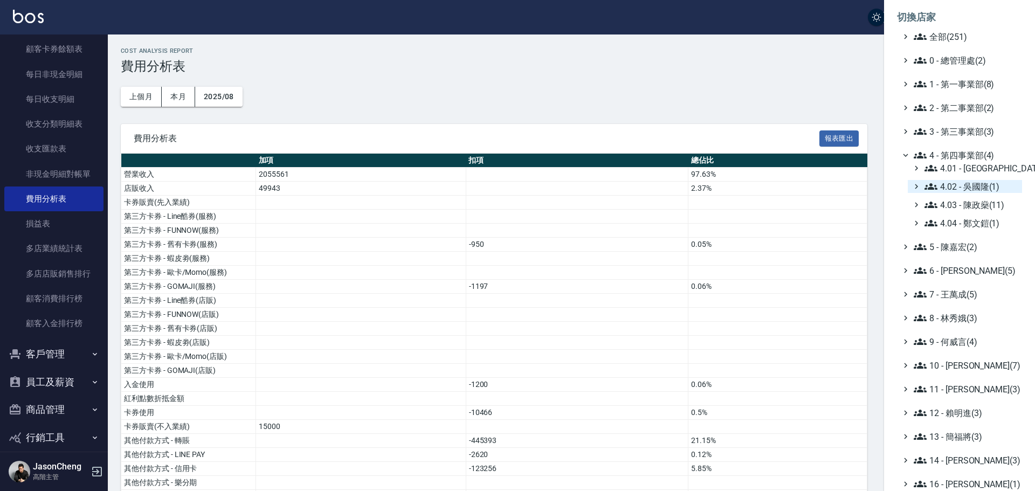
click at [978, 186] on span "4.02 - 吳國隆(1)" at bounding box center [970, 186] width 93 height 13
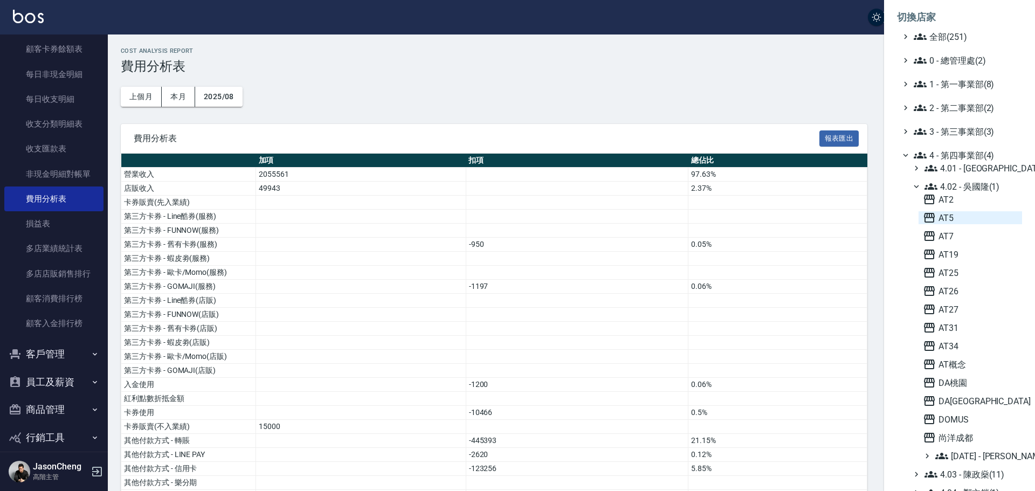
click at [961, 216] on span "AT5" at bounding box center [969, 217] width 95 height 13
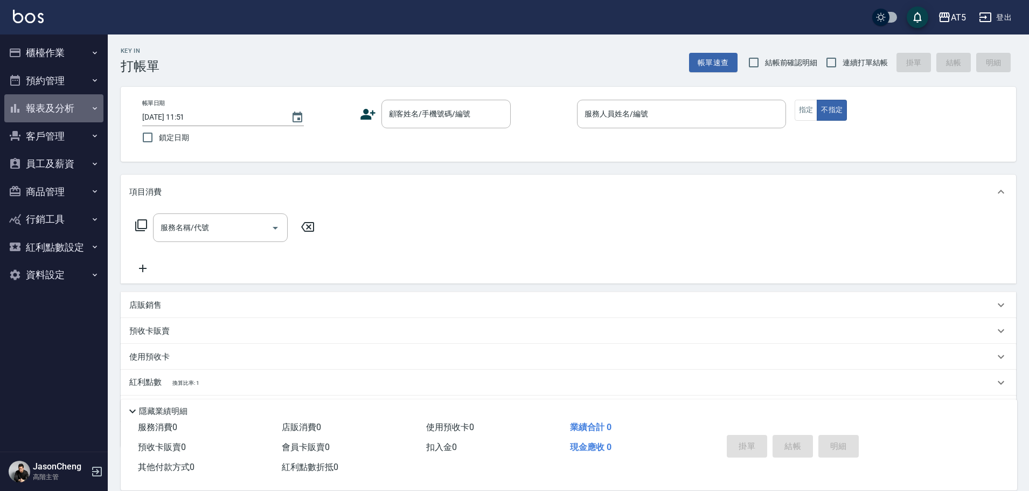
click at [75, 100] on button "報表及分析" at bounding box center [53, 108] width 99 height 28
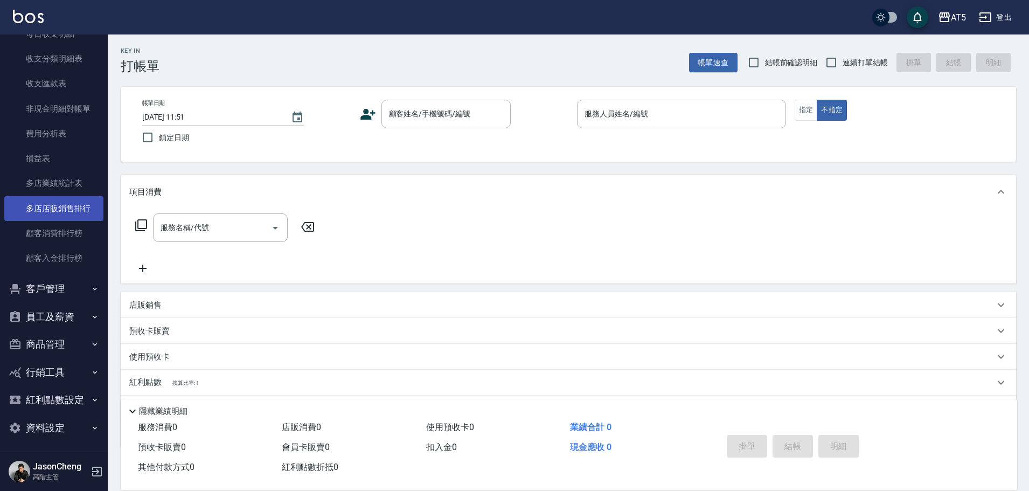
scroll to position [930, 0]
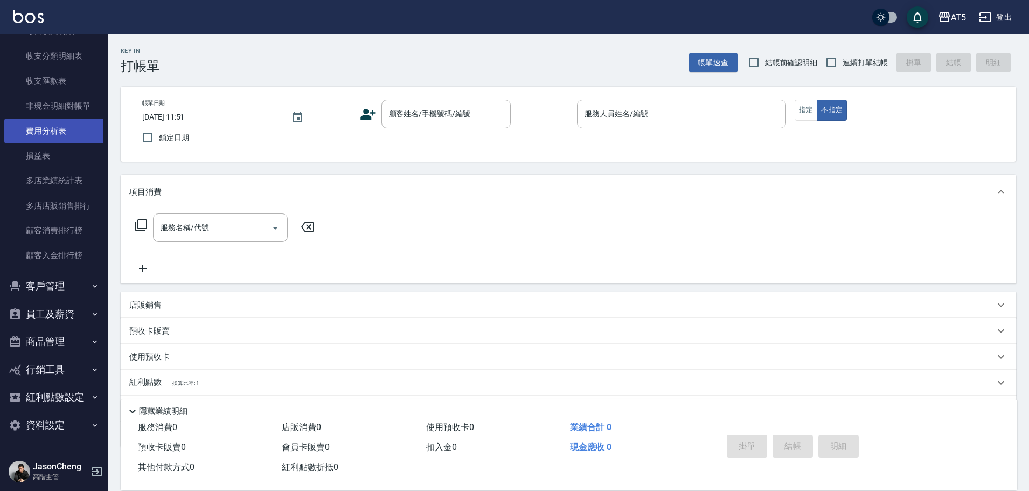
click at [44, 126] on link "費用分析表" at bounding box center [53, 131] width 99 height 25
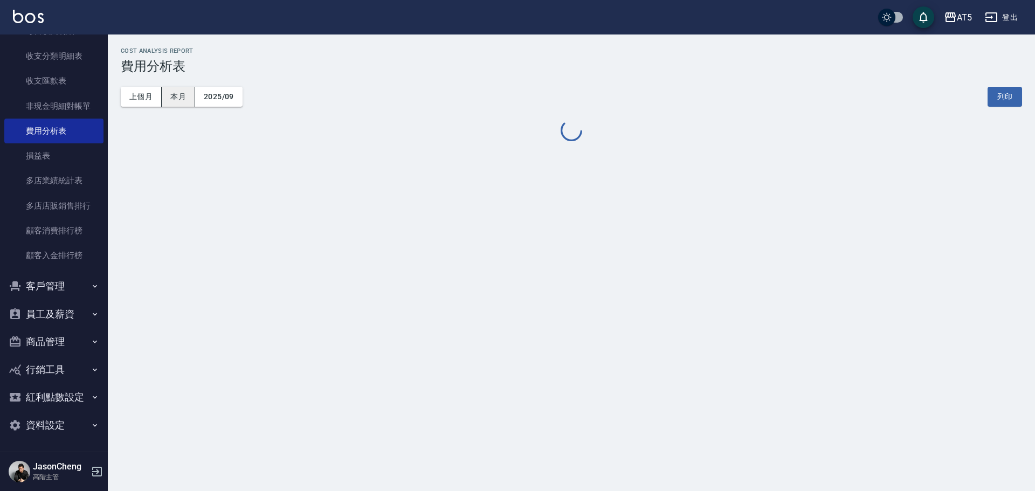
drag, startPoint x: 170, startPoint y: 87, endPoint x: 152, endPoint y: 93, distance: 19.4
click at [168, 87] on button "本月" at bounding box center [178, 97] width 33 height 20
click at [150, 94] on button "上個月" at bounding box center [141, 97] width 41 height 20
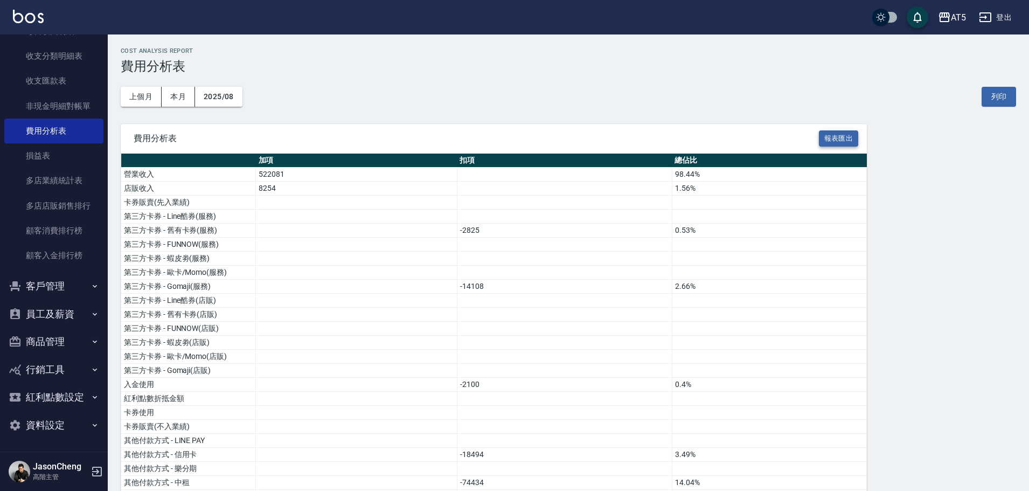
click at [840, 133] on button "報表匯出" at bounding box center [839, 138] width 40 height 17
